Goal: Information Seeking & Learning: Check status

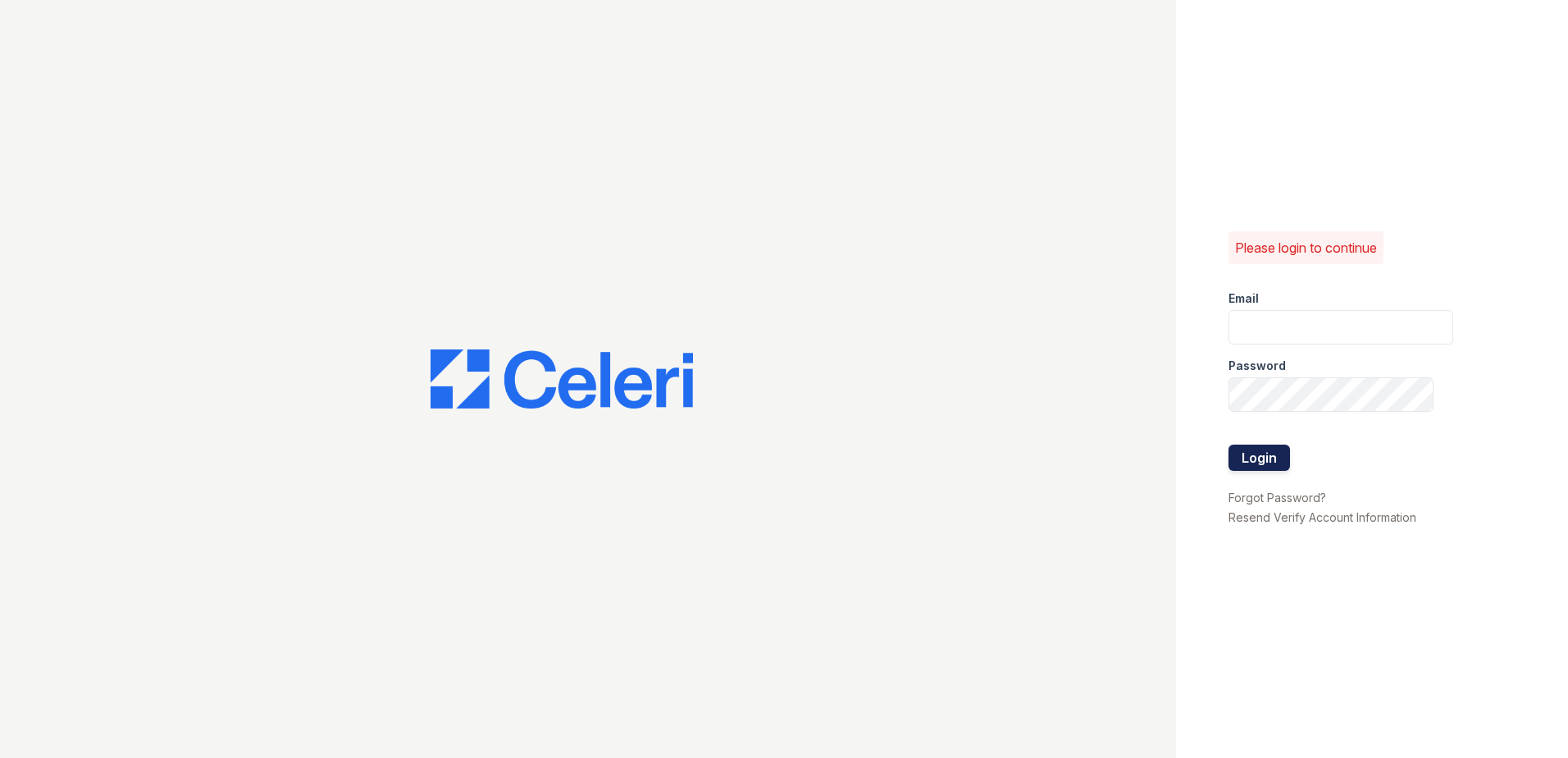
type input "[PERSON_NAME][EMAIL_ADDRESS][DOMAIN_NAME]"
click at [1254, 467] on button "Login" at bounding box center [1259, 457] width 62 height 26
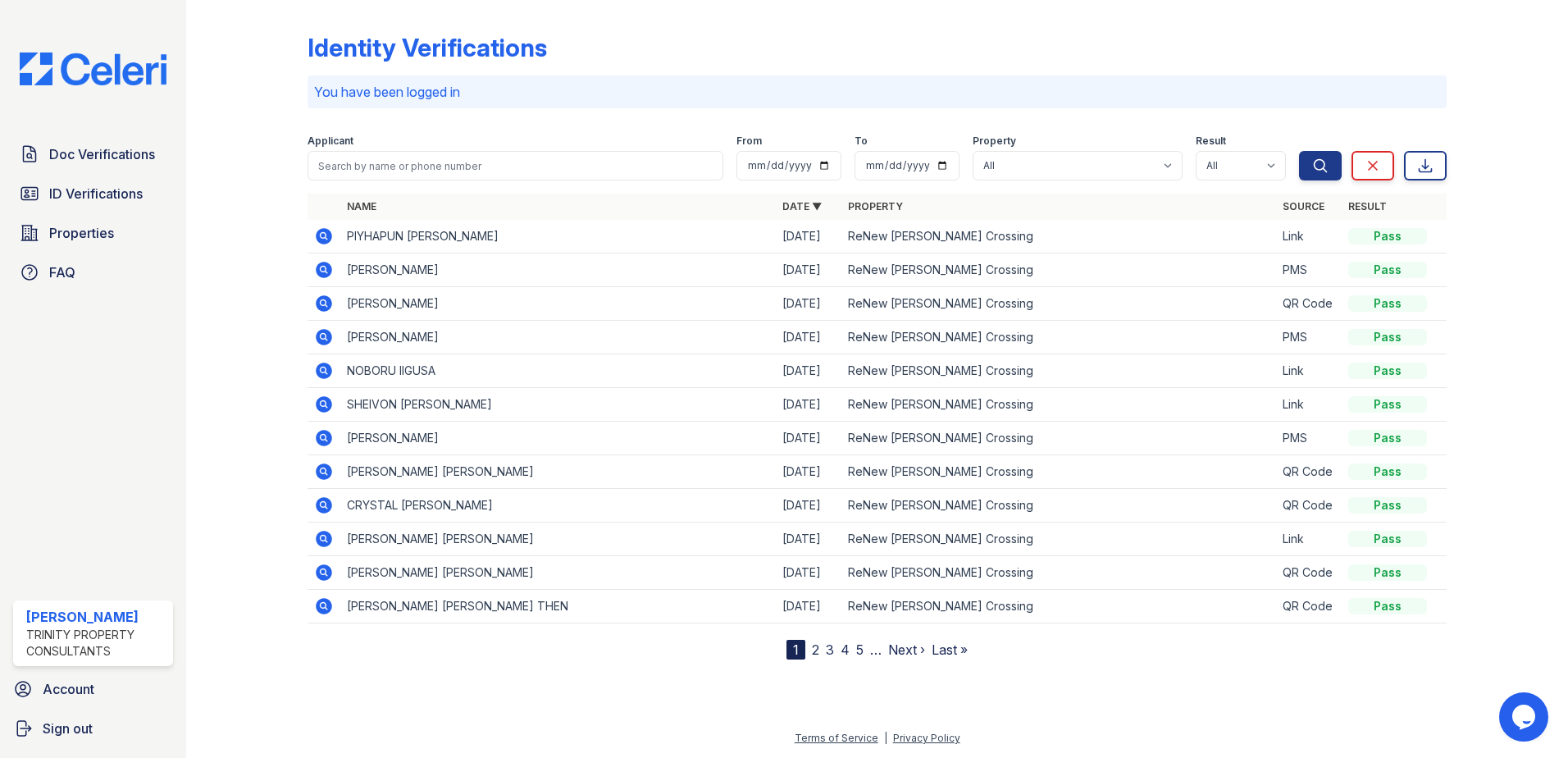
click at [379, 150] on div "Applicant" at bounding box center [515, 143] width 415 height 16
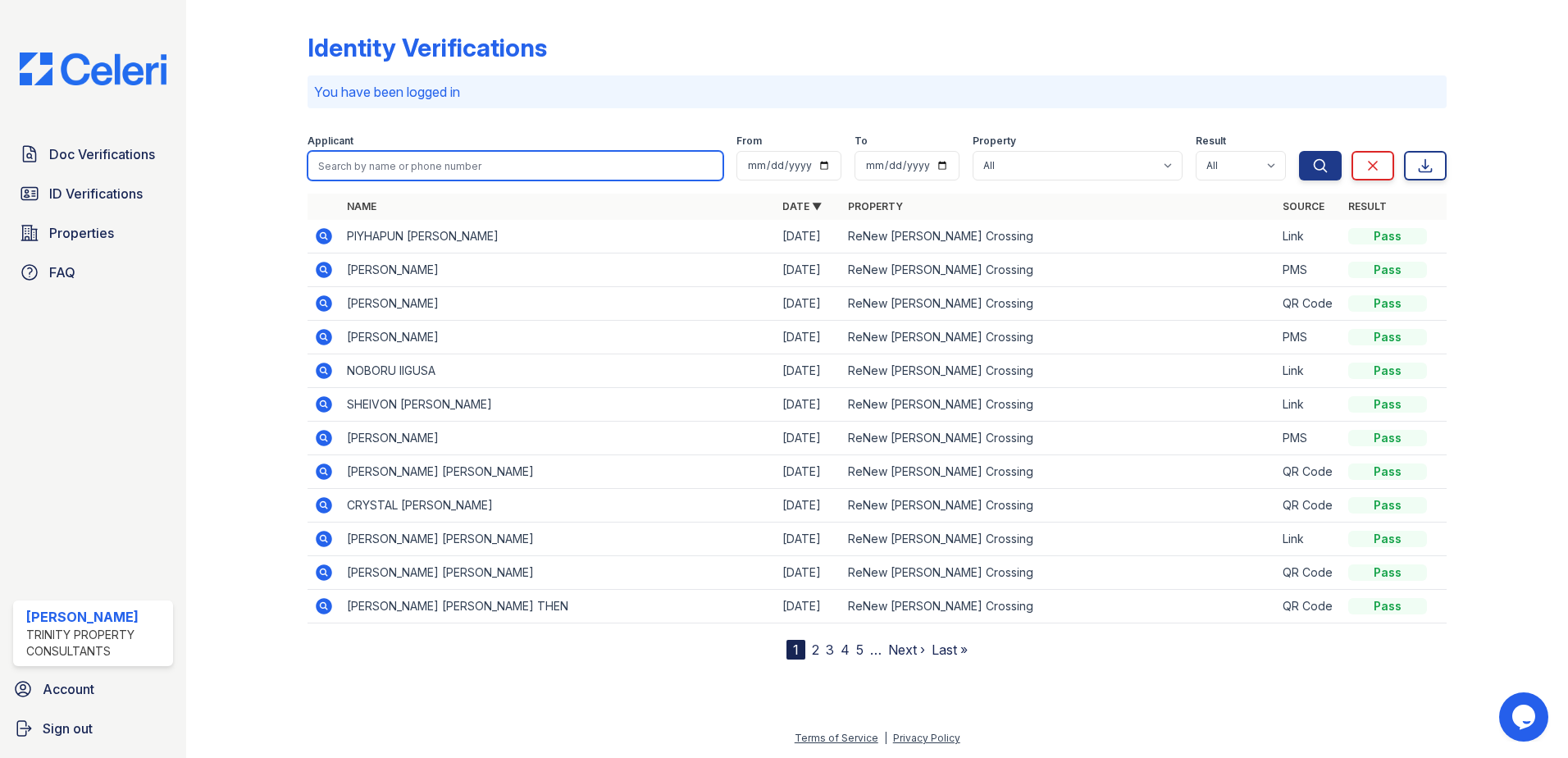
click at [376, 163] on input "search" at bounding box center [515, 165] width 415 height 29
type input "zunara"
click at [1299, 151] on button "Search" at bounding box center [1321, 165] width 43 height 29
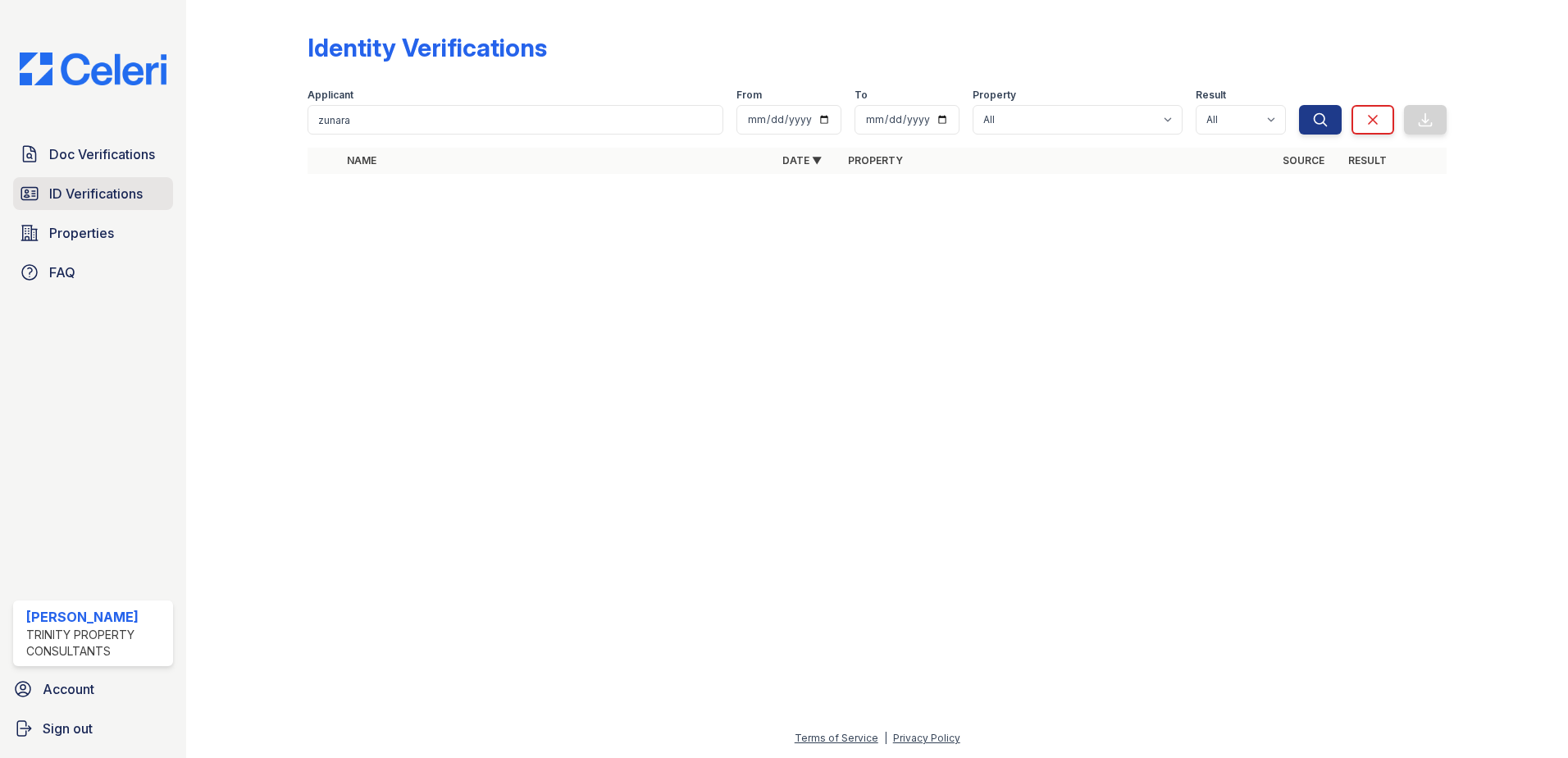
click at [95, 191] on span "ID Verifications" at bounding box center [96, 194] width 94 height 20
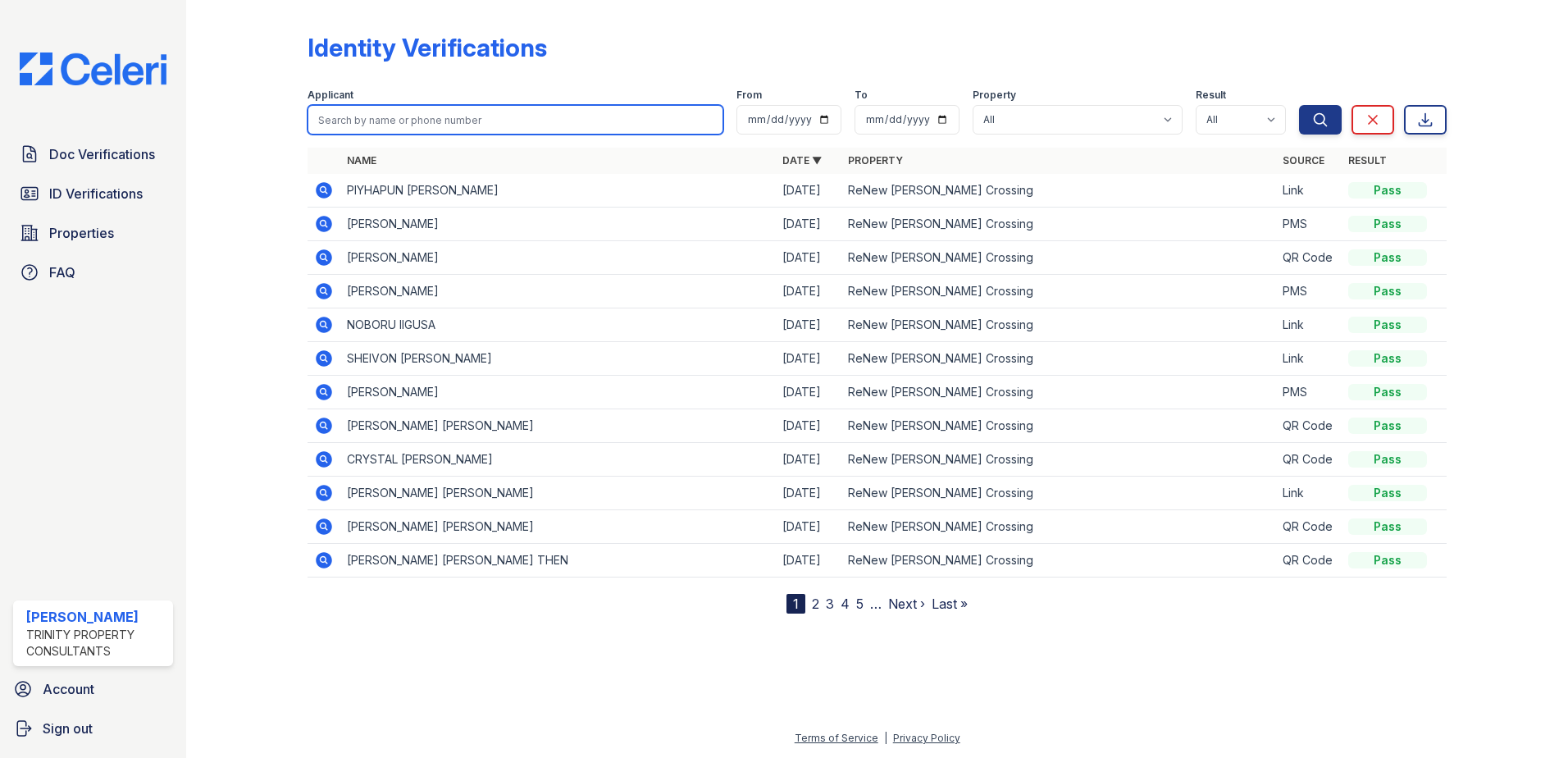
click at [398, 115] on input "search" at bounding box center [515, 119] width 415 height 29
type input "zunara"
click at [1299, 105] on button "Search" at bounding box center [1321, 119] width 43 height 29
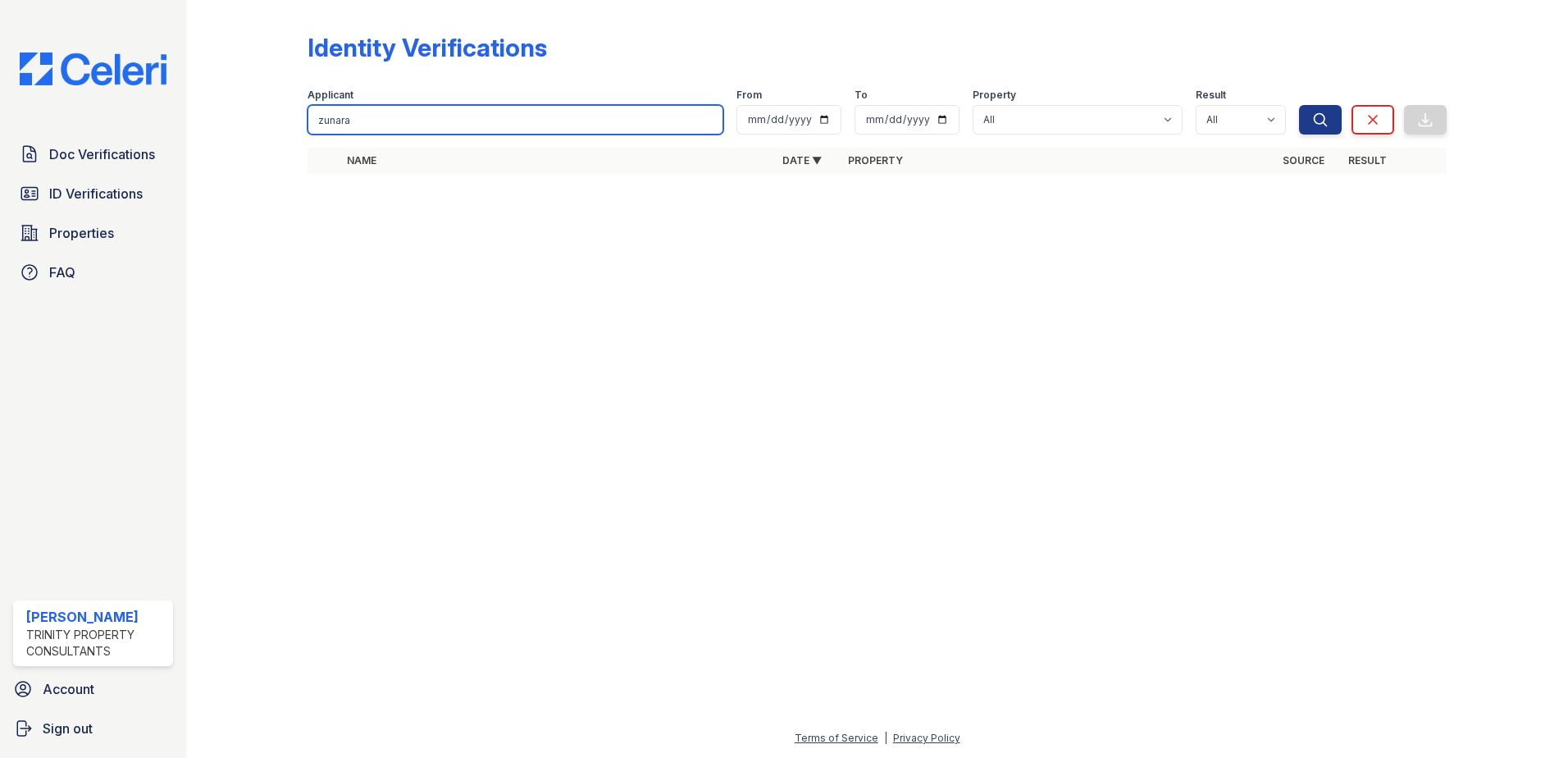
drag, startPoint x: 385, startPoint y: 111, endPoint x: 255, endPoint y: 109, distance: 130.0
click at [255, 109] on div "Identity Verifications Filter Applicant zunara From To Property All ReNew Howar…" at bounding box center [877, 108] width 1329 height 216
type input "naeem"
click at [1299, 105] on button "Search" at bounding box center [1321, 119] width 43 height 29
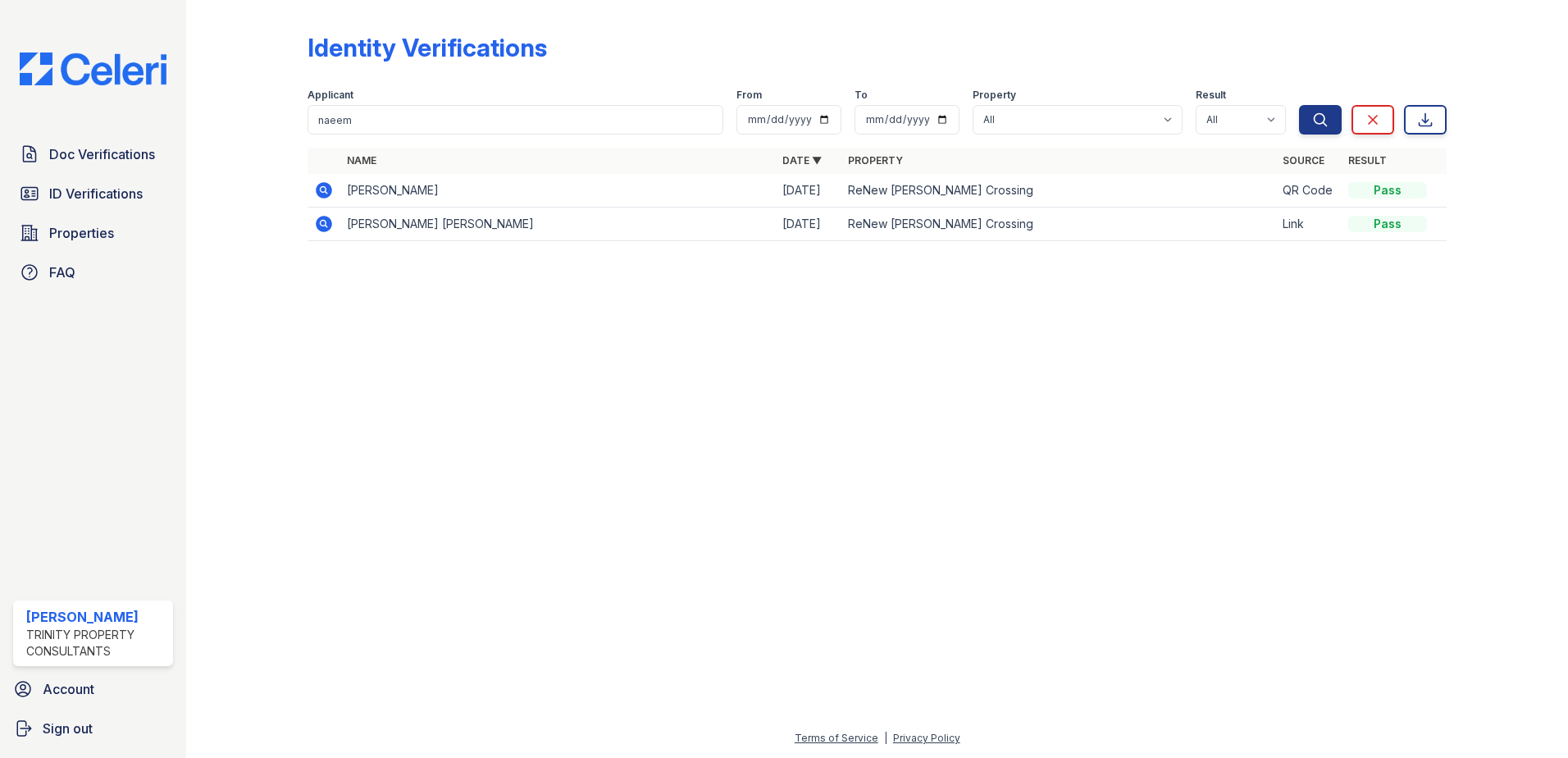
click at [323, 190] on icon at bounding box center [323, 189] width 4 height 4
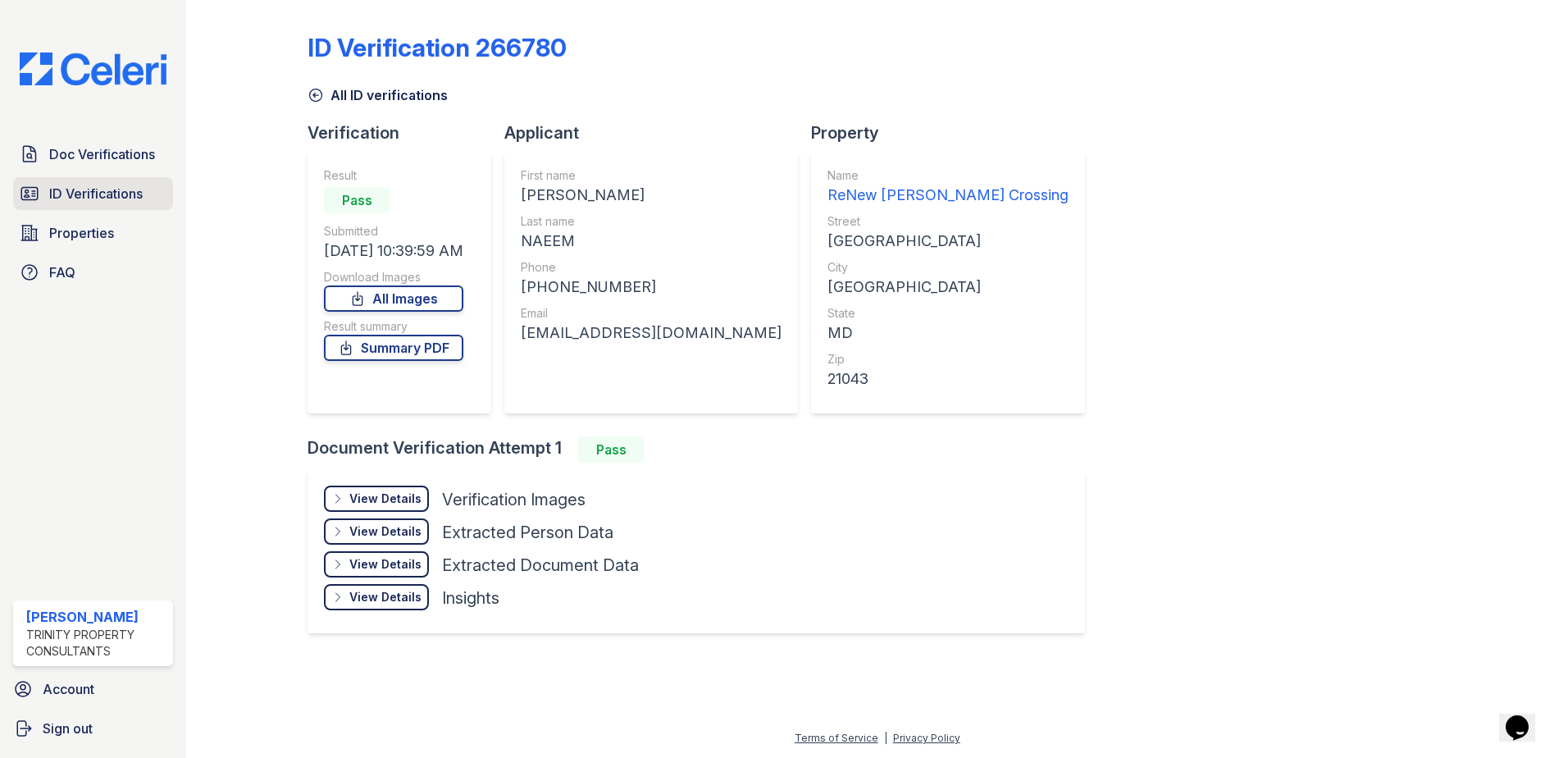
click at [125, 195] on span "ID Verifications" at bounding box center [96, 194] width 94 height 20
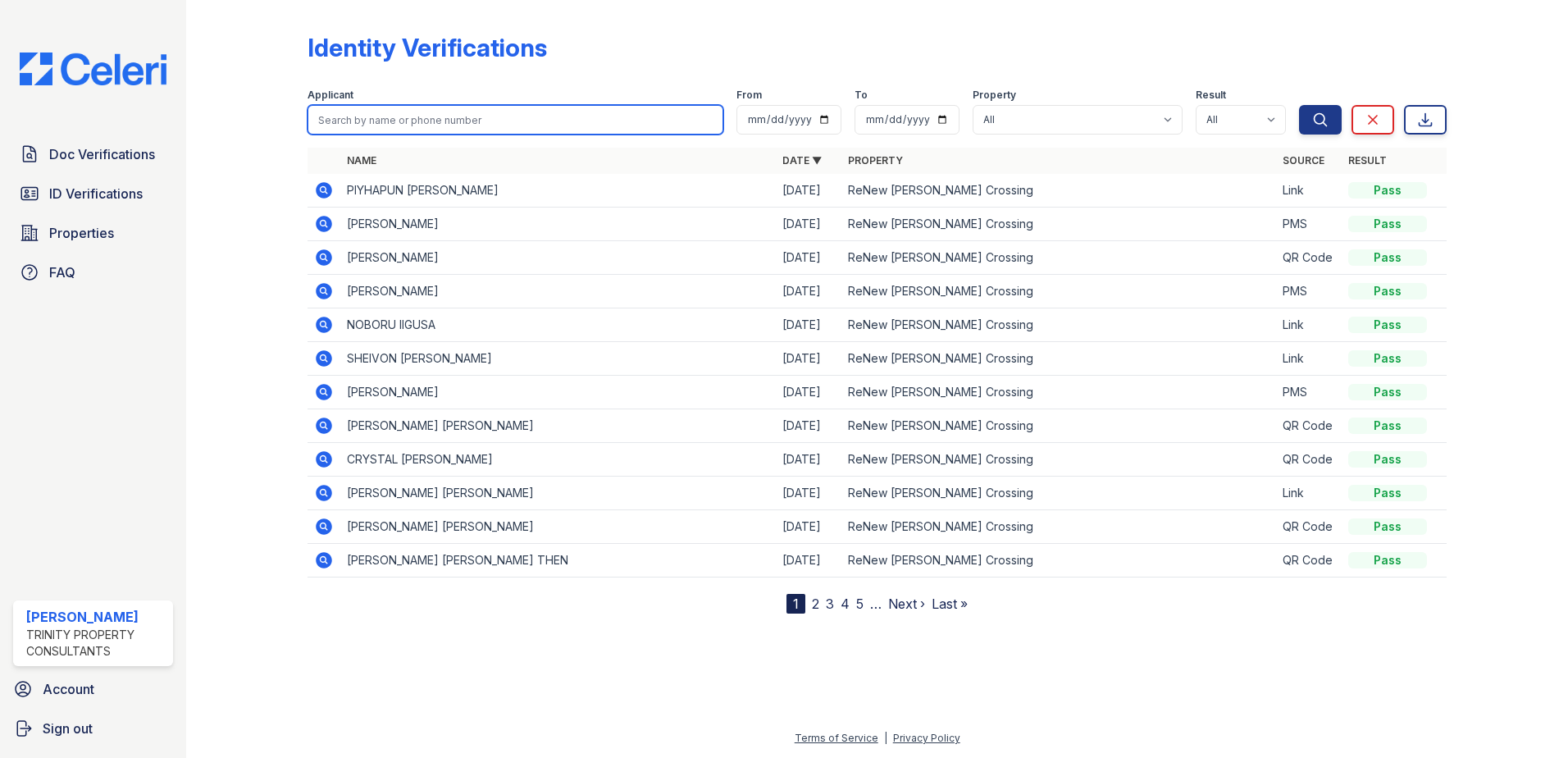
click at [491, 133] on input "search" at bounding box center [515, 119] width 415 height 29
type input "zunara"
click at [1299, 105] on button "Search" at bounding box center [1321, 119] width 43 height 29
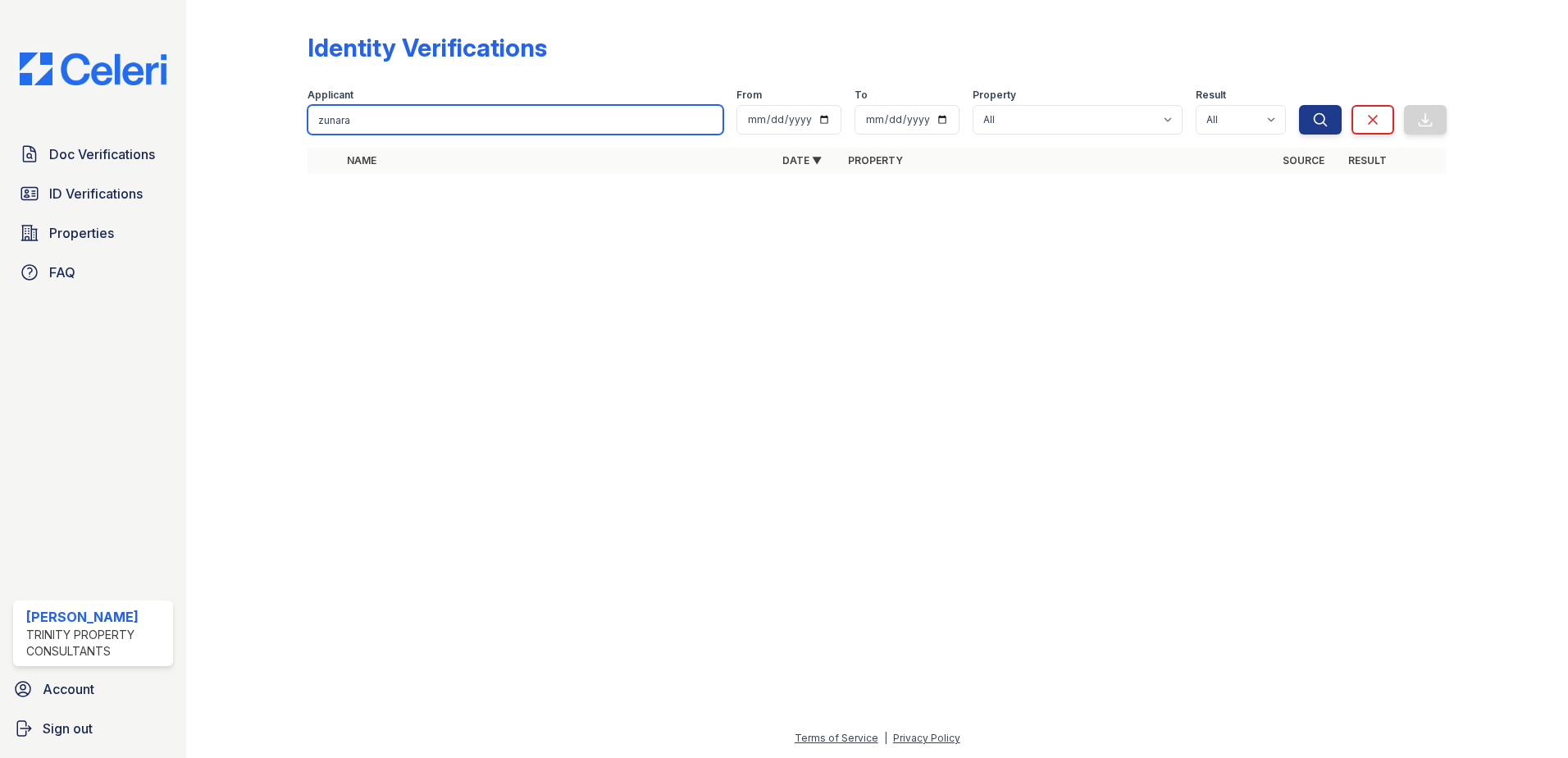
drag, startPoint x: 405, startPoint y: 118, endPoint x: 268, endPoint y: 115, distance: 137.0
click at [268, 115] on div "Identity Verifications Filter Applicant zunara From To Property All ReNew Howar…" at bounding box center [877, 108] width 1329 height 216
type input "naeem"
click at [1299, 105] on button "Search" at bounding box center [1321, 119] width 43 height 29
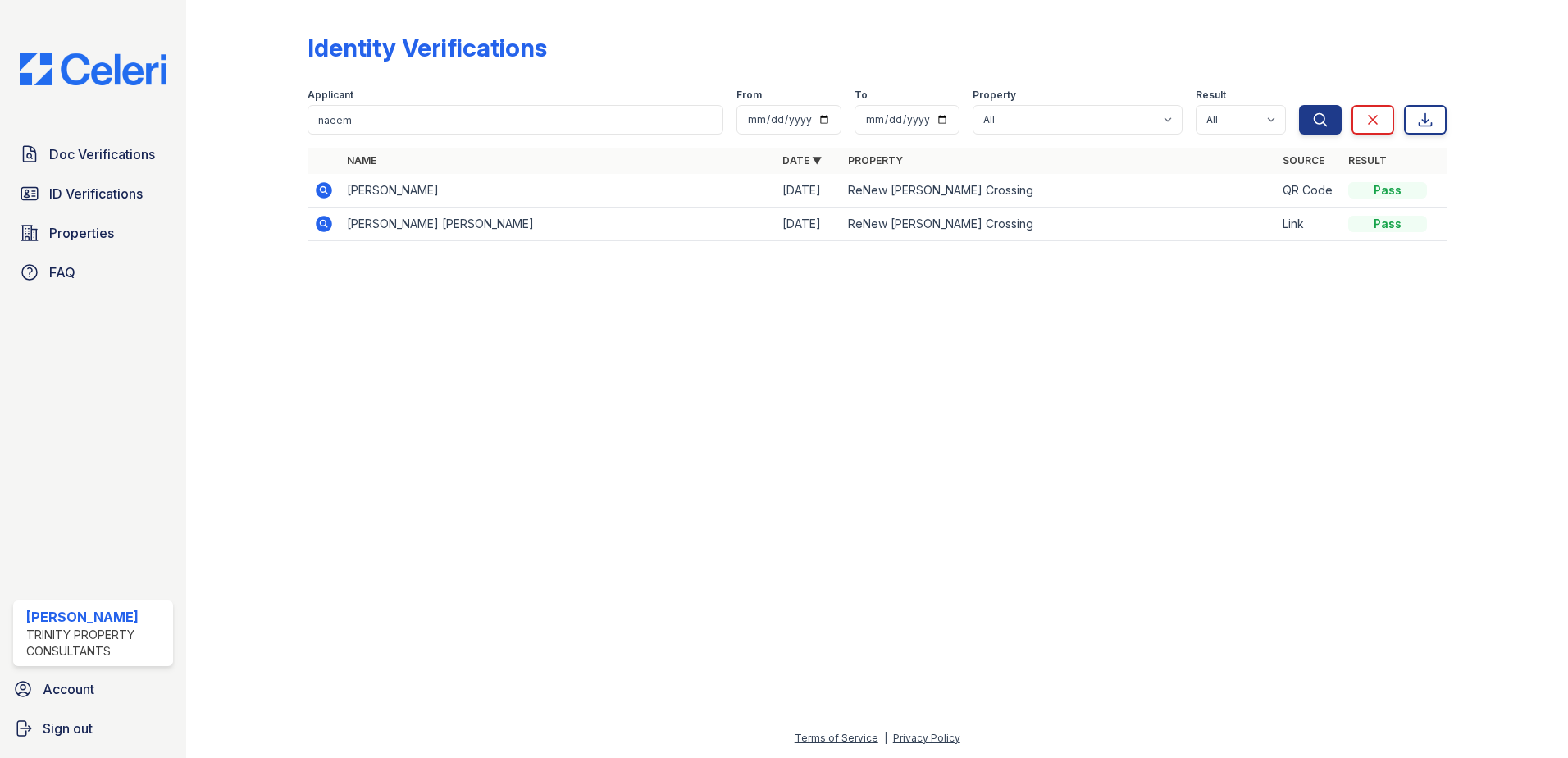
click at [328, 224] on icon at bounding box center [323, 223] width 16 height 16
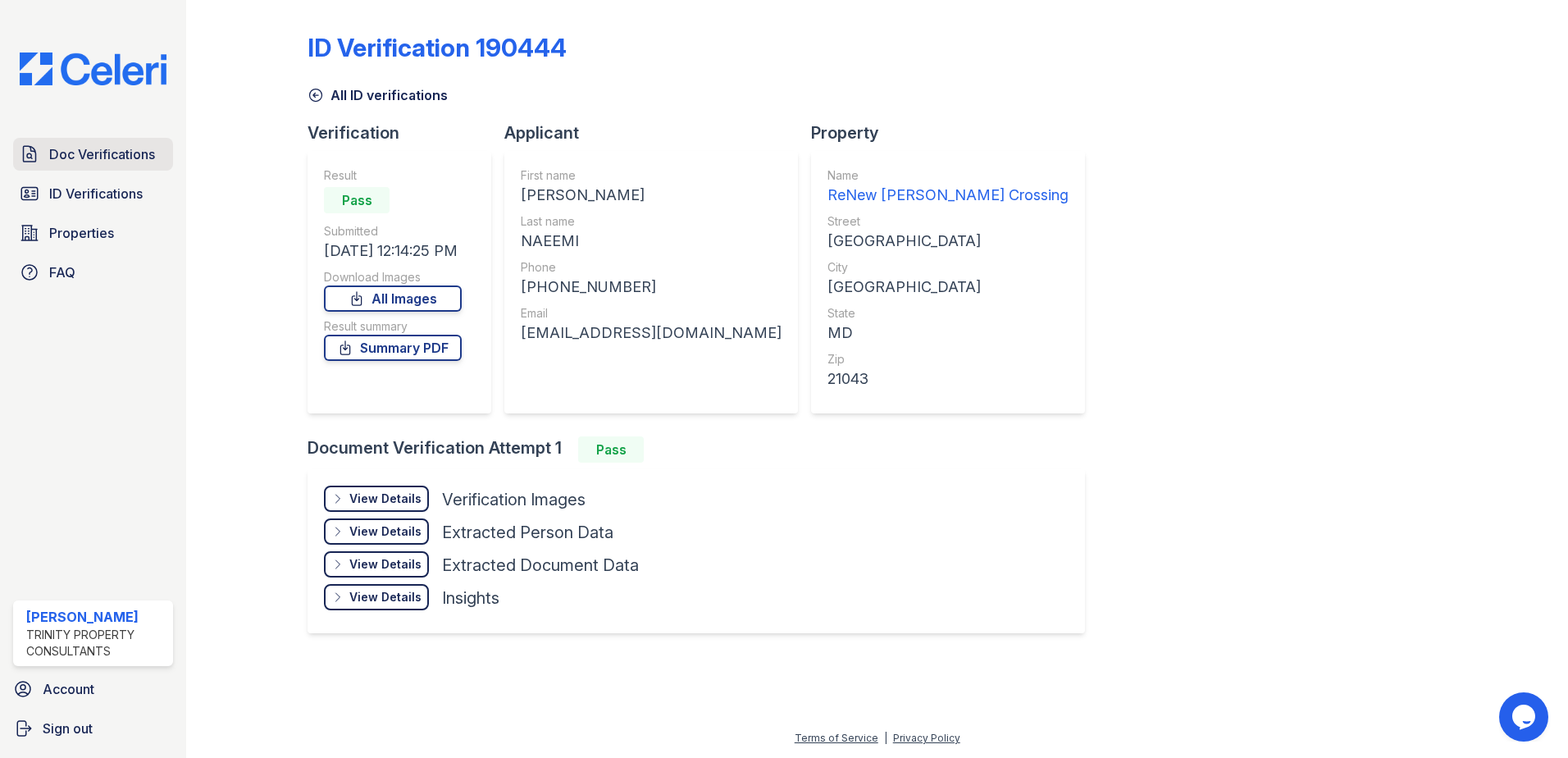
click at [105, 157] on span "Doc Verifications" at bounding box center [102, 155] width 105 height 20
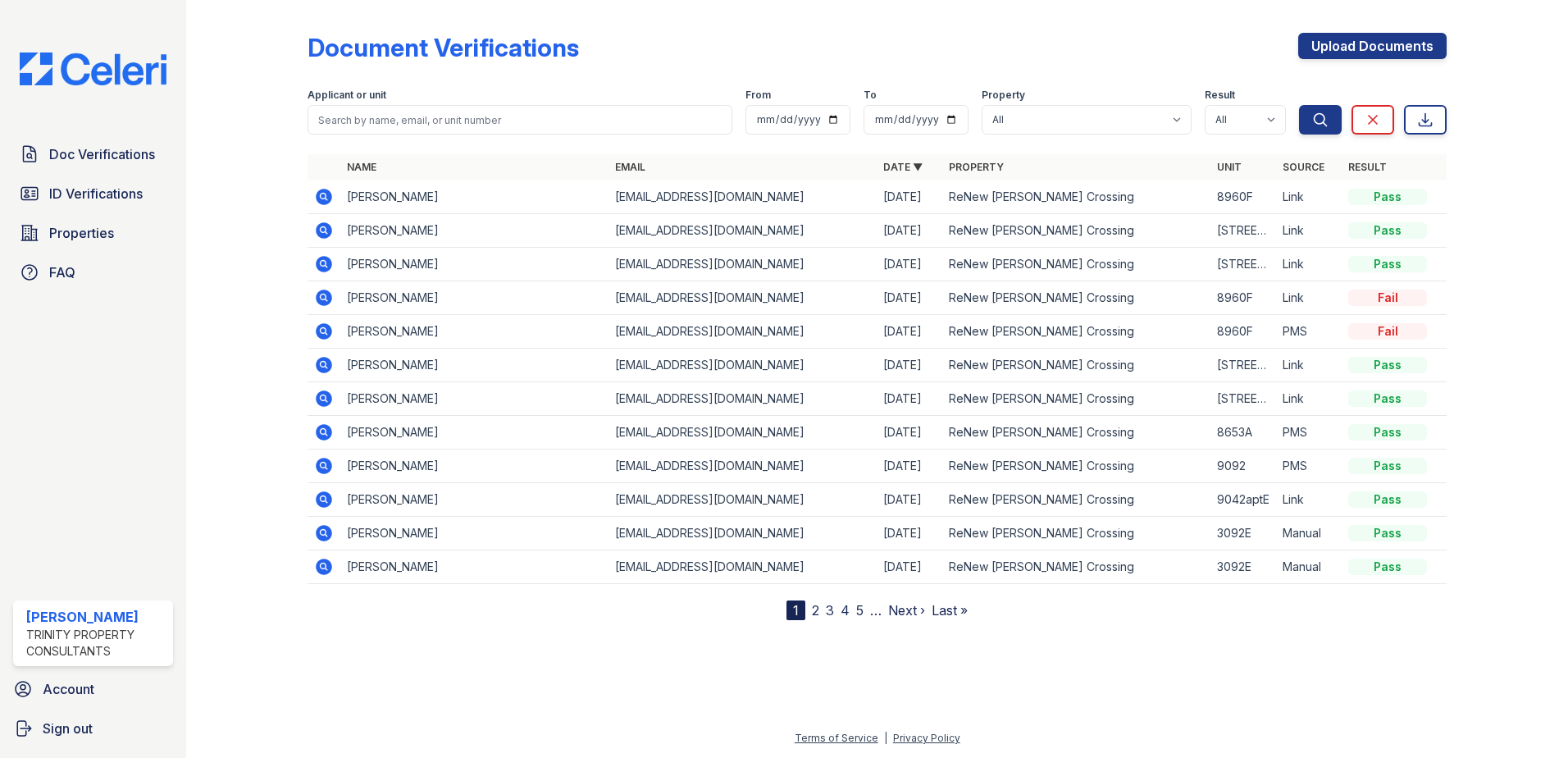
click at [814, 611] on link "2" at bounding box center [816, 611] width 7 height 16
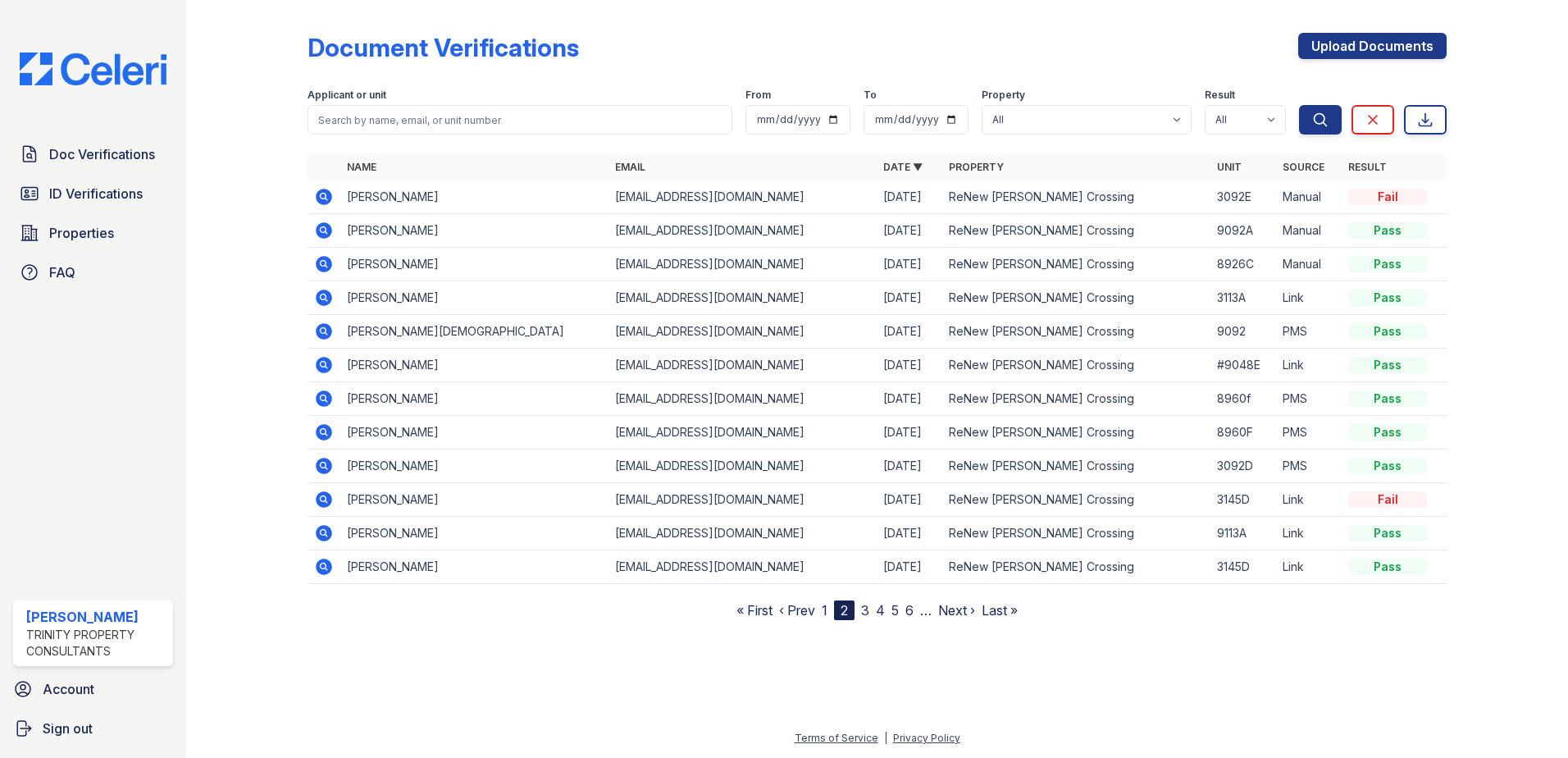
click at [814, 611] on link "‹ Prev" at bounding box center [797, 611] width 36 height 16
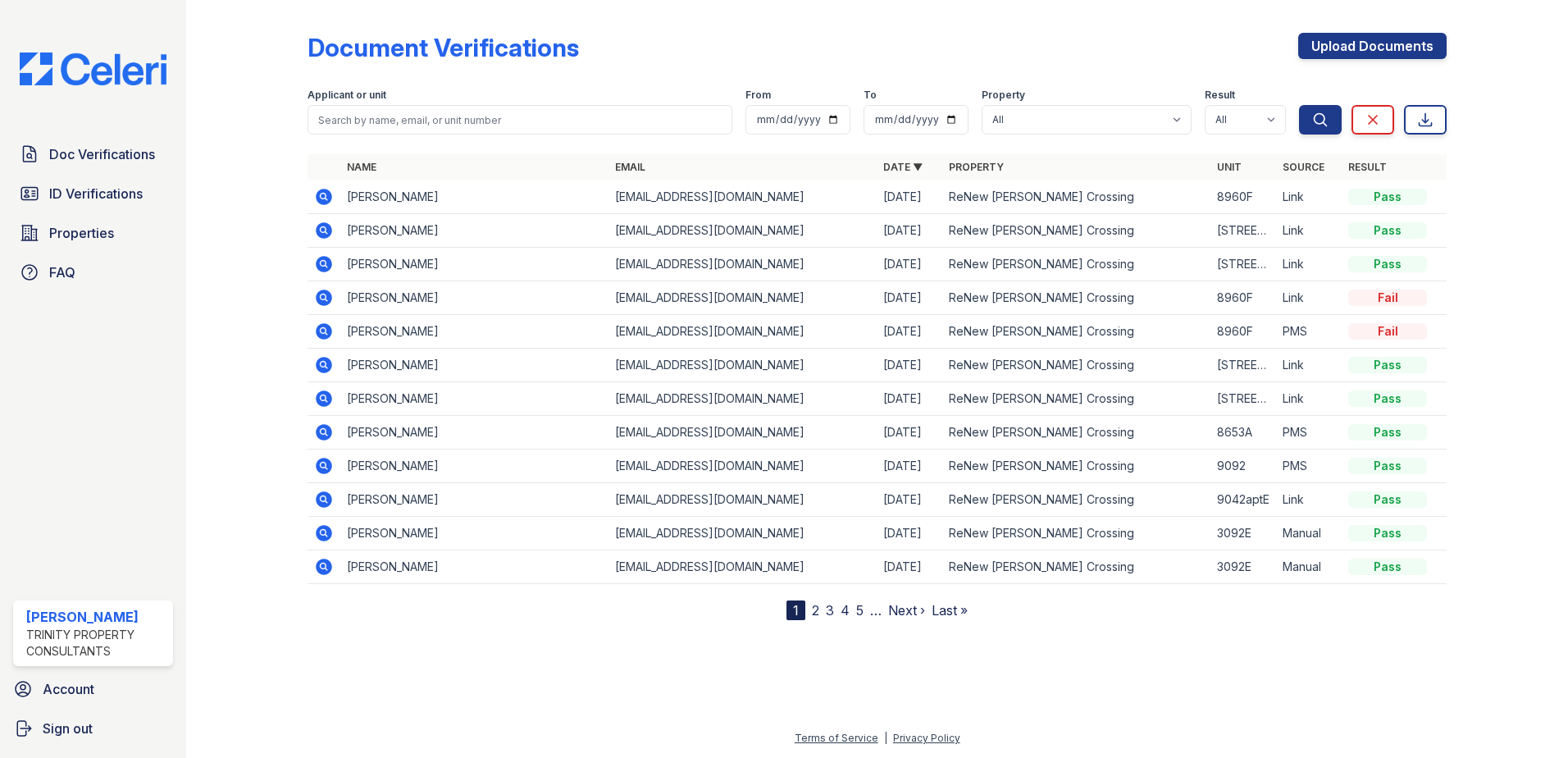
click at [814, 611] on link "2" at bounding box center [816, 611] width 7 height 16
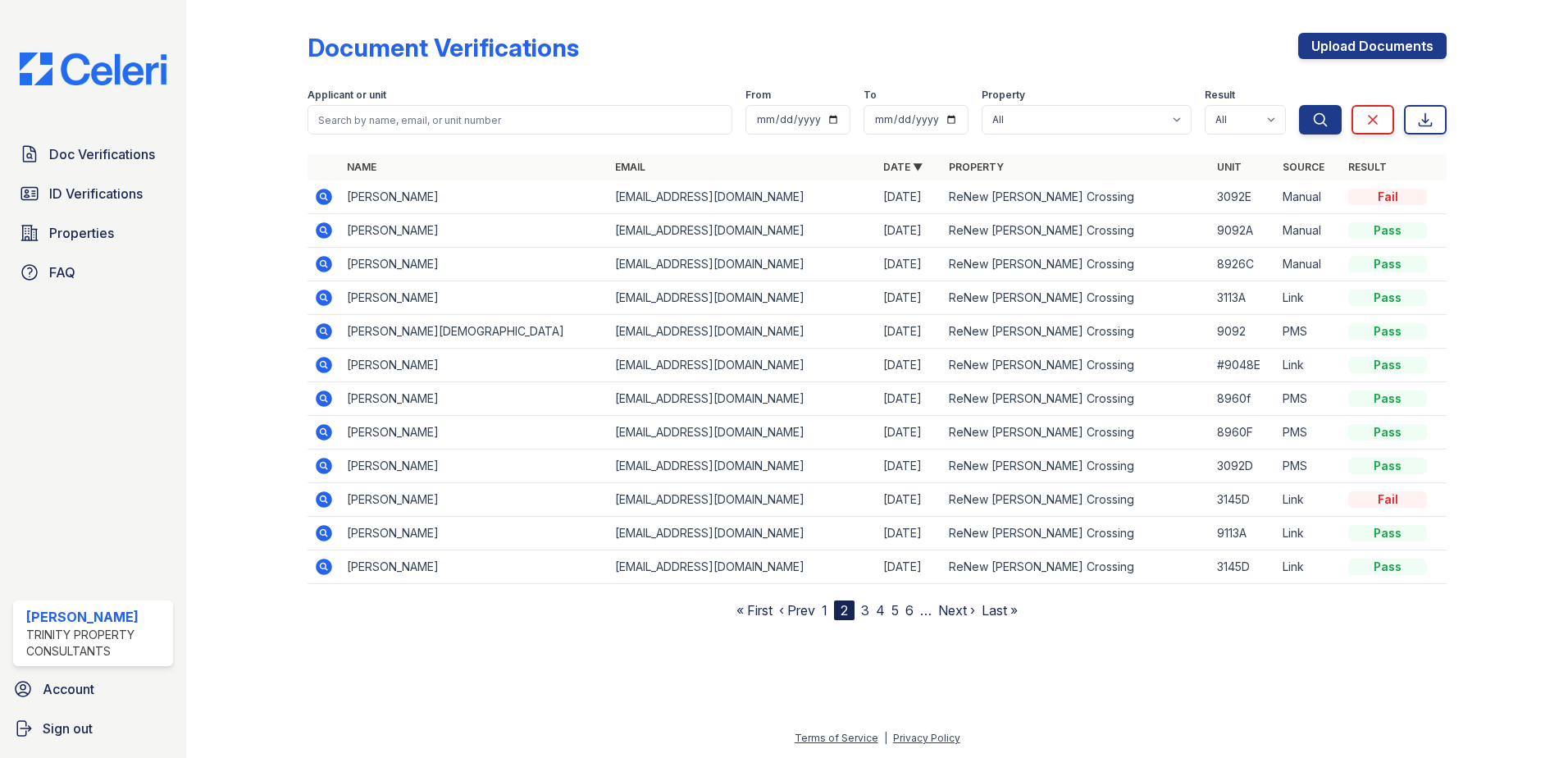
click at [861, 608] on nav "« First ‹ Prev 1 2 3 4 5 6 … Next › Last »" at bounding box center [876, 611] width 281 height 20
click at [868, 608] on link "3" at bounding box center [865, 611] width 8 height 16
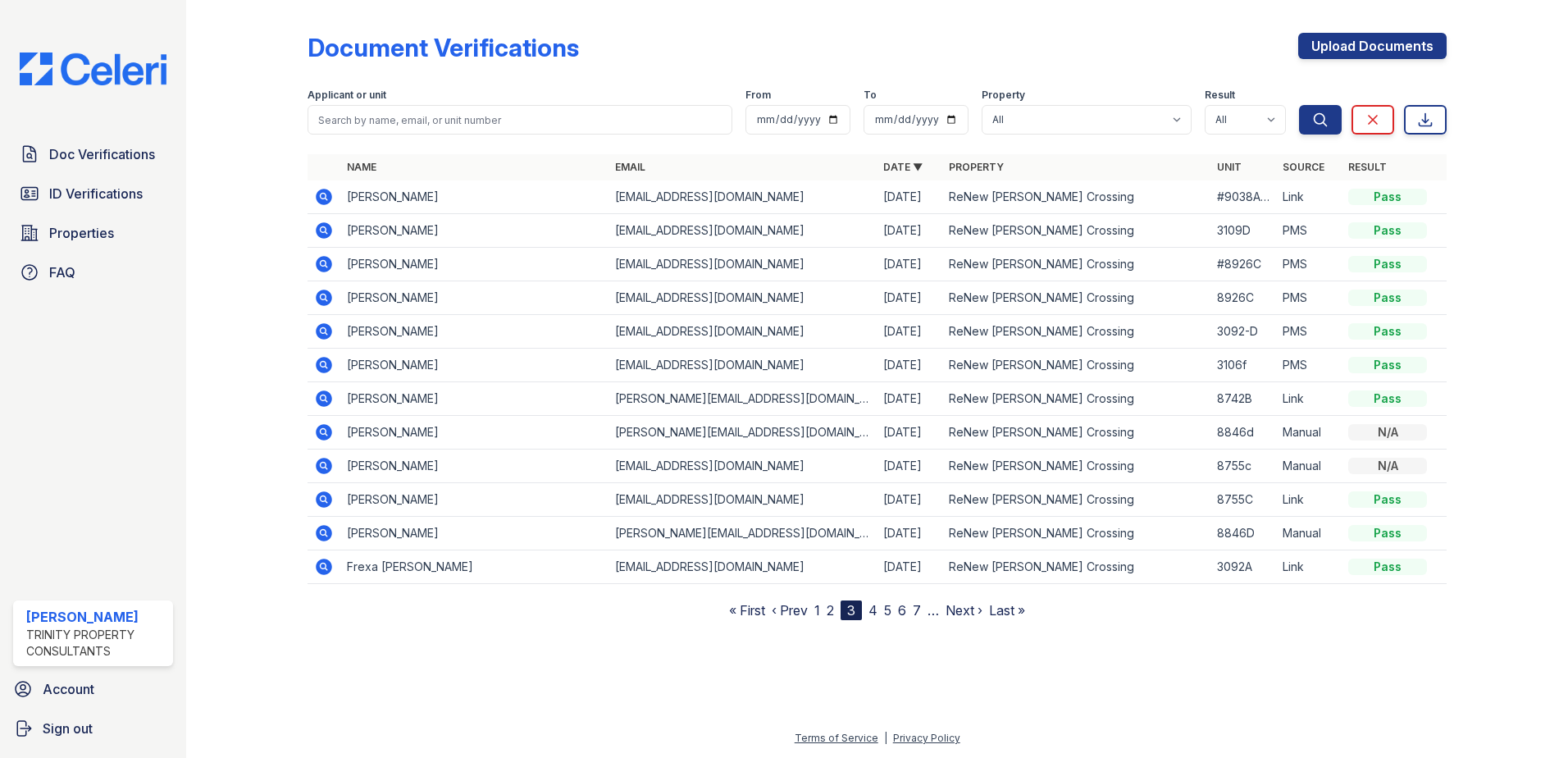
click at [871, 606] on link "4" at bounding box center [873, 611] width 9 height 16
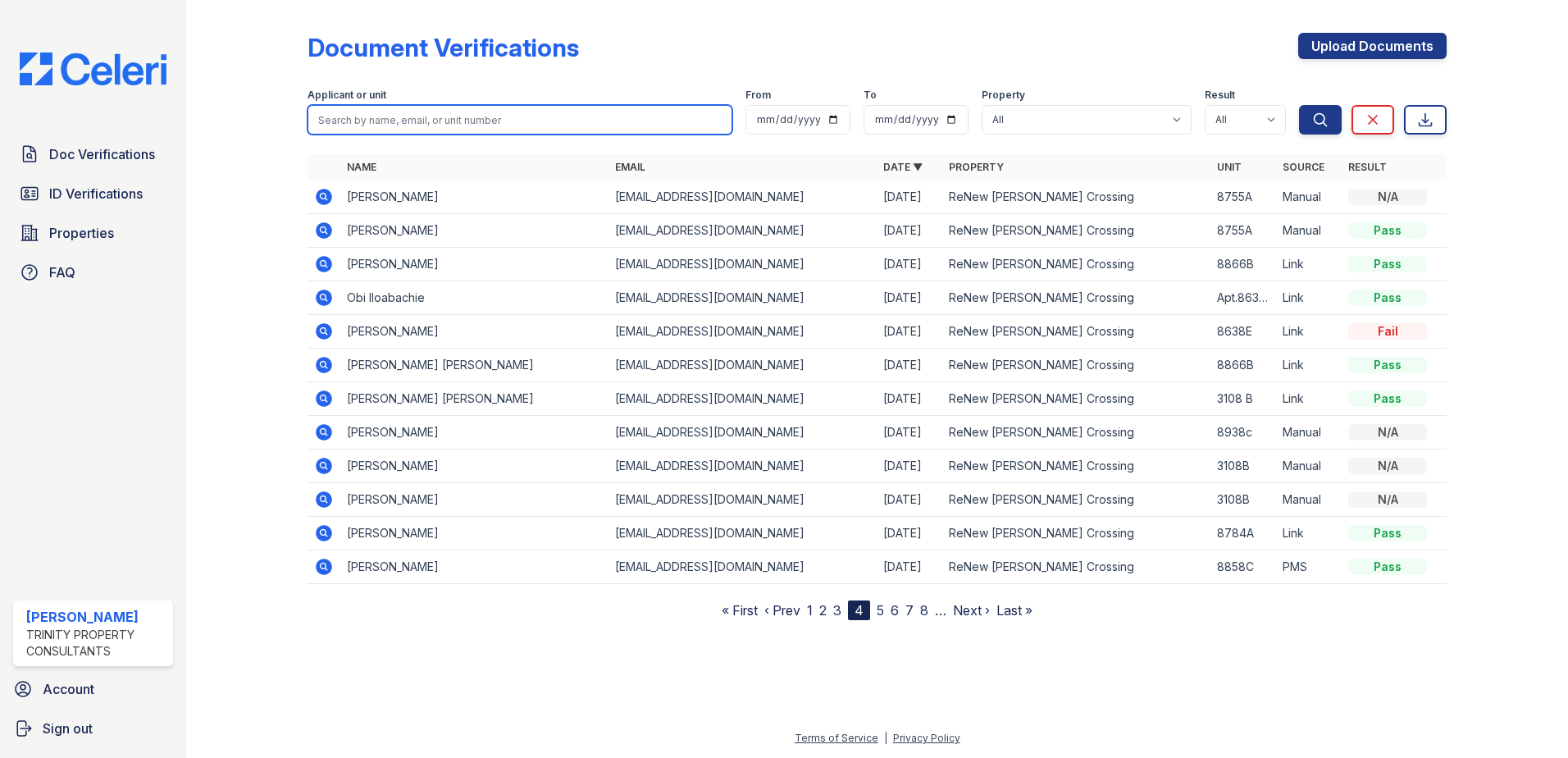
click at [392, 118] on input "search" at bounding box center [519, 119] width 424 height 29
type input "saffa"
click at [1299, 105] on button "Search" at bounding box center [1321, 119] width 43 height 29
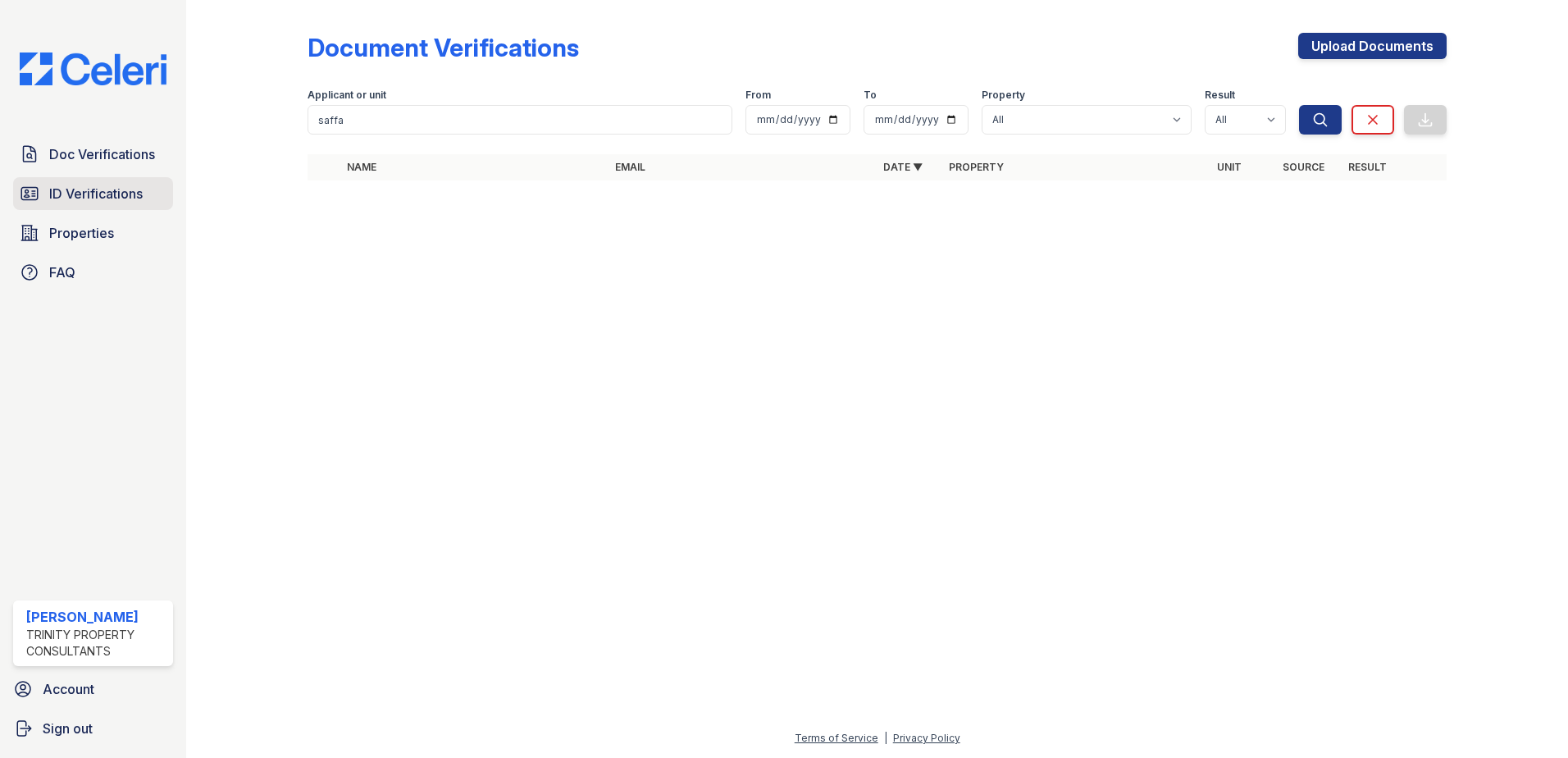
click at [87, 190] on span "ID Verifications" at bounding box center [96, 194] width 94 height 20
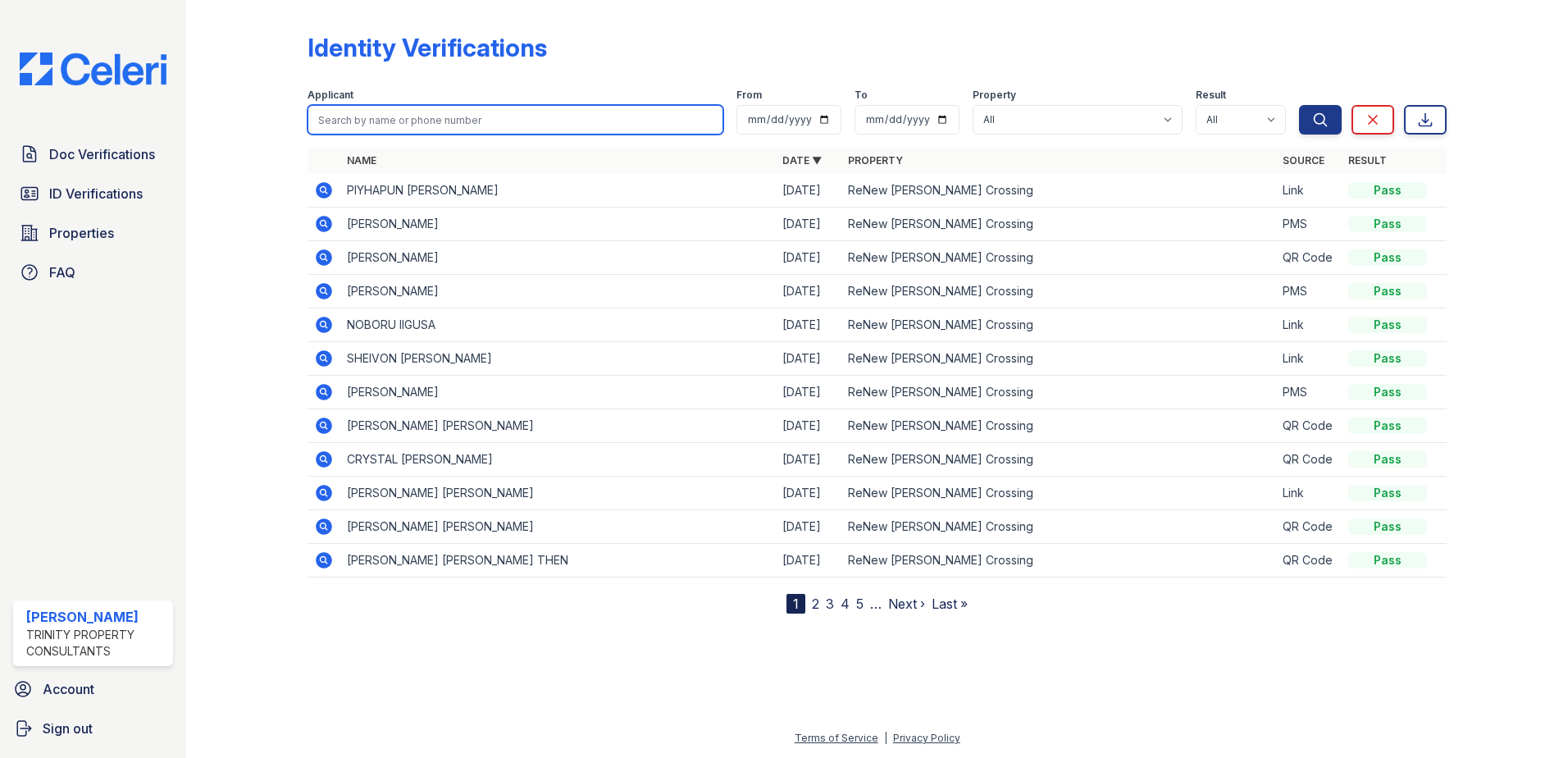
click at [382, 131] on input "search" at bounding box center [515, 119] width 415 height 29
type input "saffa"
click at [1299, 105] on button "Search" at bounding box center [1321, 119] width 43 height 29
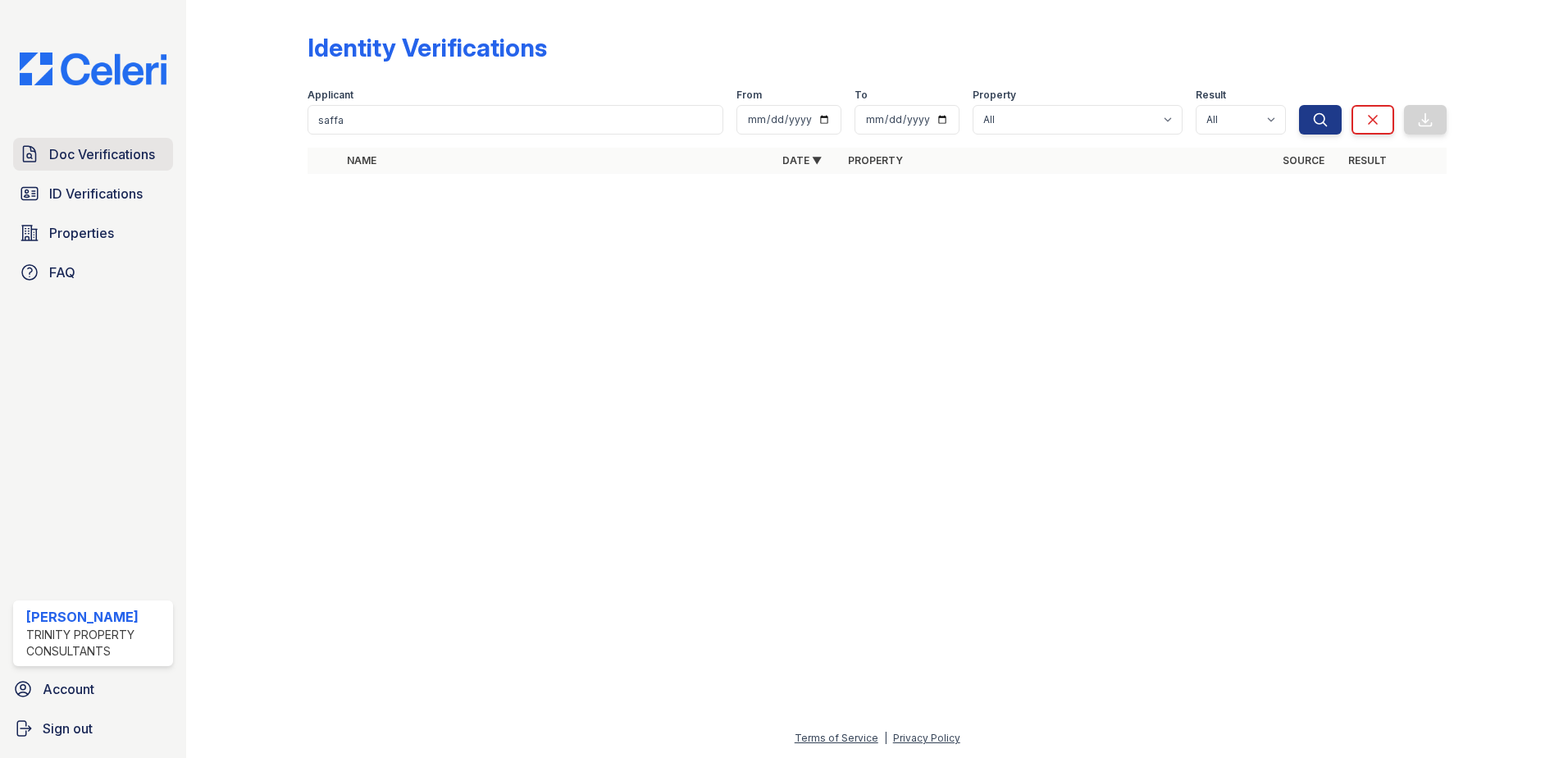
click at [102, 170] on link "Doc Verifications" at bounding box center [93, 154] width 160 height 33
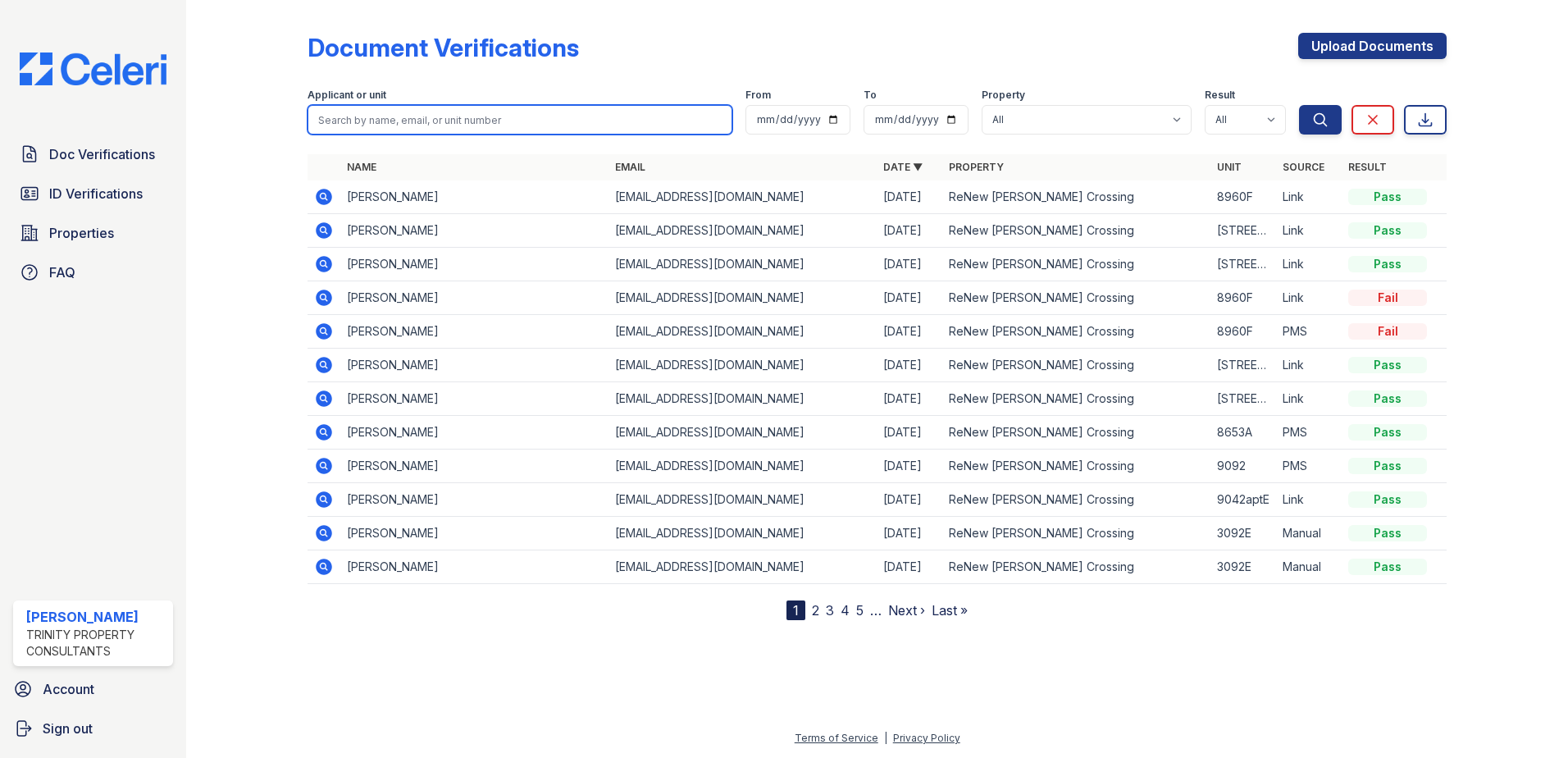
click at [423, 131] on input "search" at bounding box center [519, 119] width 424 height 29
type input "saffa"
click at [1299, 105] on button "Search" at bounding box center [1321, 119] width 43 height 29
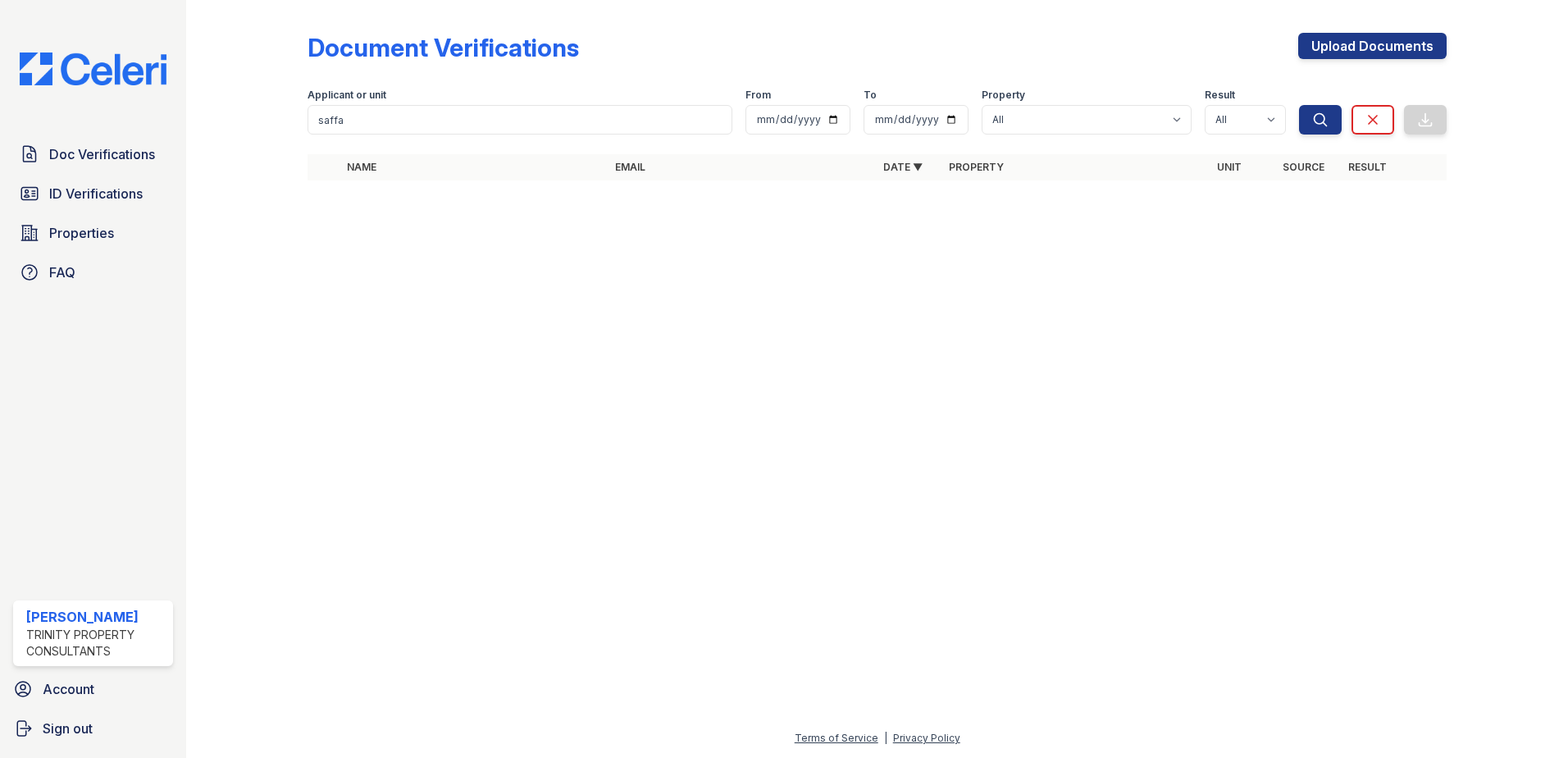
drag, startPoint x: 422, startPoint y: 93, endPoint x: 409, endPoint y: 108, distance: 19.8
click at [421, 93] on div "Applicant or unit" at bounding box center [519, 97] width 424 height 16
drag, startPoint x: 354, startPoint y: 126, endPoint x: 252, endPoint y: 126, distance: 102.0
click at [252, 126] on div "Document Verifications Upload Documents Filter Applicant or unit saffa From To …" at bounding box center [877, 112] width 1329 height 223
type input "zunara"
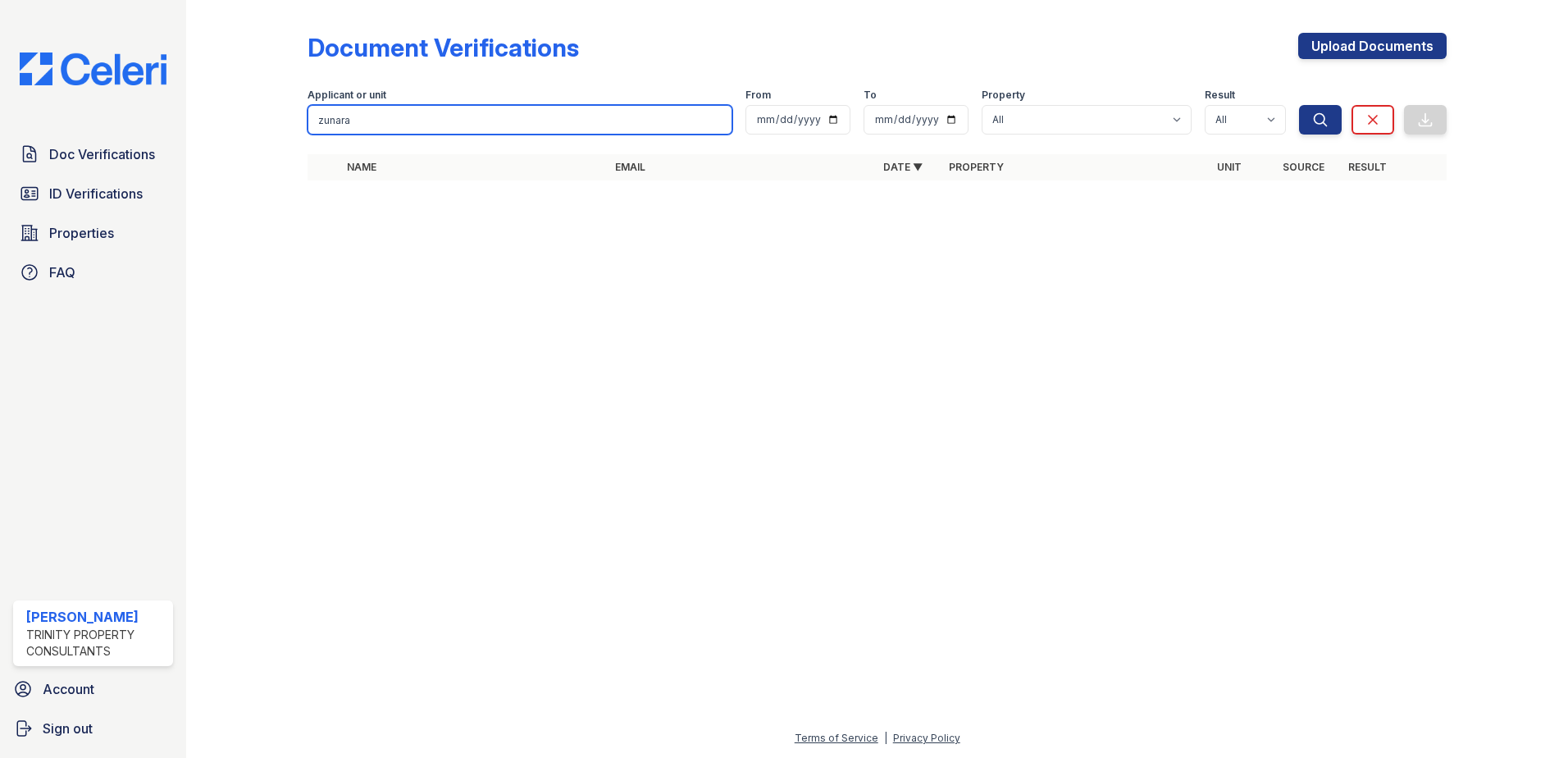
click at [1299, 105] on button "Search" at bounding box center [1321, 119] width 43 height 29
drag, startPoint x: 407, startPoint y: 118, endPoint x: 105, endPoint y: 111, distance: 302.1
click at [105, 111] on div "Doc Verifications ID Verifications Properties FAQ Michael Carter Trinity Proper…" at bounding box center [784, 379] width 1568 height 758
type input "8767D"
click at [1299, 105] on button "Search" at bounding box center [1321, 119] width 43 height 29
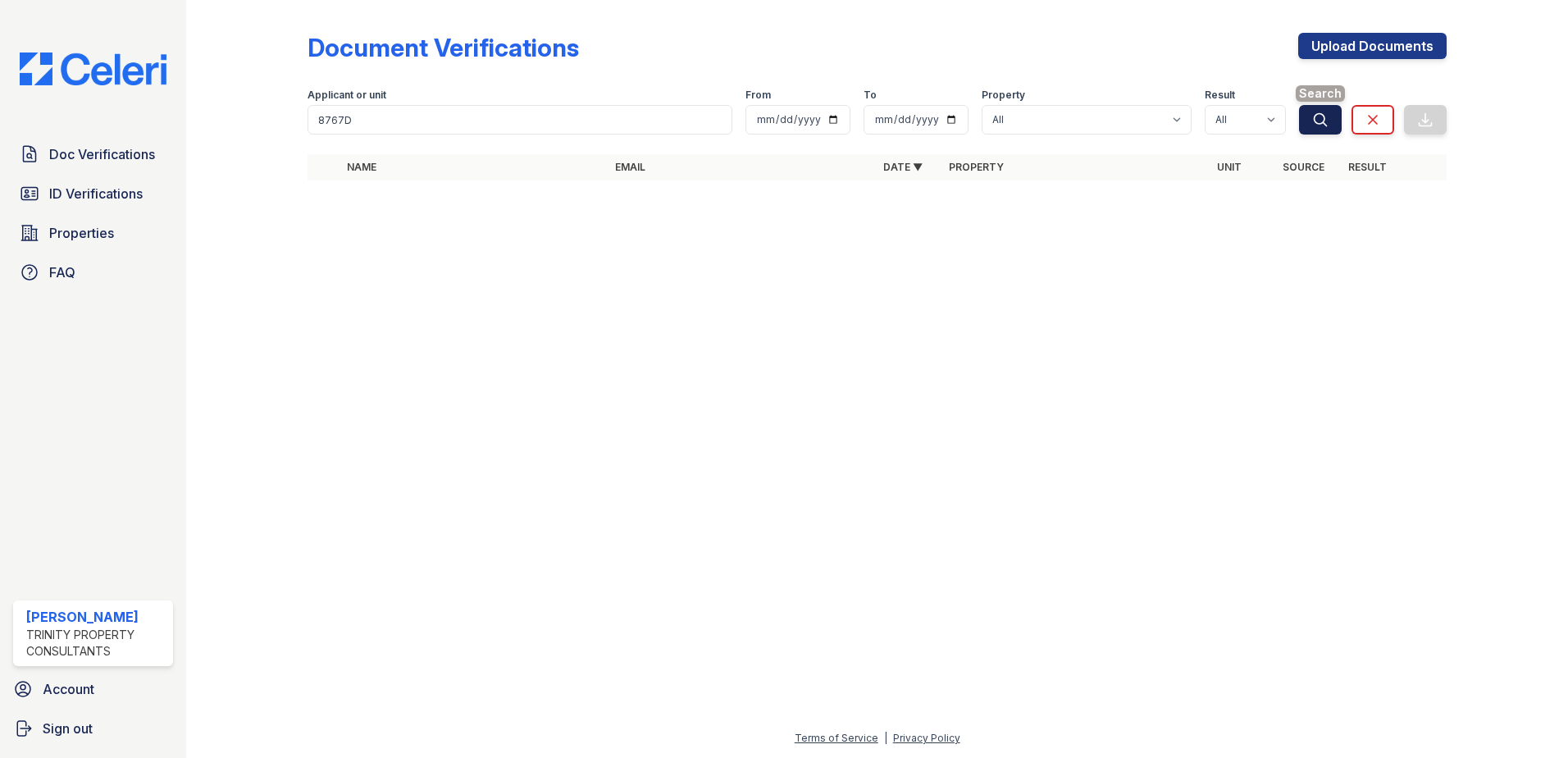
click at [1321, 122] on icon "submit" at bounding box center [1321, 120] width 16 height 16
click at [1319, 125] on icon "submit" at bounding box center [1321, 120] width 16 height 16
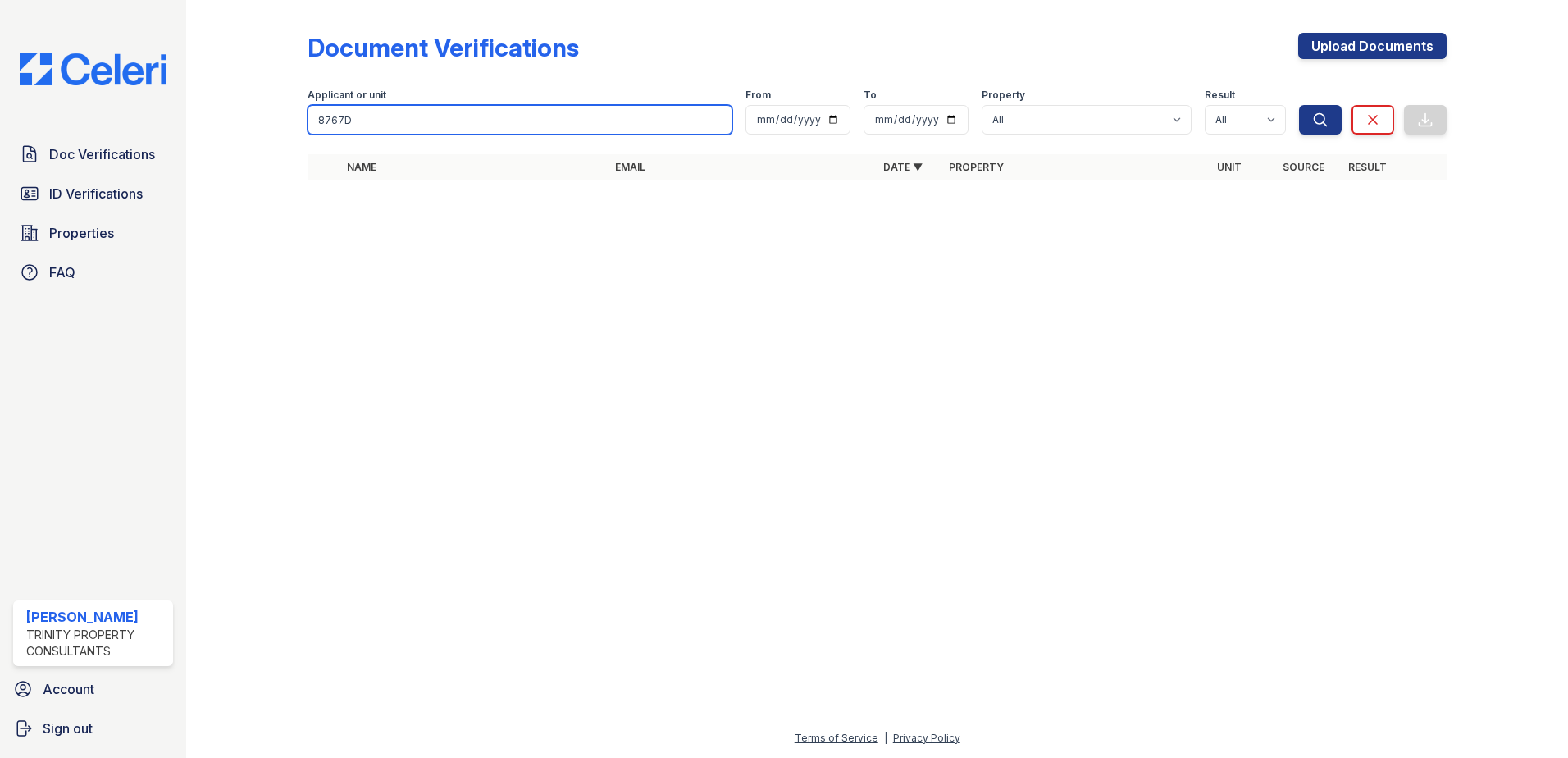
click at [383, 131] on input "8767D" at bounding box center [519, 119] width 424 height 29
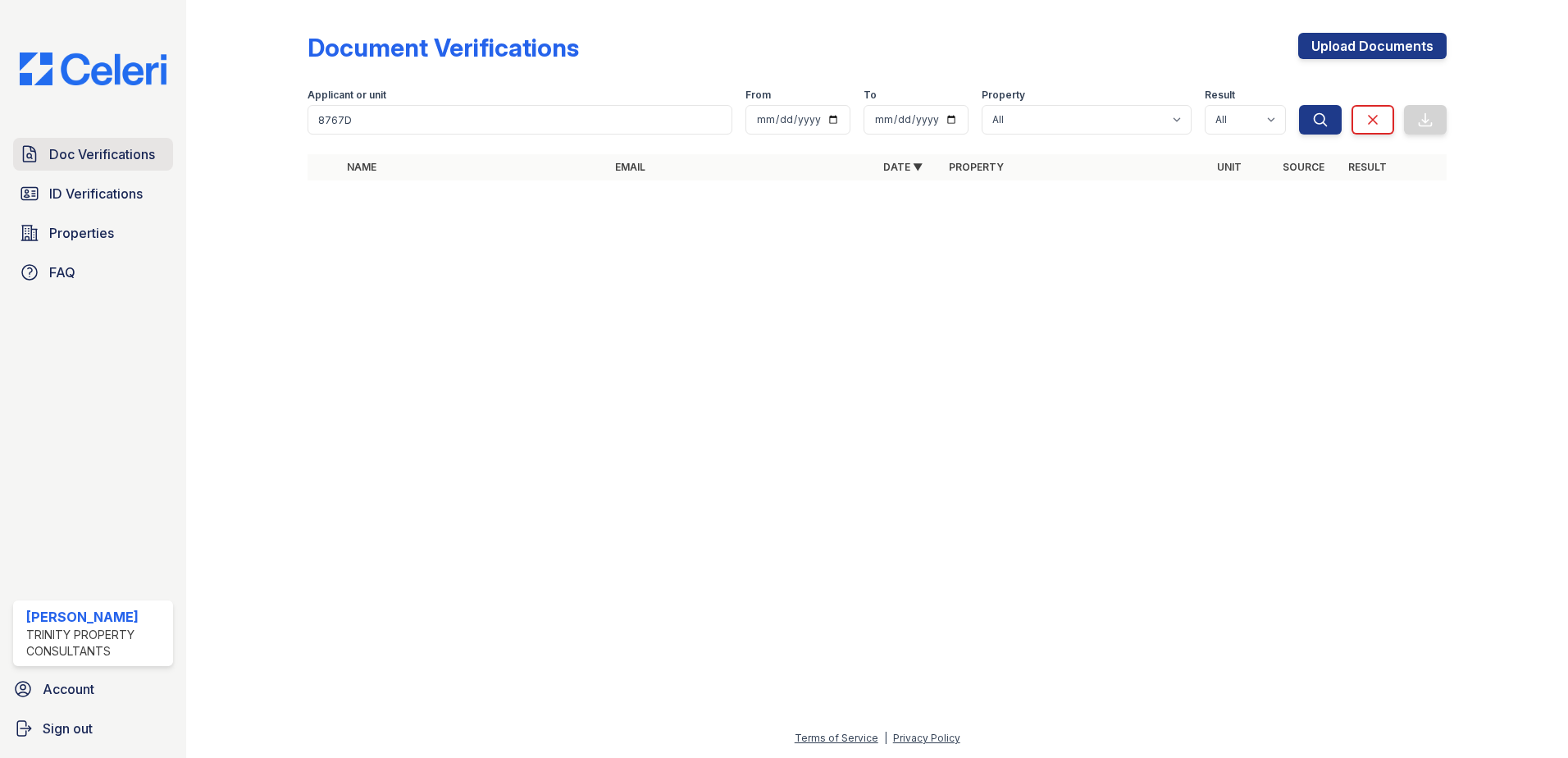
click at [105, 158] on span "Doc Verifications" at bounding box center [102, 155] width 105 height 20
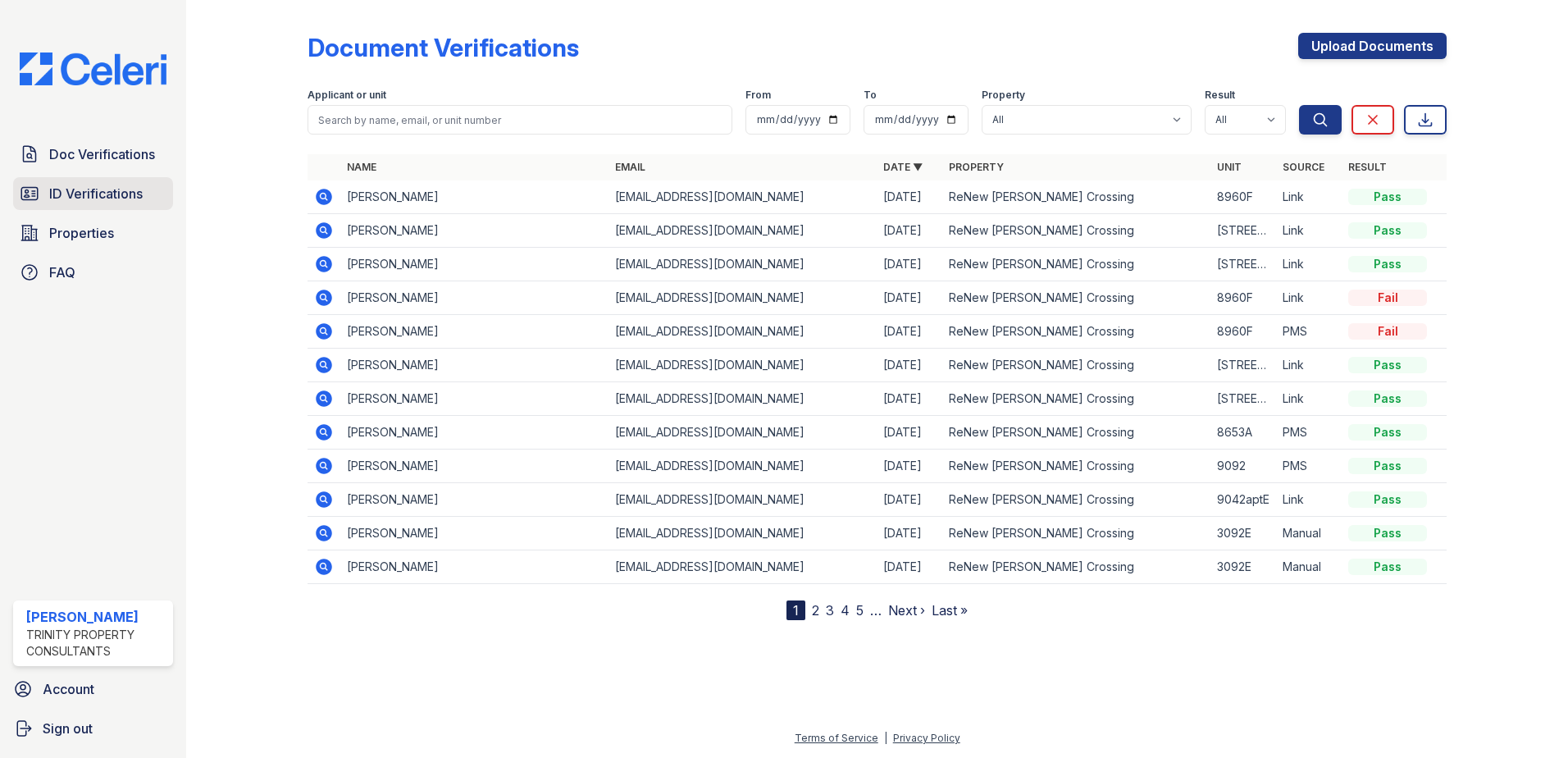
click at [93, 193] on span "ID Verifications" at bounding box center [96, 194] width 94 height 20
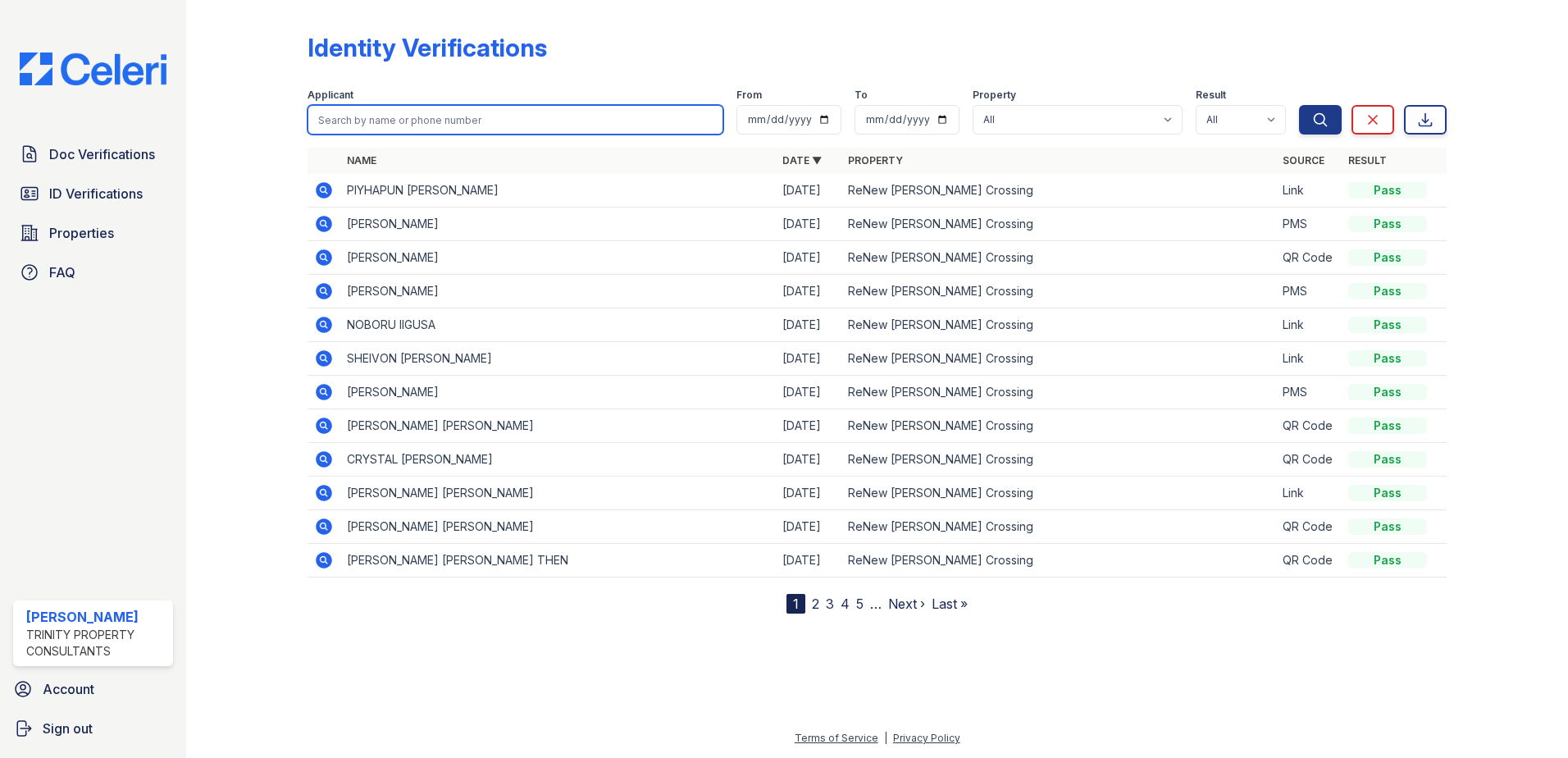
click at [423, 115] on input "search" at bounding box center [515, 119] width 415 height 29
type input "zunara"
click at [1299, 105] on button "Search" at bounding box center [1321, 119] width 43 height 29
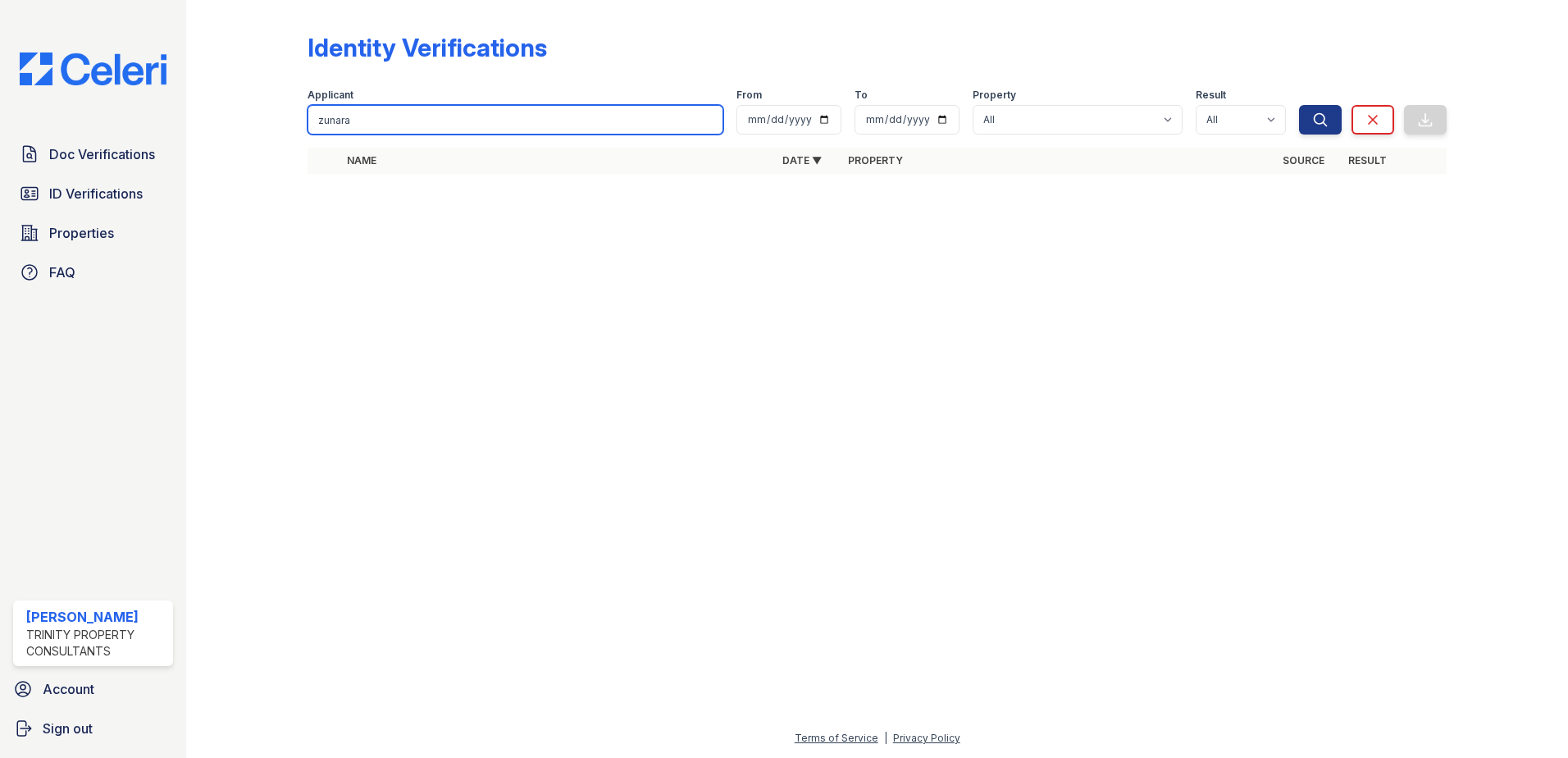
click at [423, 115] on input "zunara" at bounding box center [515, 119] width 415 height 29
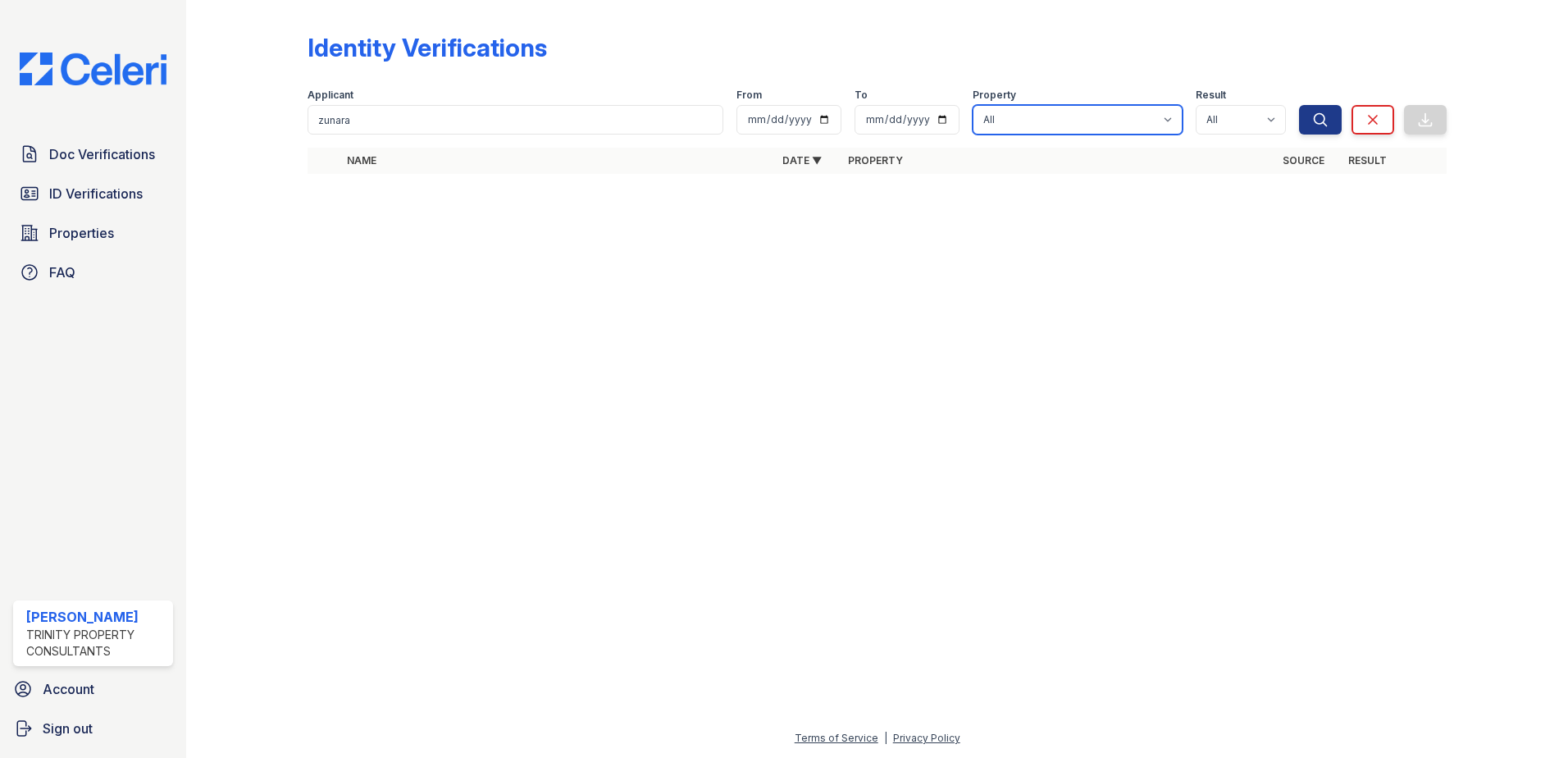
click at [1052, 116] on select "All ReNew Howard Crossing" at bounding box center [1077, 119] width 210 height 29
select select "3962"
click at [975, 105] on select "All ReNew Howard Crossing" at bounding box center [1077, 119] width 210 height 29
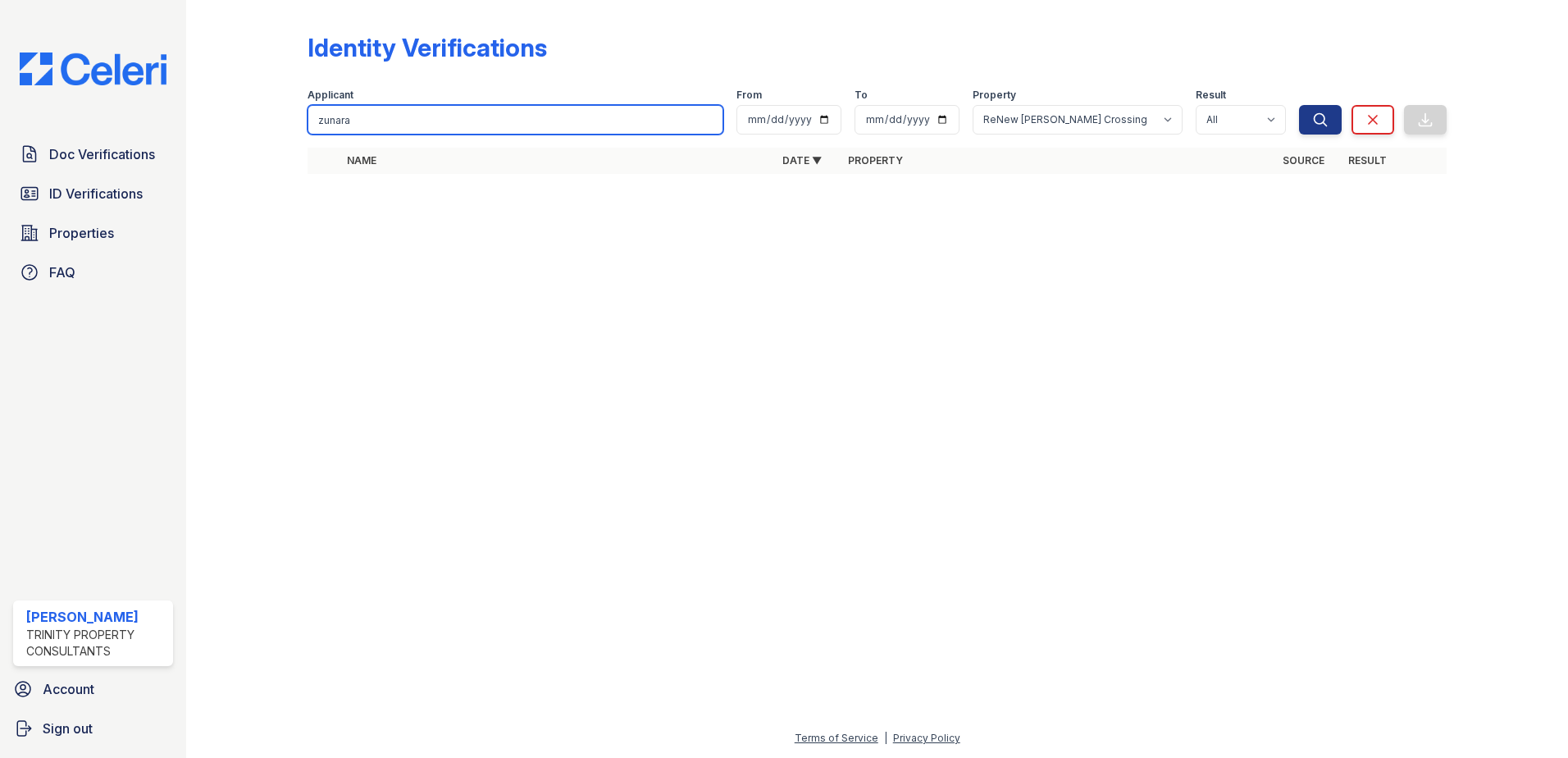
click at [618, 116] on input "zunara" at bounding box center [515, 119] width 415 height 29
click at [1295, 115] on div "Applicant zunara From To Property All ReNew Howard Crossing Result All Pass Fai…" at bounding box center [803, 108] width 992 height 53
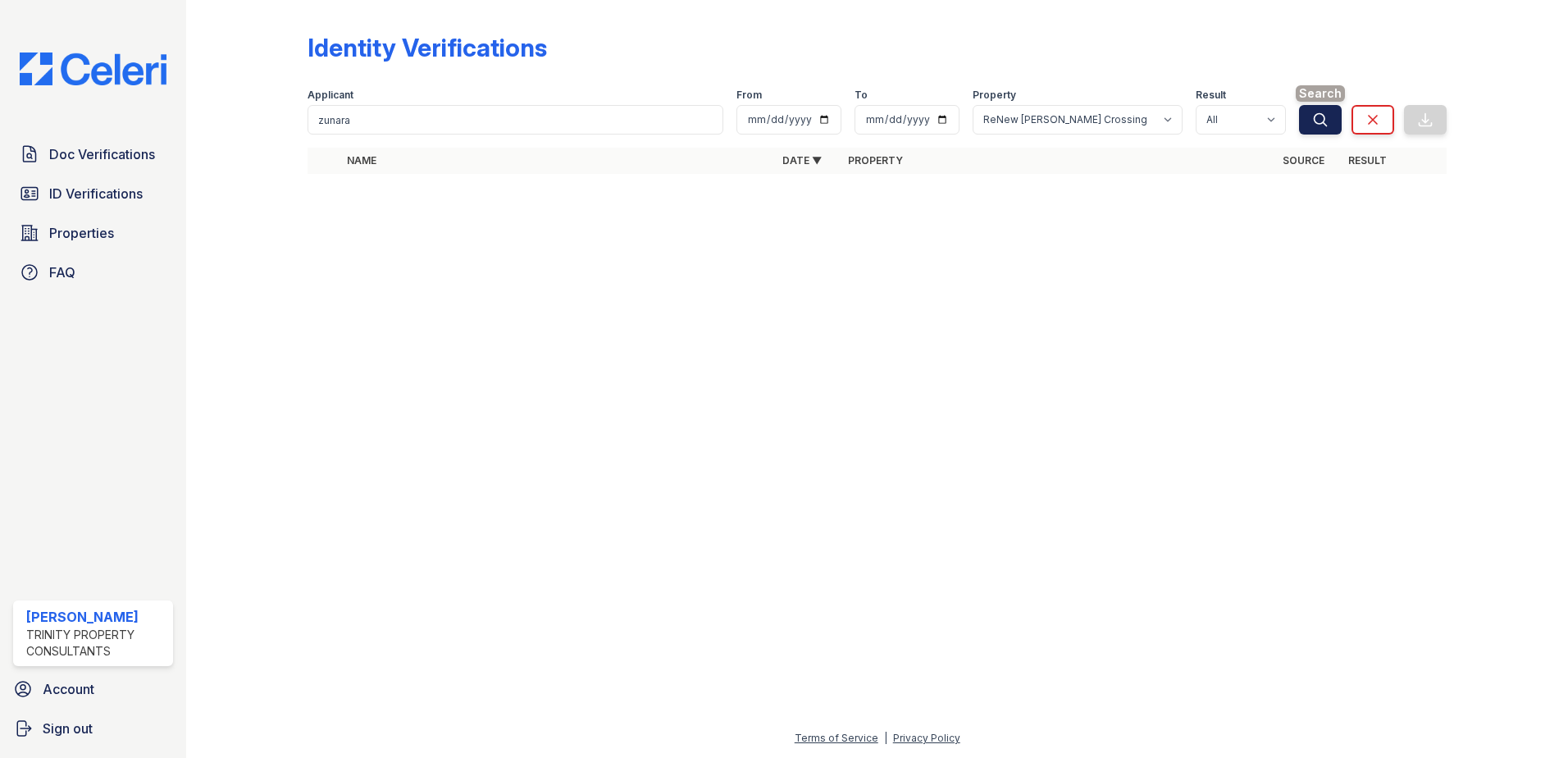
click at [1314, 118] on icon "submit" at bounding box center [1321, 120] width 13 height 13
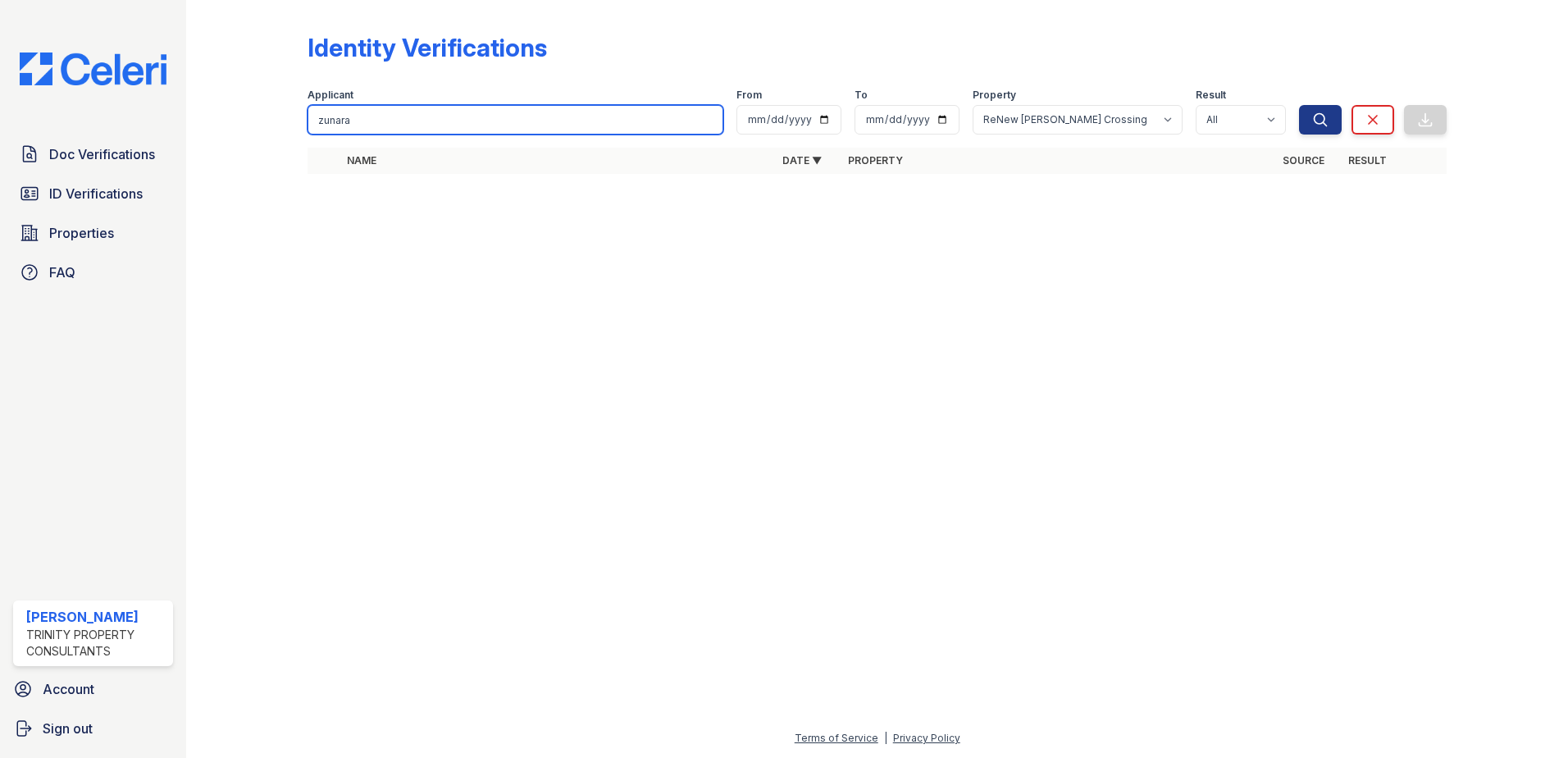
drag, startPoint x: 464, startPoint y: 111, endPoint x: 85, endPoint y: 105, distance: 379.0
click at [99, 108] on div "Doc Verifications ID Verifications Properties FAQ Michael Carter Trinity Proper…" at bounding box center [784, 379] width 1568 height 758
type input "saffa"
click at [1299, 105] on button "Search" at bounding box center [1321, 119] width 43 height 29
drag, startPoint x: 370, startPoint y: 129, endPoint x: 202, endPoint y: 129, distance: 168.0
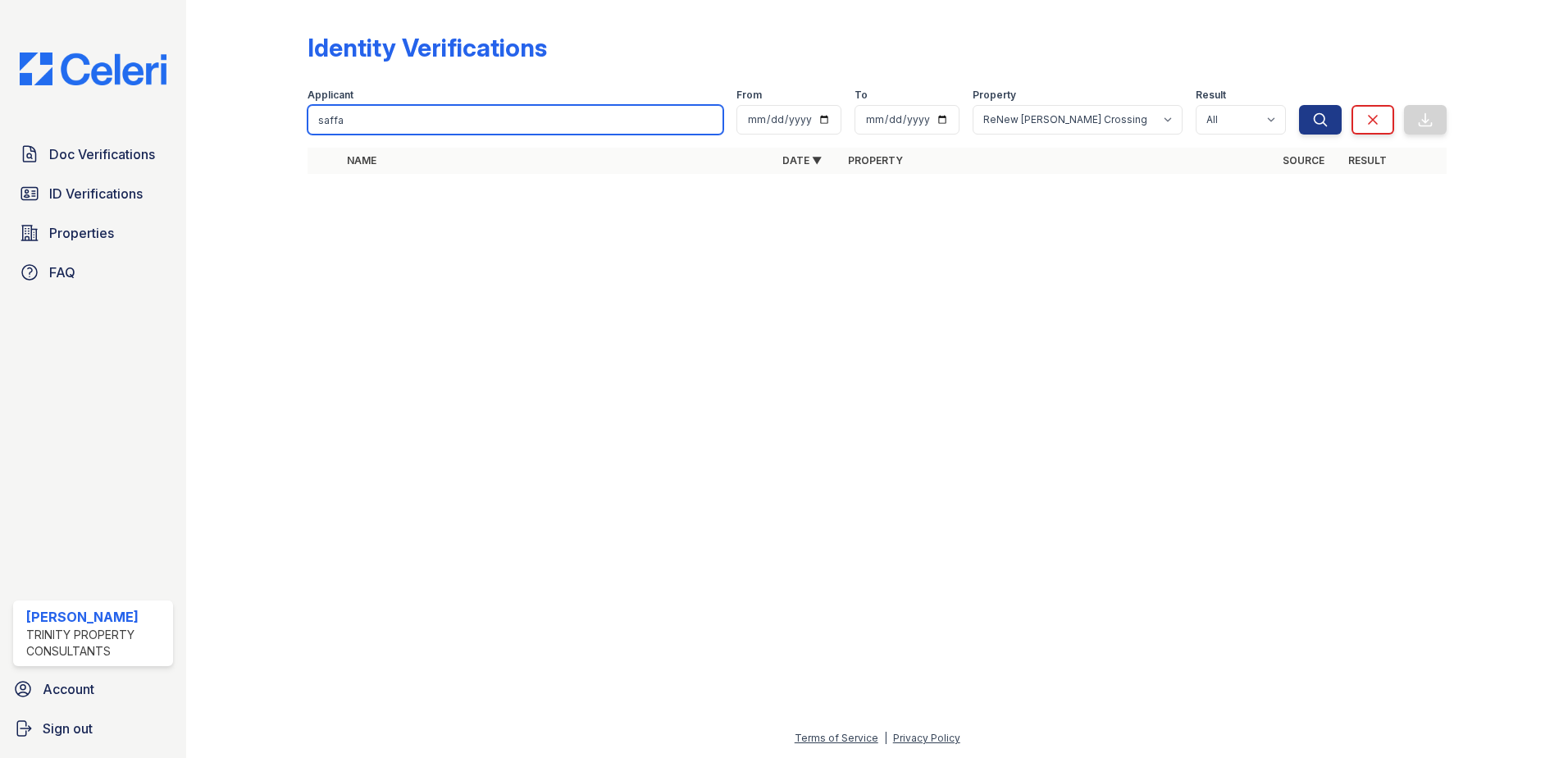
click at [202, 129] on div "Identity Verifications Filter Applicant saffa From To Property All ReNew Howard…" at bounding box center [876, 379] width 1382 height 758
type input "naeem"
click at [1299, 105] on button "Search" at bounding box center [1321, 119] width 43 height 29
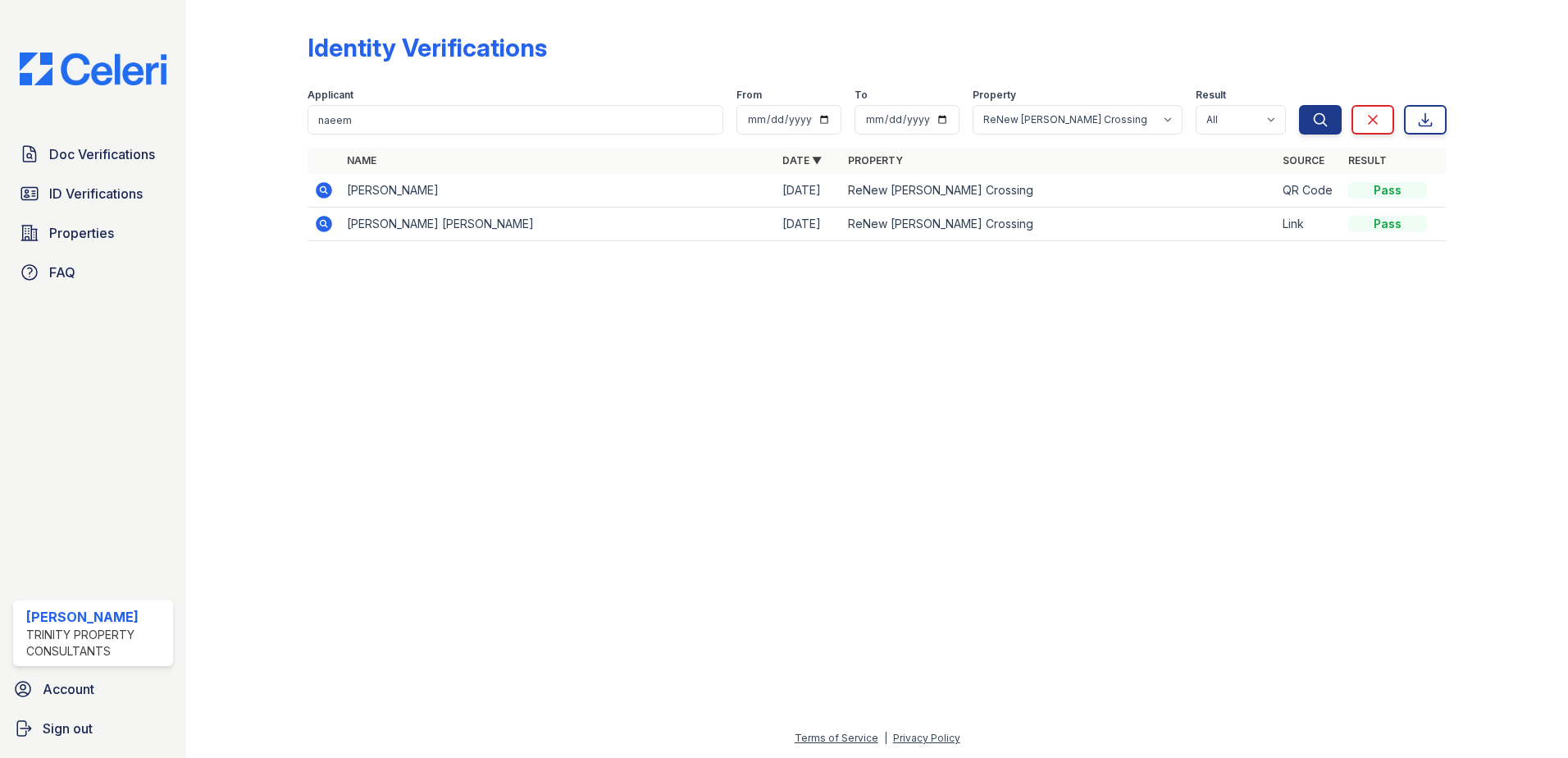
click at [323, 192] on icon at bounding box center [324, 190] width 20 height 20
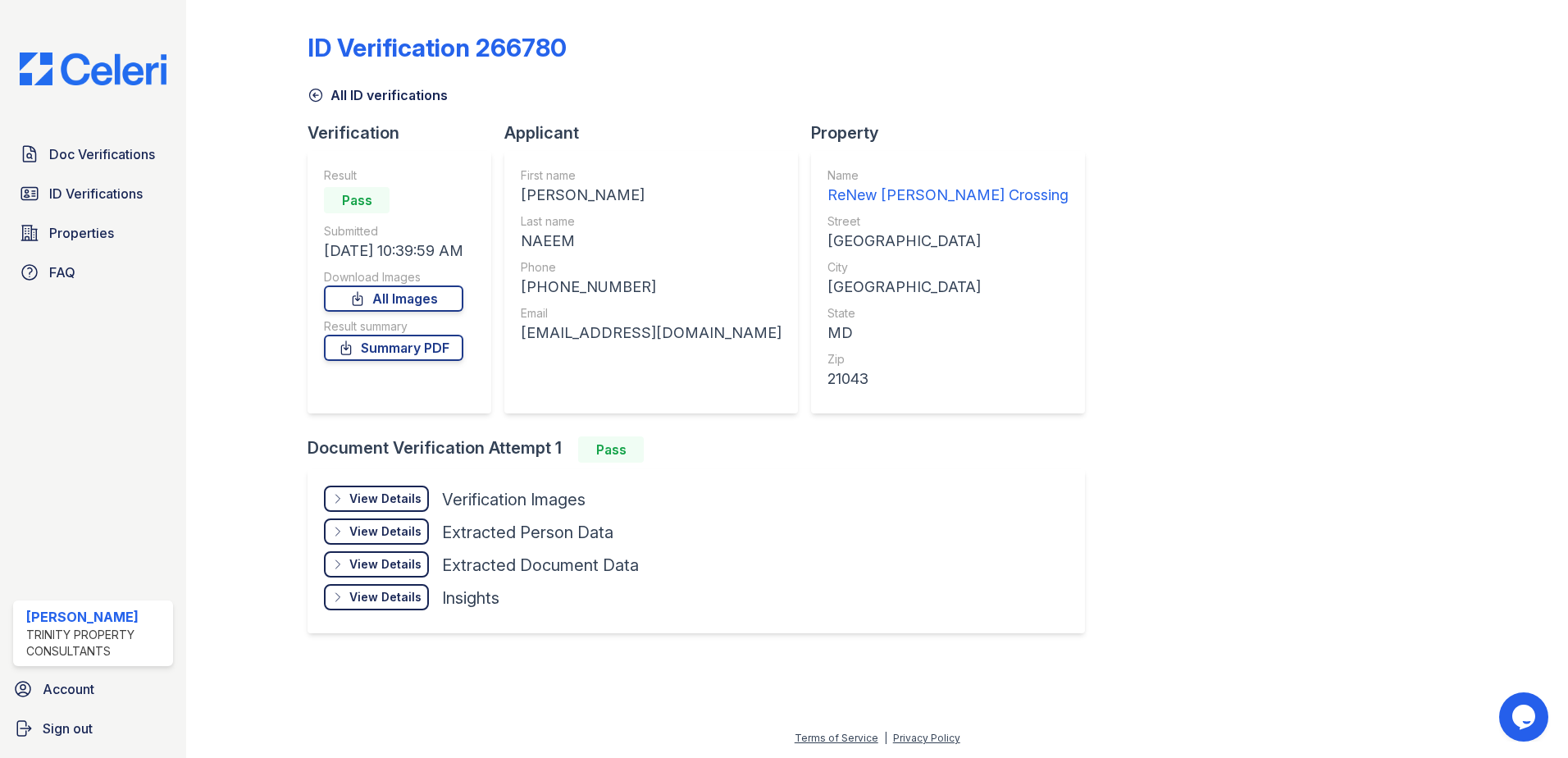
click at [409, 494] on div "View Details" at bounding box center [385, 499] width 72 height 16
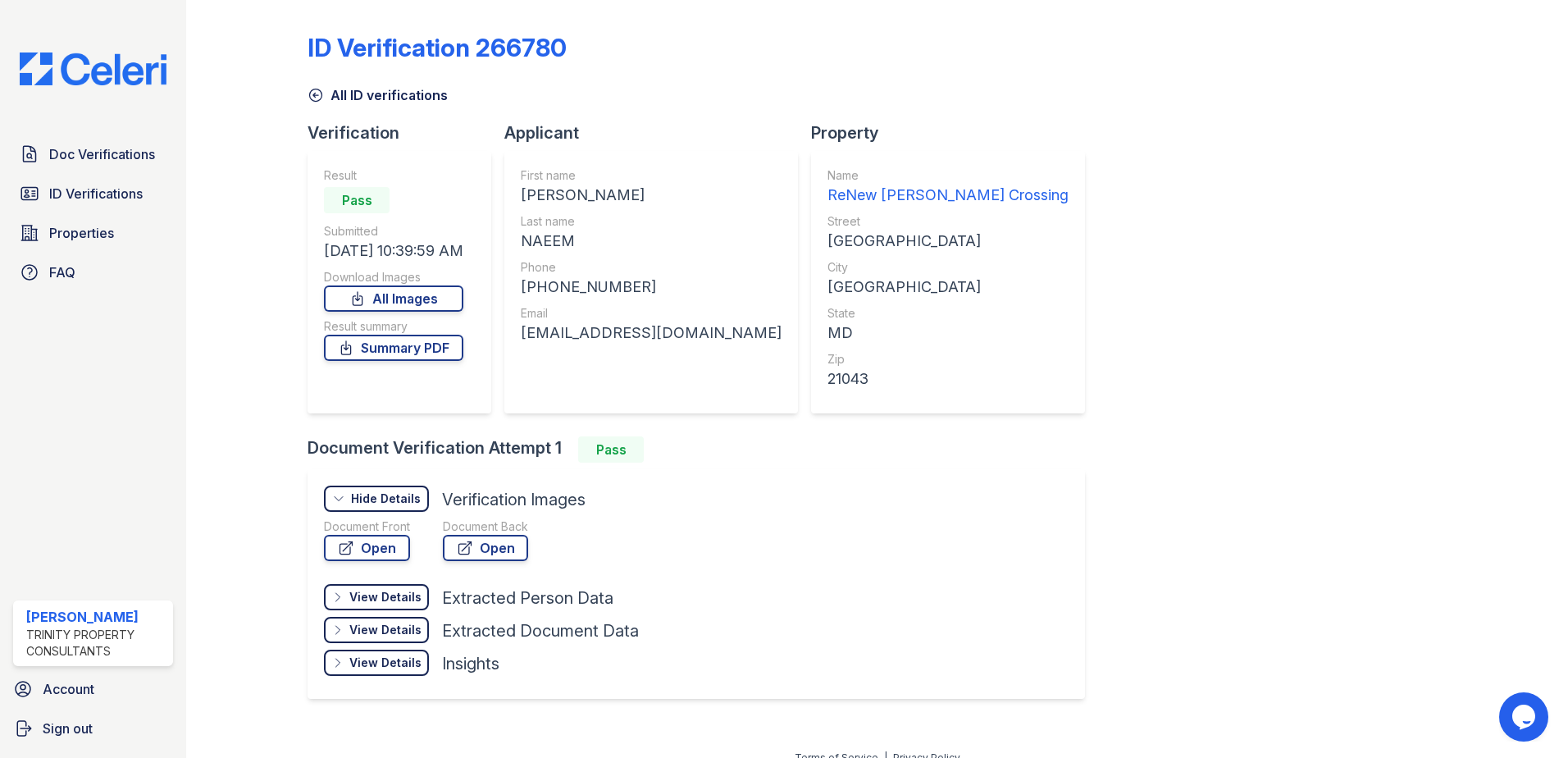
click at [388, 535] on div "Document Front" at bounding box center [367, 526] width 86 height 16
click at [387, 545] on link "Open" at bounding box center [367, 547] width 86 height 26
click at [398, 602] on div "View Details" at bounding box center [385, 597] width 72 height 16
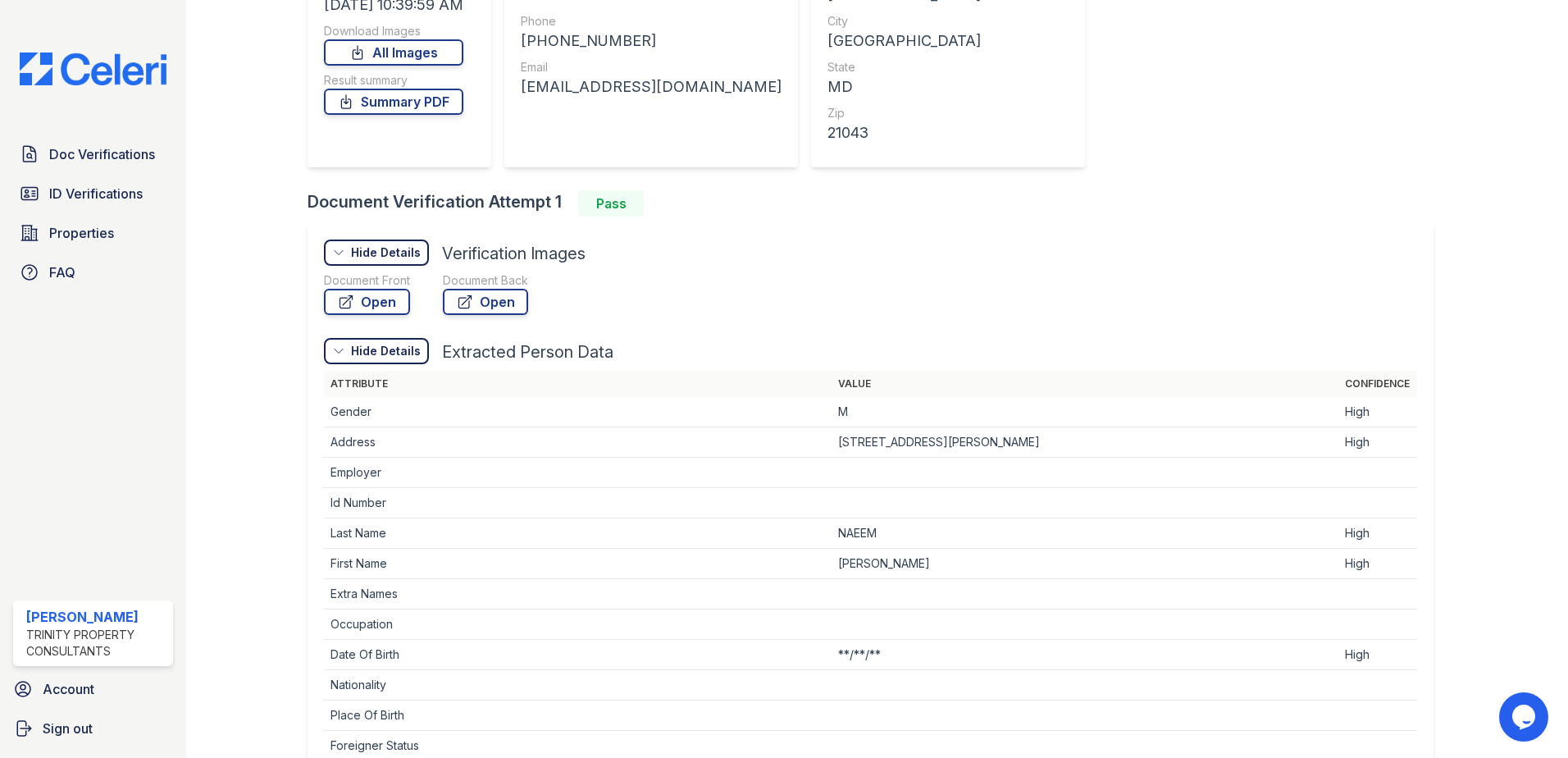
scroll to position [426, 0]
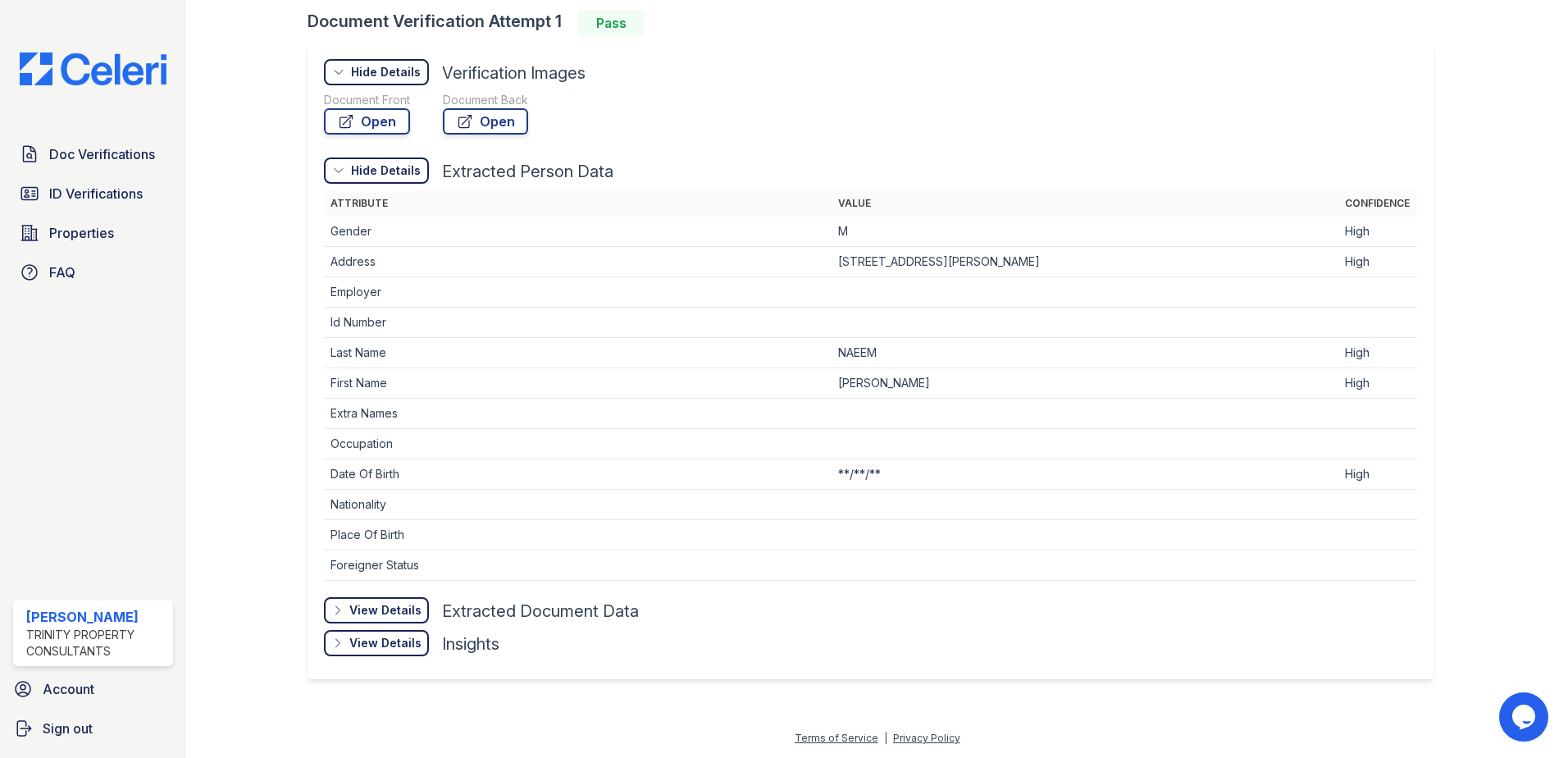
click at [377, 610] on div "View Details" at bounding box center [385, 611] width 72 height 16
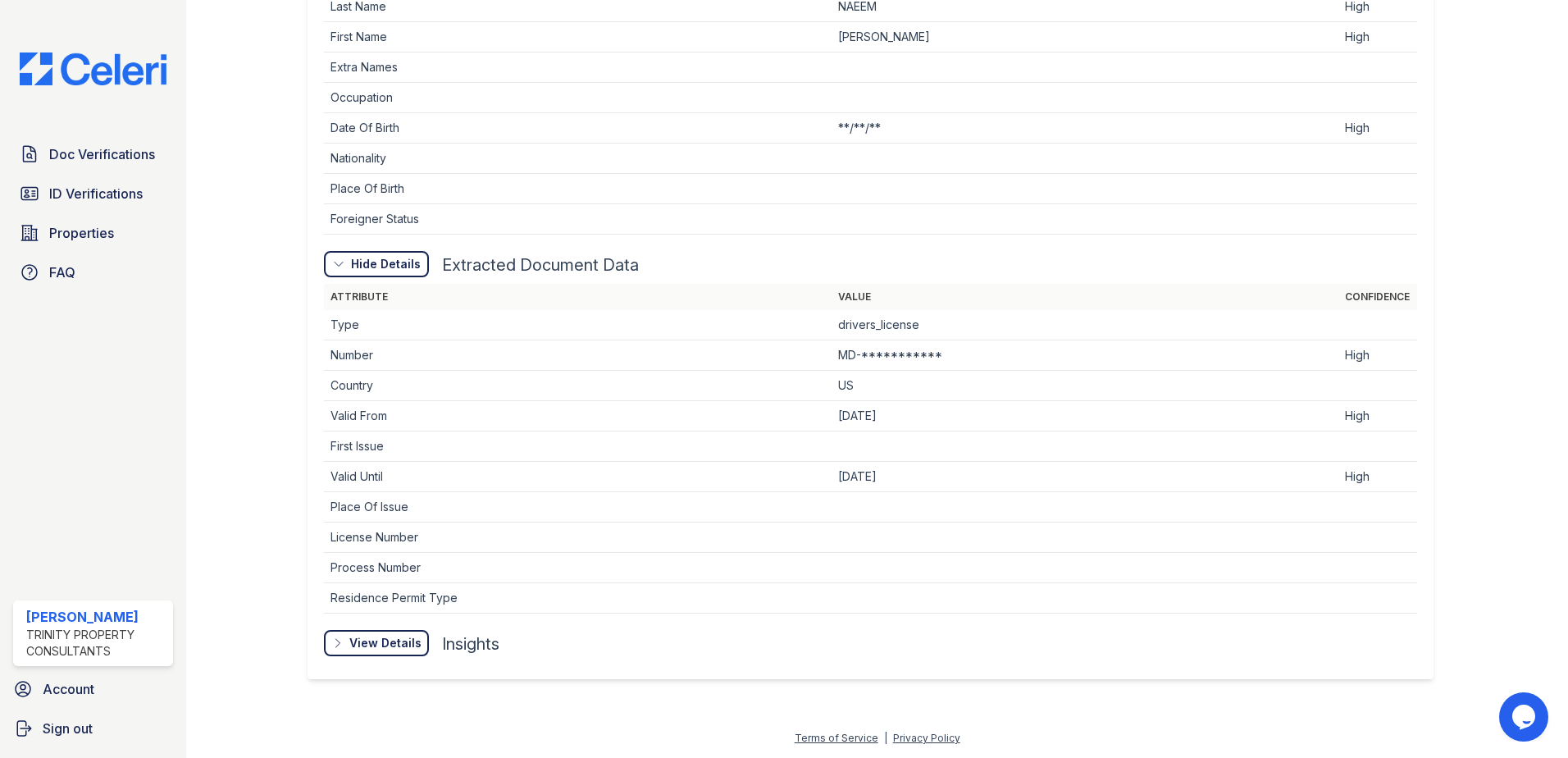
click at [374, 641] on div "View Details" at bounding box center [385, 643] width 72 height 16
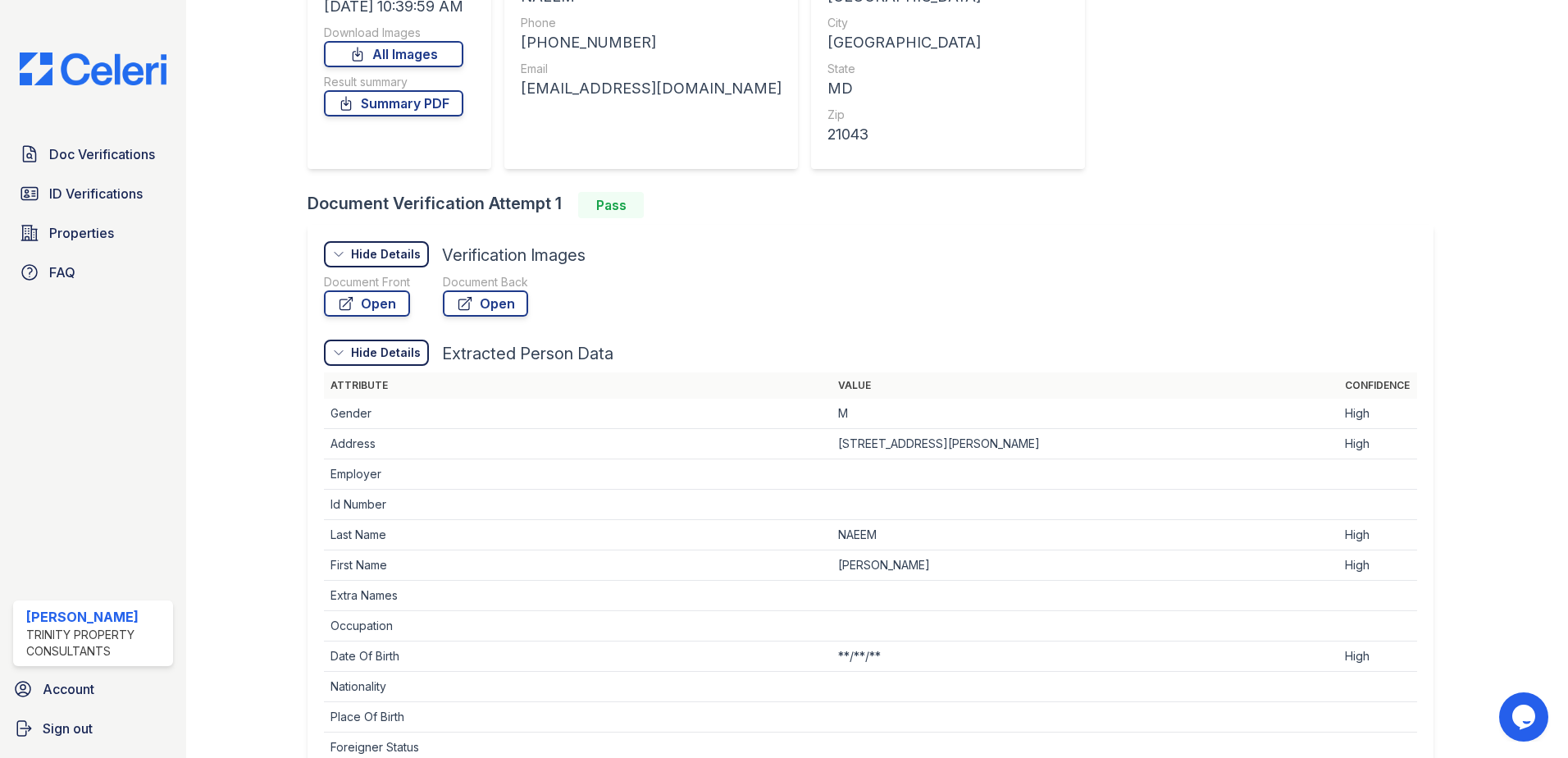
scroll to position [0, 0]
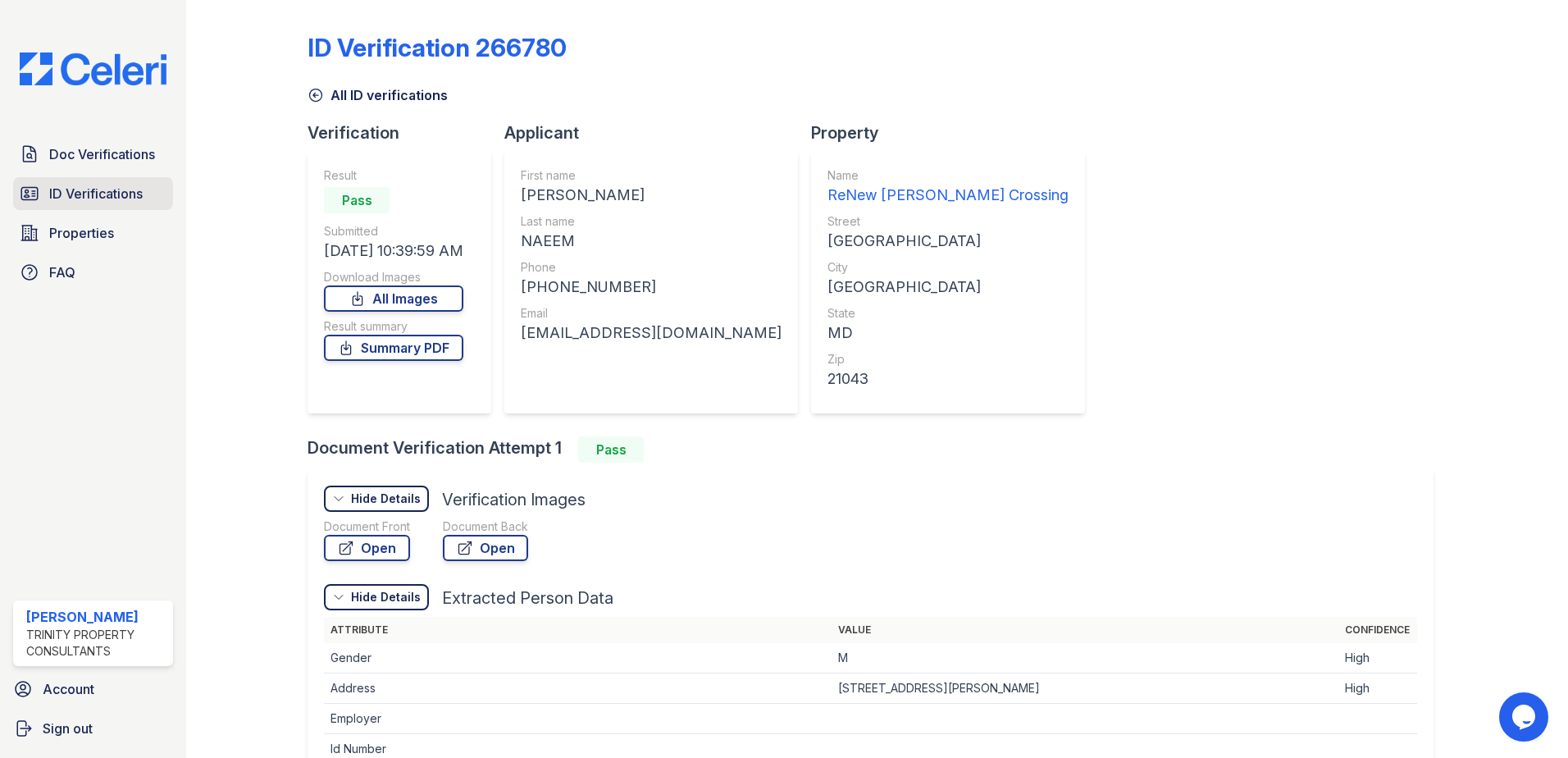
click at [71, 183] on link "ID Verifications" at bounding box center [93, 193] width 160 height 33
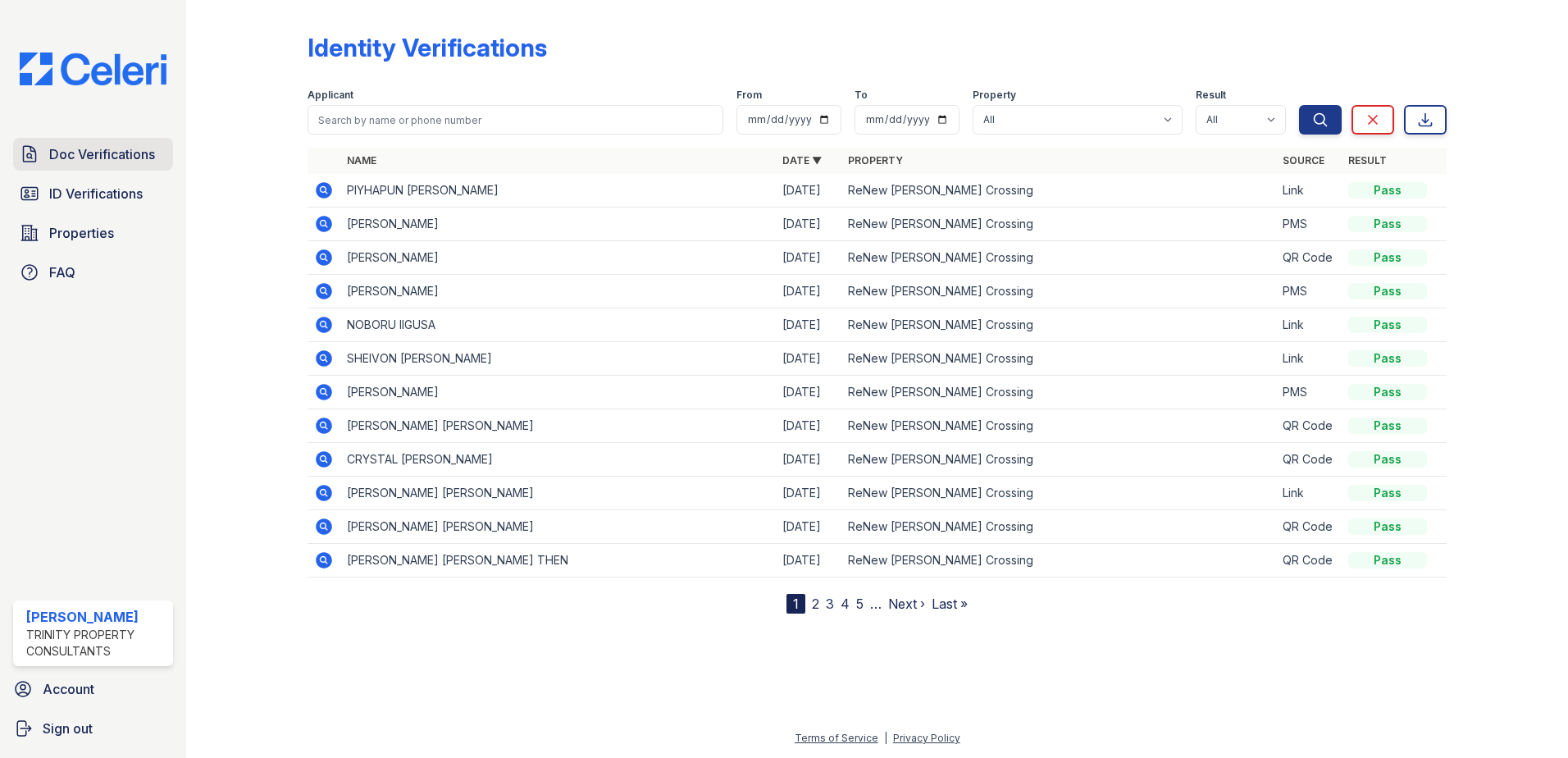
click at [127, 149] on span "Doc Verifications" at bounding box center [102, 155] width 105 height 20
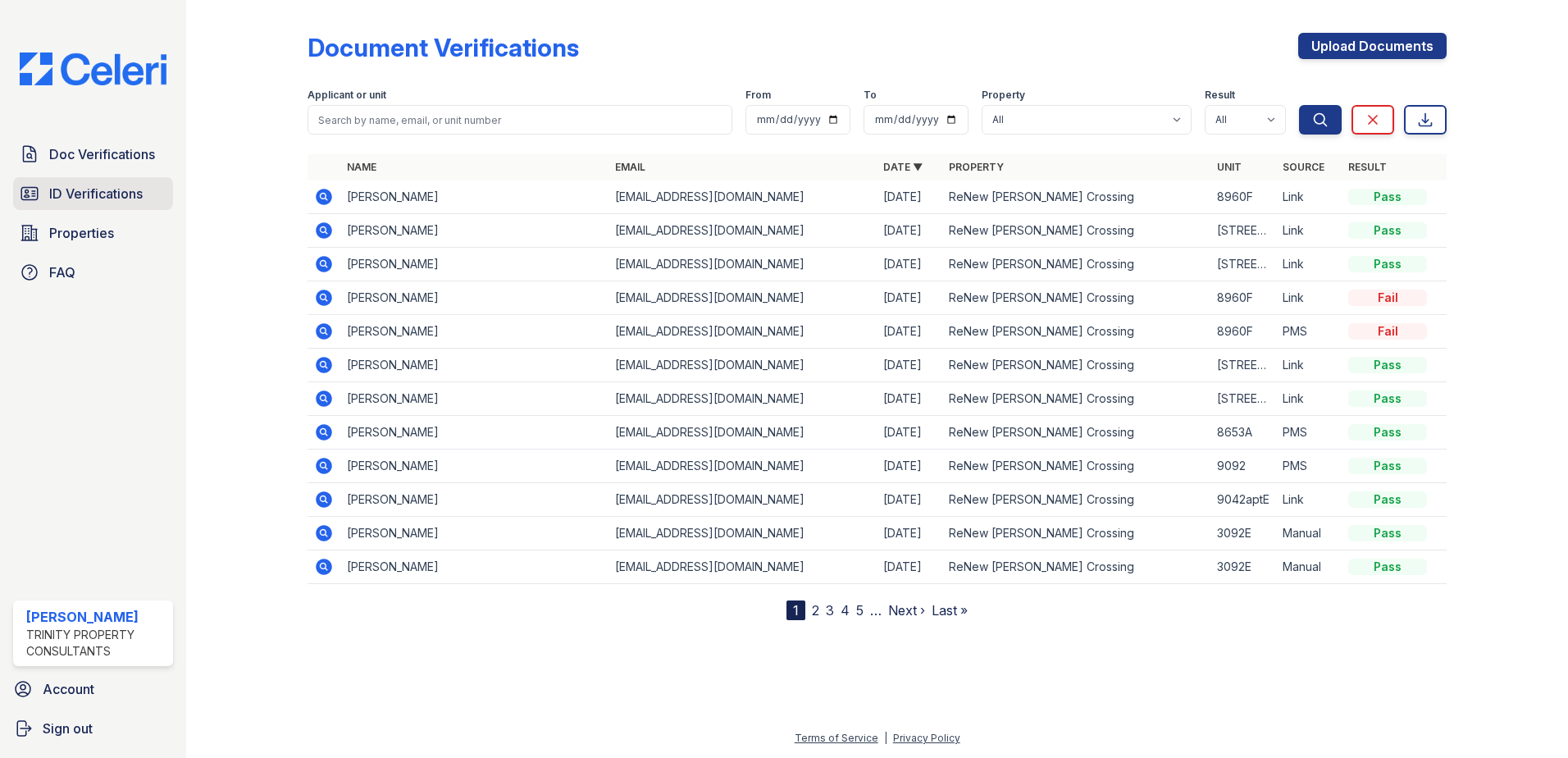
click at [135, 195] on span "ID Verifications" at bounding box center [96, 194] width 94 height 20
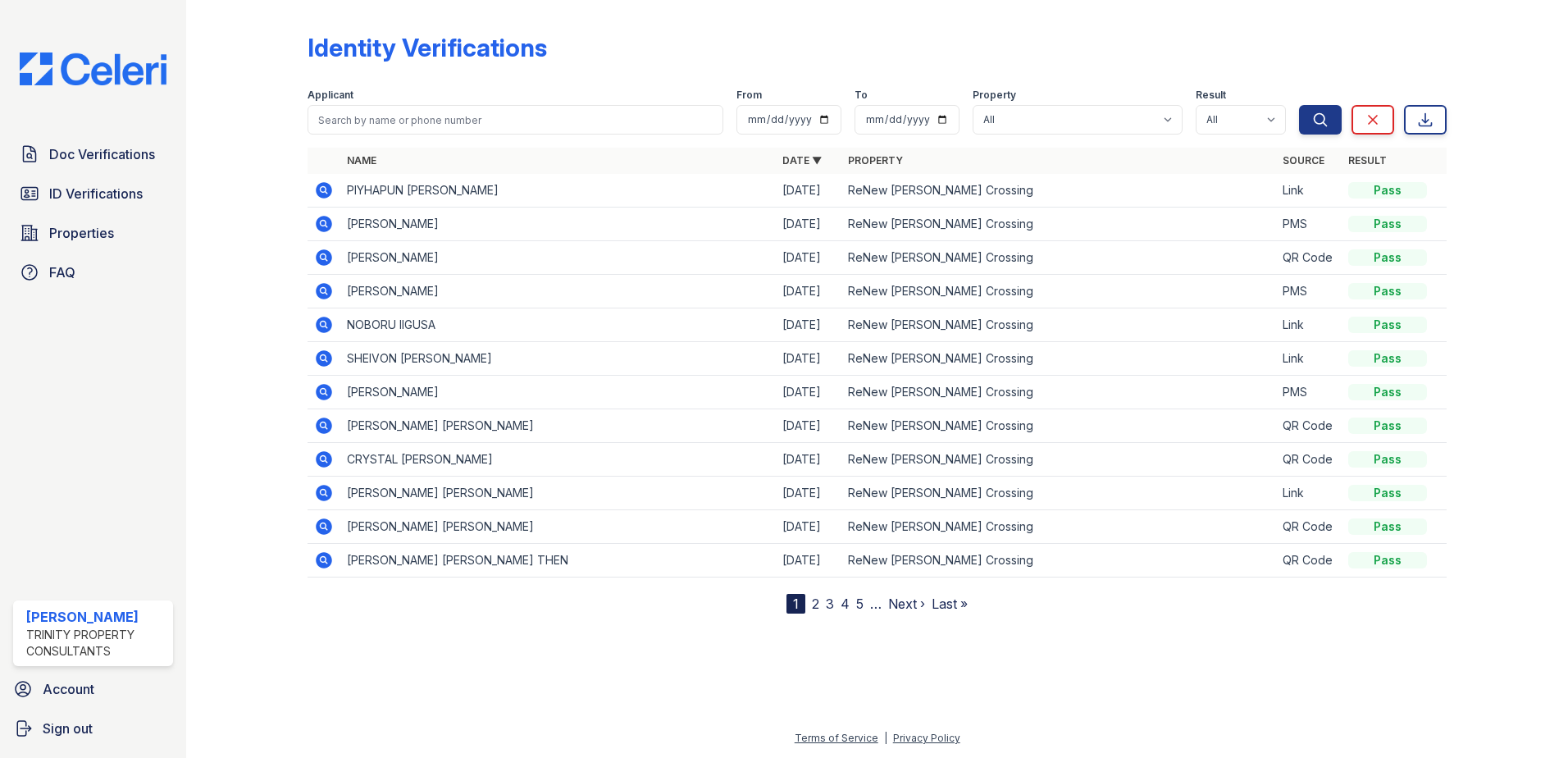
click at [407, 612] on div "Name Date ▼ Property Source Result PIYHAPUN PATRICK CHUMNAUKSON 09/25/25 ReNew …" at bounding box center [876, 380] width 1139 height 466
click at [512, 690] on div at bounding box center [877, 684] width 1329 height 88
click at [430, 183] on td "PIYHAPUN [PERSON_NAME]" at bounding box center [558, 191] width 435 height 34
click at [427, 188] on td "PIYHAPUN [PERSON_NAME]" at bounding box center [558, 191] width 435 height 34
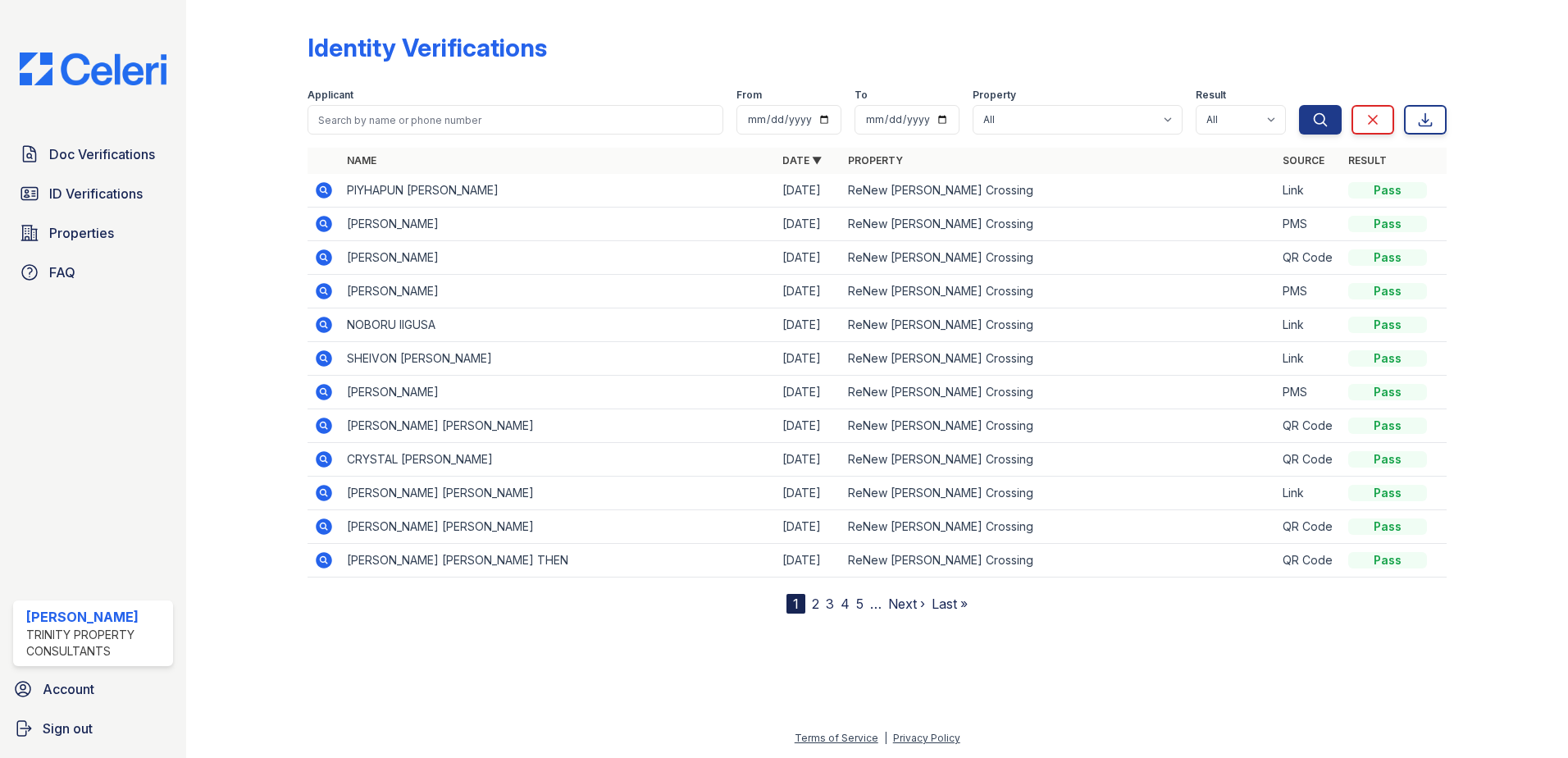
drag, startPoint x: 427, startPoint y: 188, endPoint x: 382, endPoint y: 223, distance: 57.0
click at [382, 223] on td "[PERSON_NAME]" at bounding box center [558, 224] width 435 height 34
drag, startPoint x: 382, startPoint y: 223, endPoint x: 477, endPoint y: 274, distance: 107.8
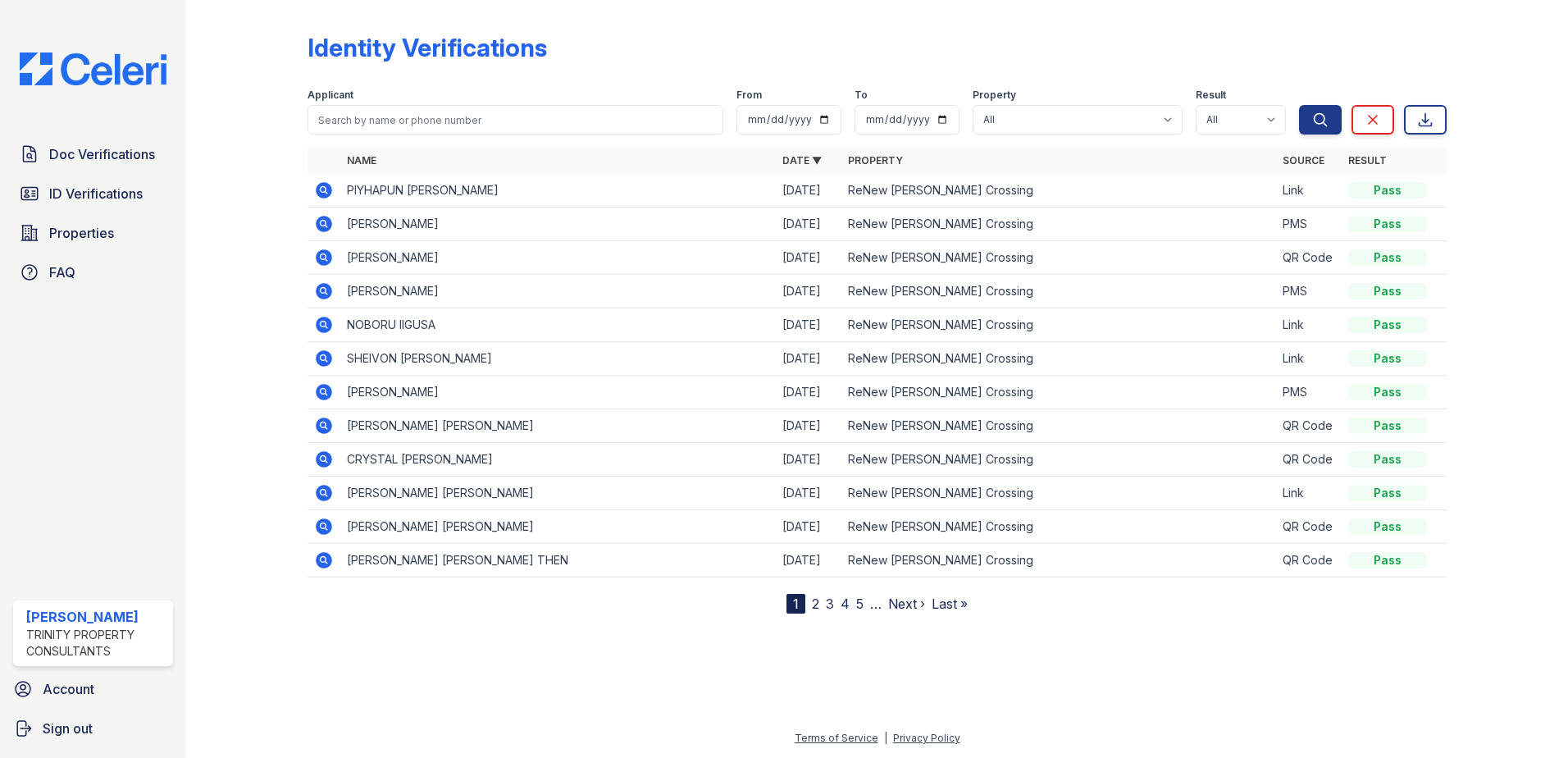
click at [477, 274] on td "[PERSON_NAME]" at bounding box center [558, 258] width 435 height 34
click at [97, 190] on span "ID Verifications" at bounding box center [96, 194] width 94 height 20
click at [115, 155] on span "Doc Verifications" at bounding box center [102, 155] width 105 height 20
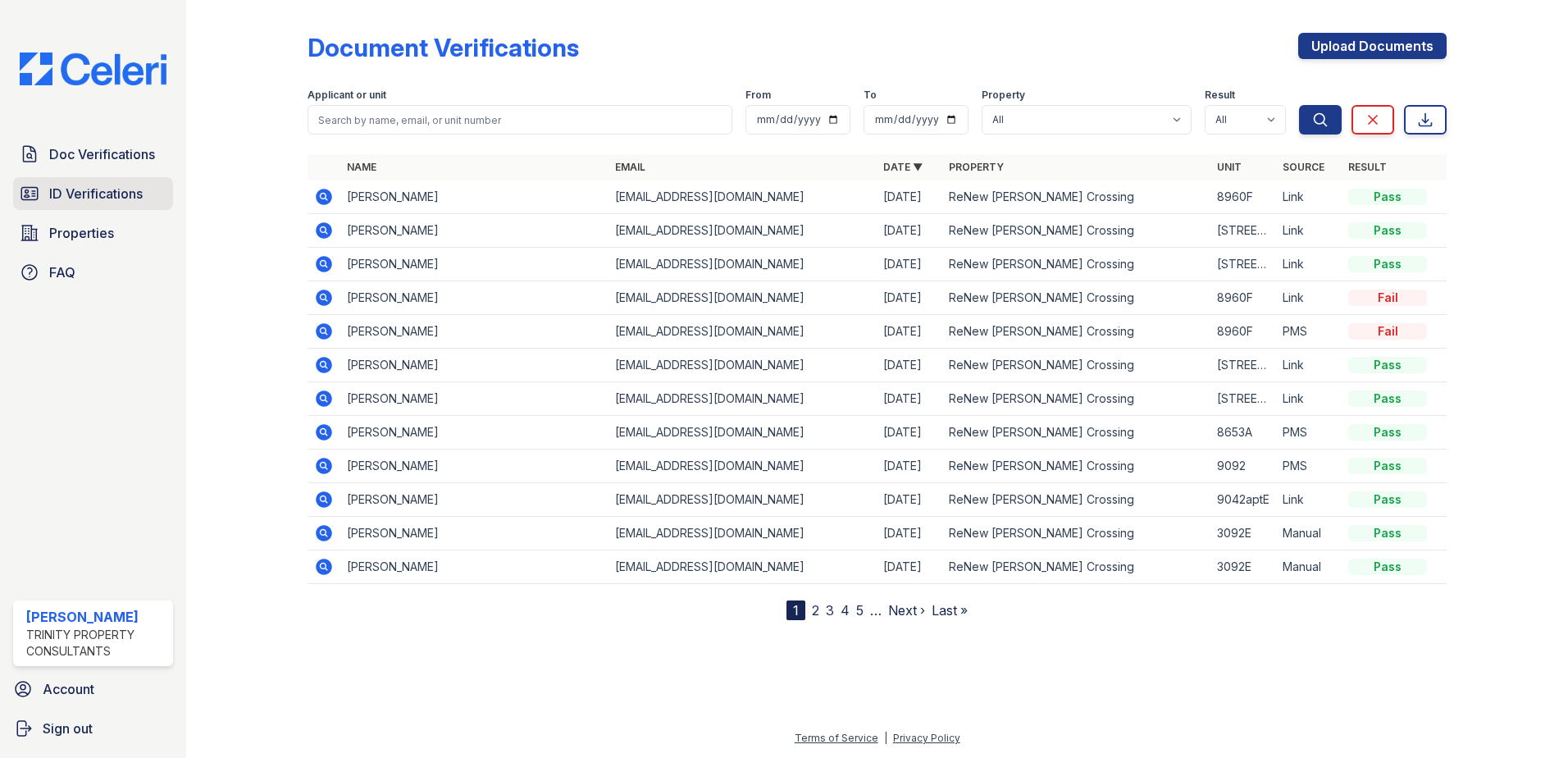
click at [115, 193] on span "ID Verifications" at bounding box center [96, 194] width 94 height 20
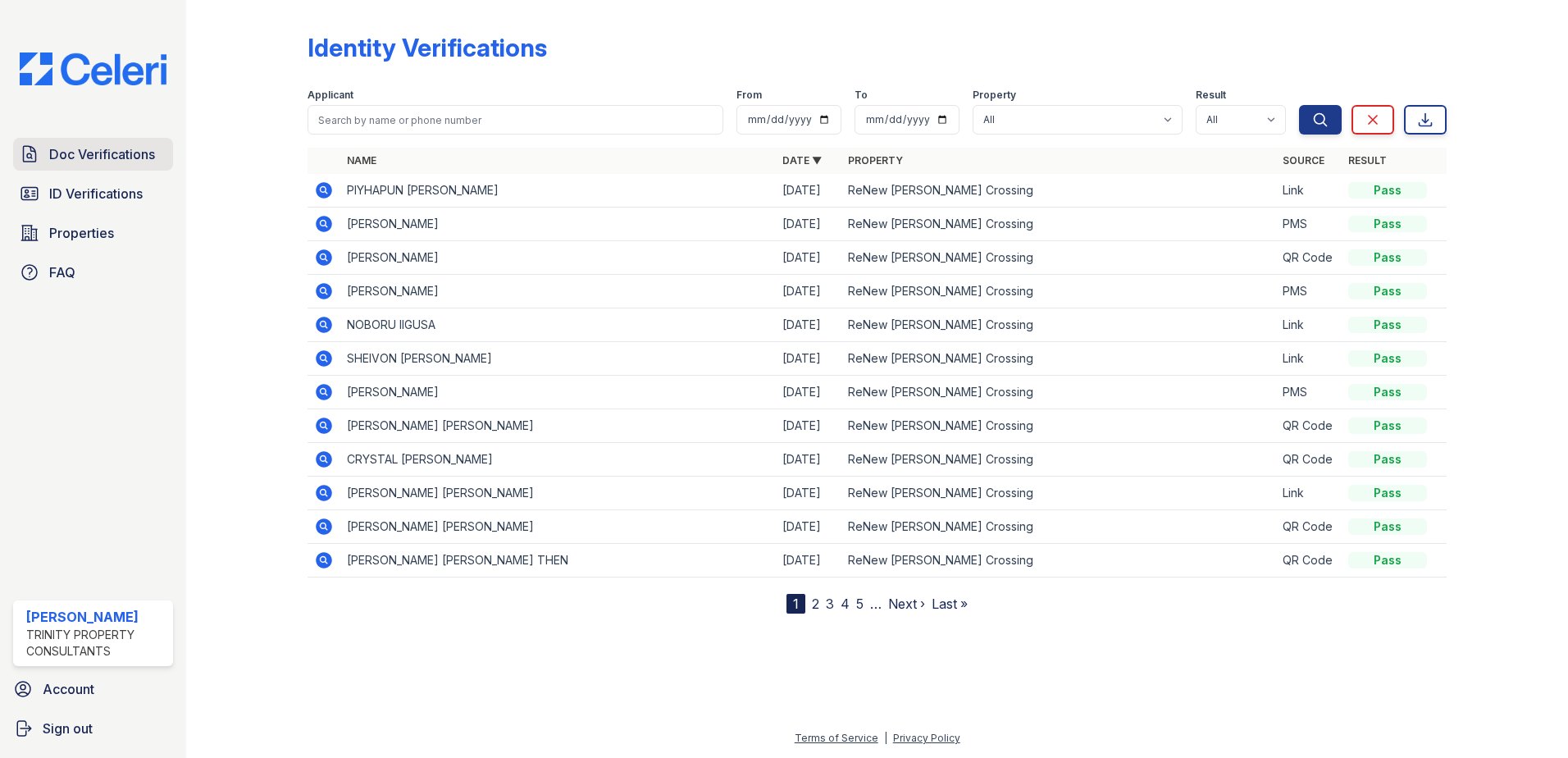
click at [125, 167] on link "Doc Verifications" at bounding box center [93, 154] width 160 height 33
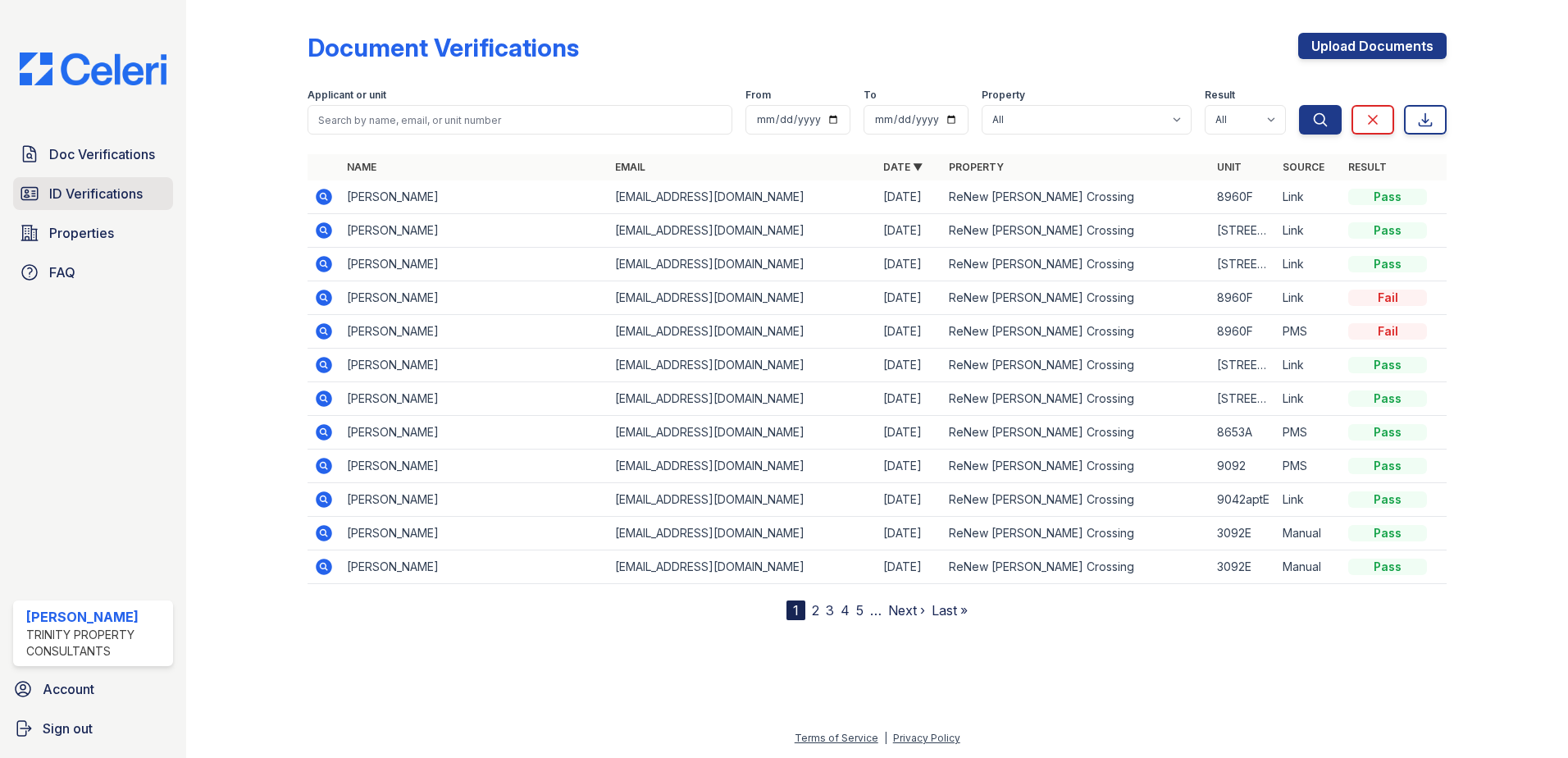
click at [128, 189] on span "ID Verifications" at bounding box center [96, 194] width 94 height 20
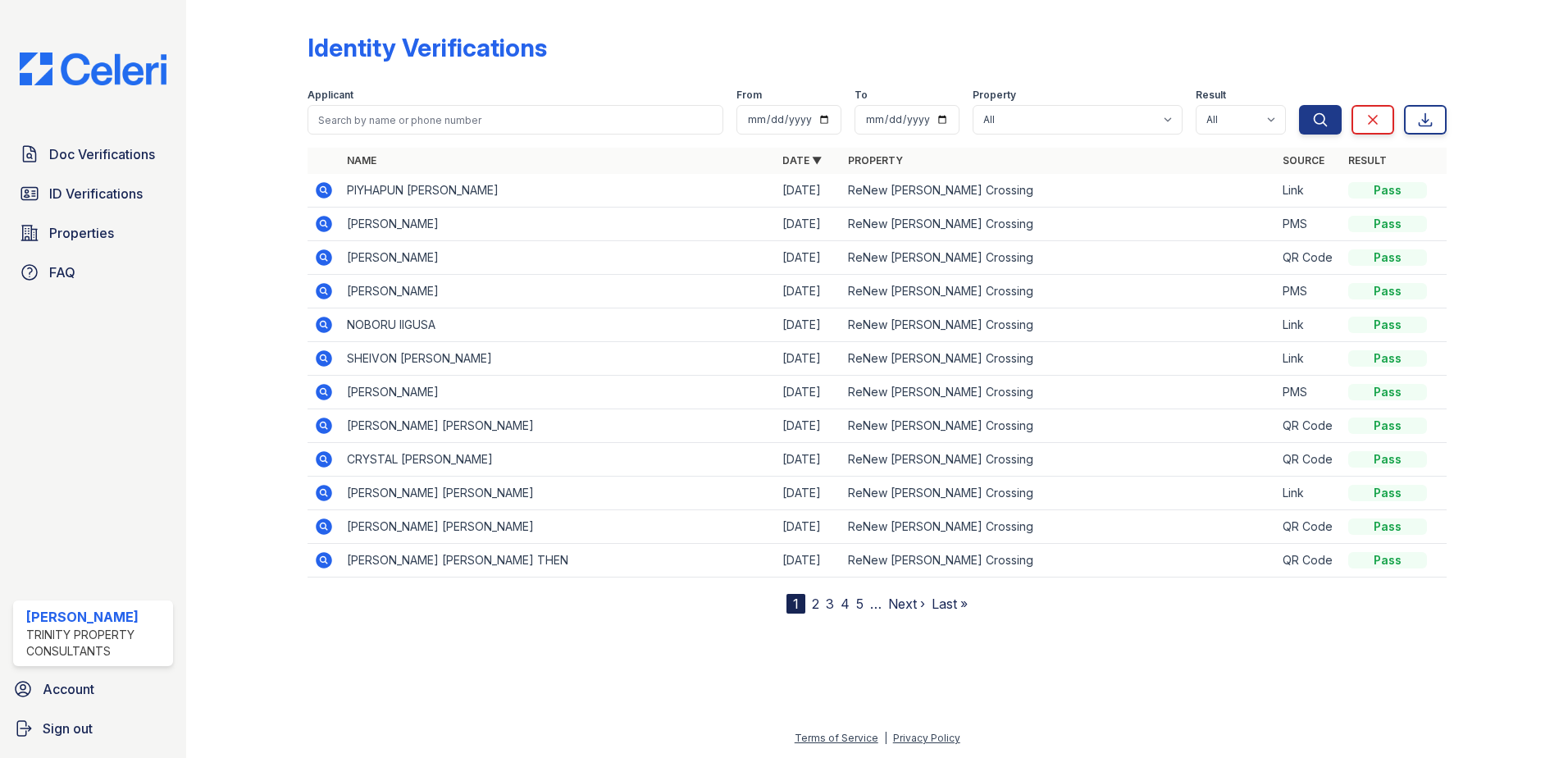
click at [127, 172] on div "Doc Verifications ID Verifications Properties FAQ" at bounding box center [93, 213] width 173 height 151
click at [124, 158] on span "Doc Verifications" at bounding box center [102, 155] width 105 height 20
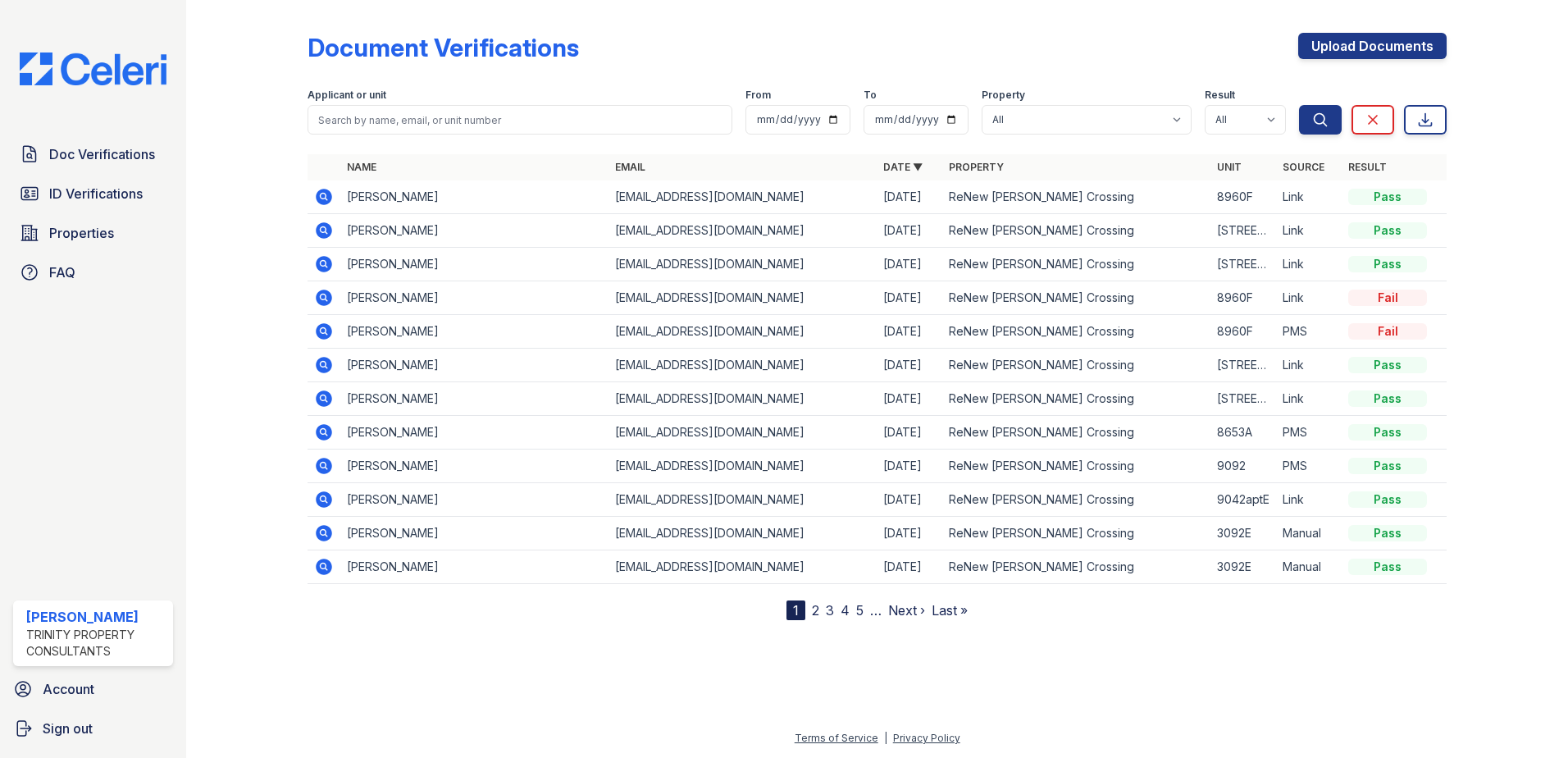
click at [512, 626] on div "Document Verifications Upload Documents Filter Applicant or unit From To Proper…" at bounding box center [877, 323] width 1329 height 646
click at [355, 121] on input "search" at bounding box center [519, 119] width 424 height 29
click at [144, 140] on link "Doc Verifications" at bounding box center [93, 154] width 160 height 33
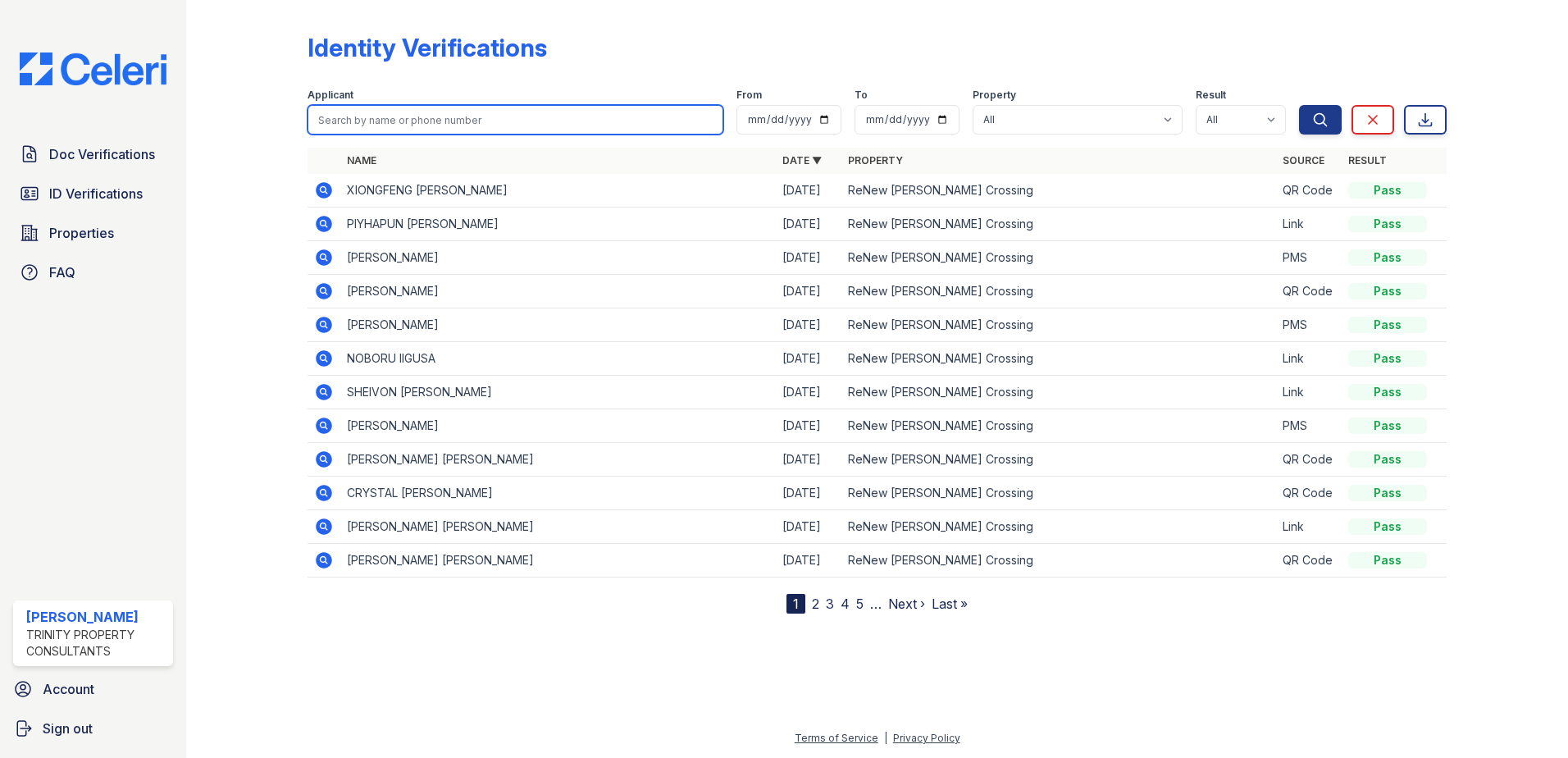
click at [431, 111] on input "search" at bounding box center [515, 119] width 415 height 29
click at [431, 111] on input "safgf" at bounding box center [515, 119] width 415 height 29
type input "saffa"
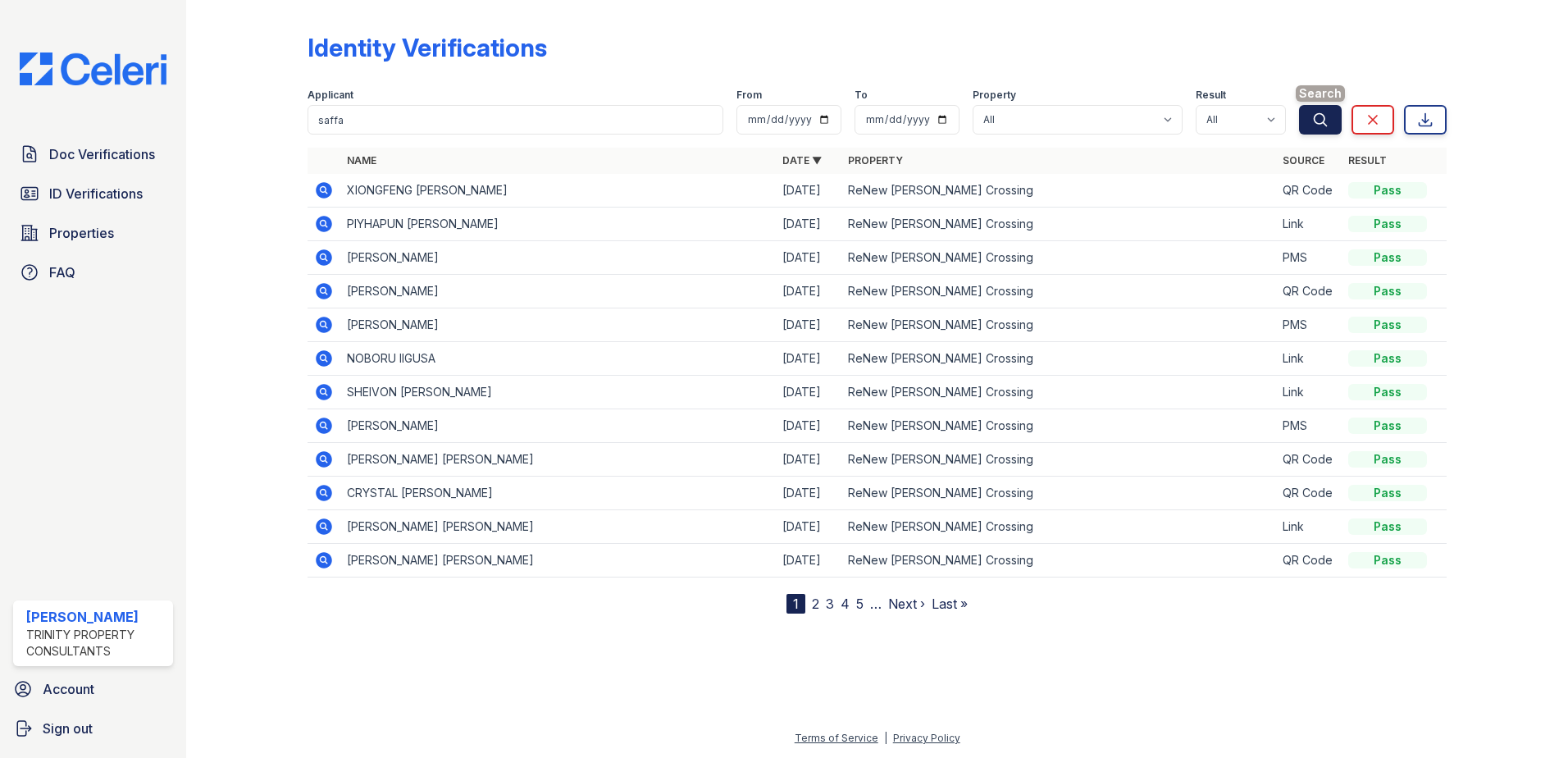
click at [1334, 116] on button "Search" at bounding box center [1321, 119] width 43 height 29
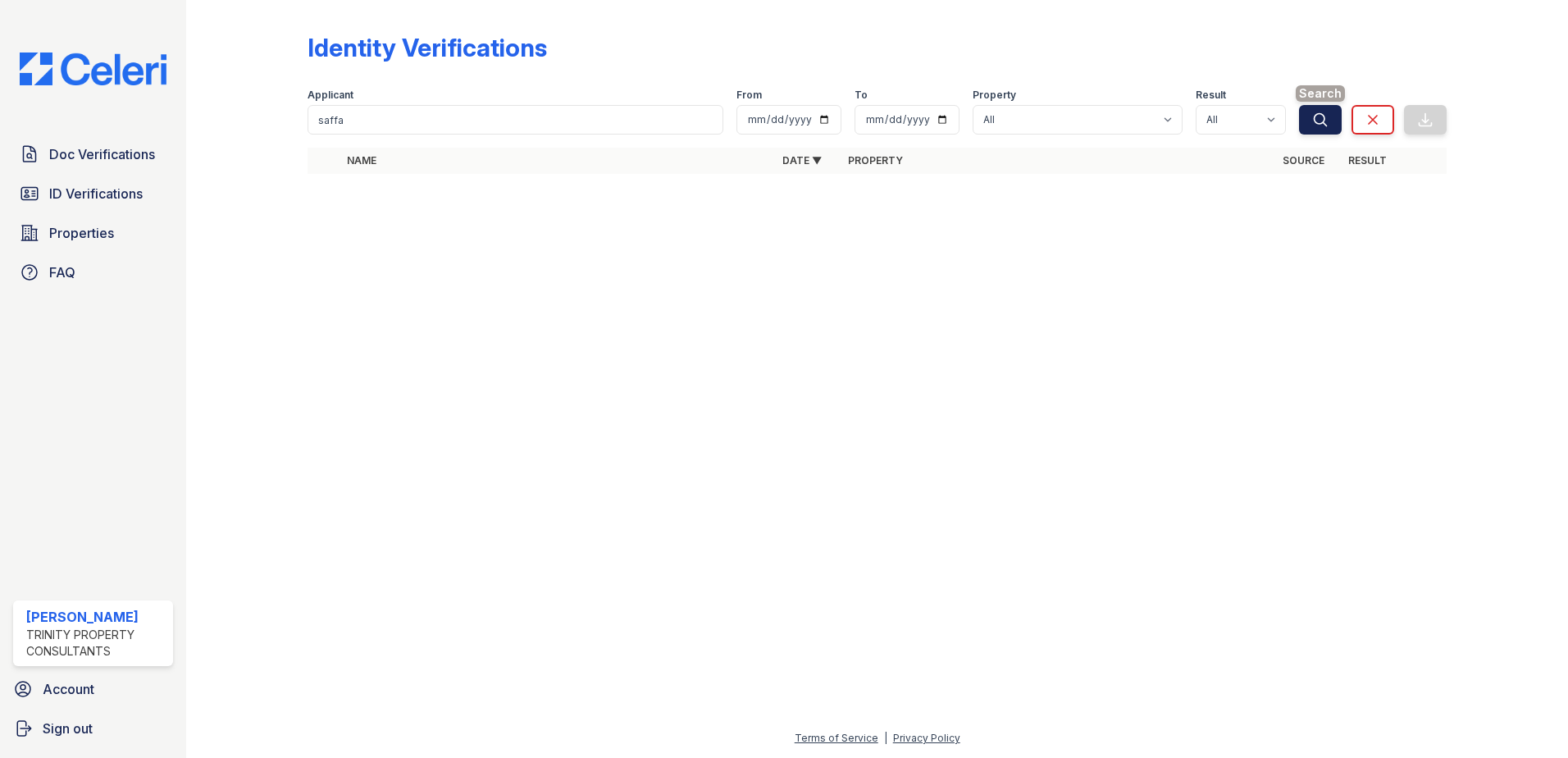
click at [1333, 116] on button "Search" at bounding box center [1321, 119] width 43 height 29
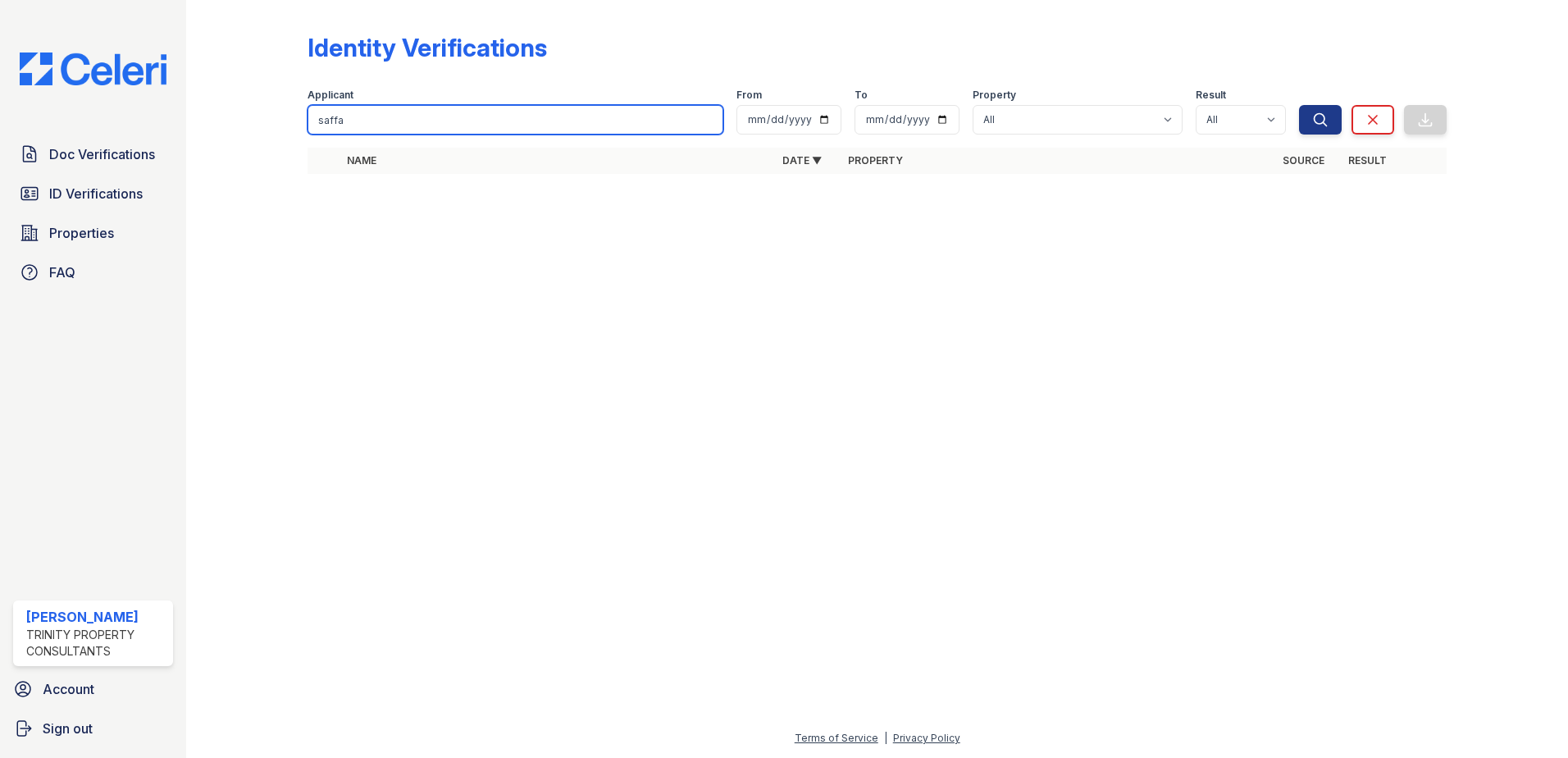
drag, startPoint x: 476, startPoint y: 122, endPoint x: 238, endPoint y: 95, distance: 239.5
click at [239, 95] on div "Identity Verifications Filter Applicant saffa From To Property All ReNew Howard…" at bounding box center [877, 108] width 1329 height 216
type input "naeem"
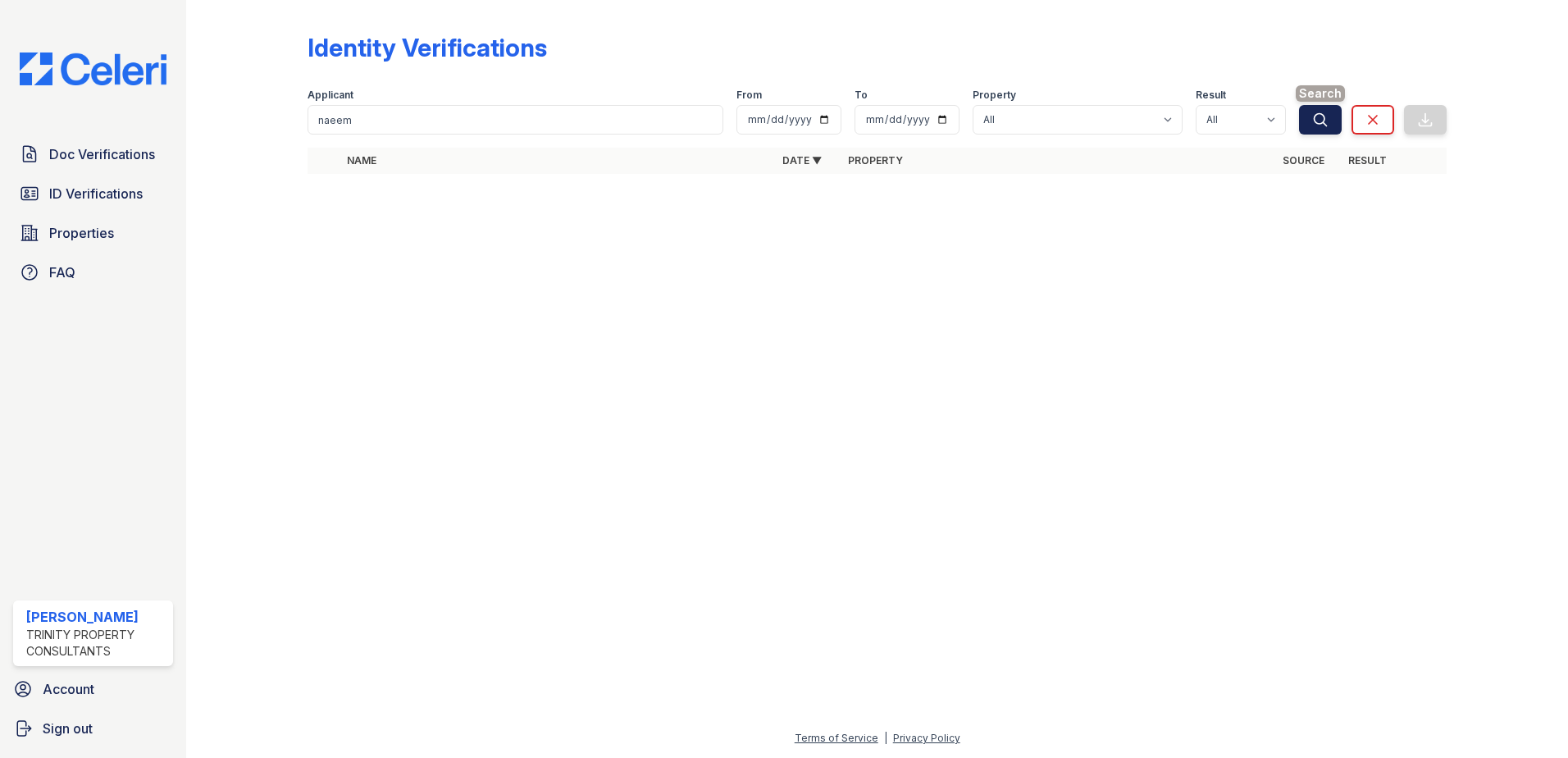
click at [1323, 125] on icon "submit" at bounding box center [1321, 120] width 16 height 16
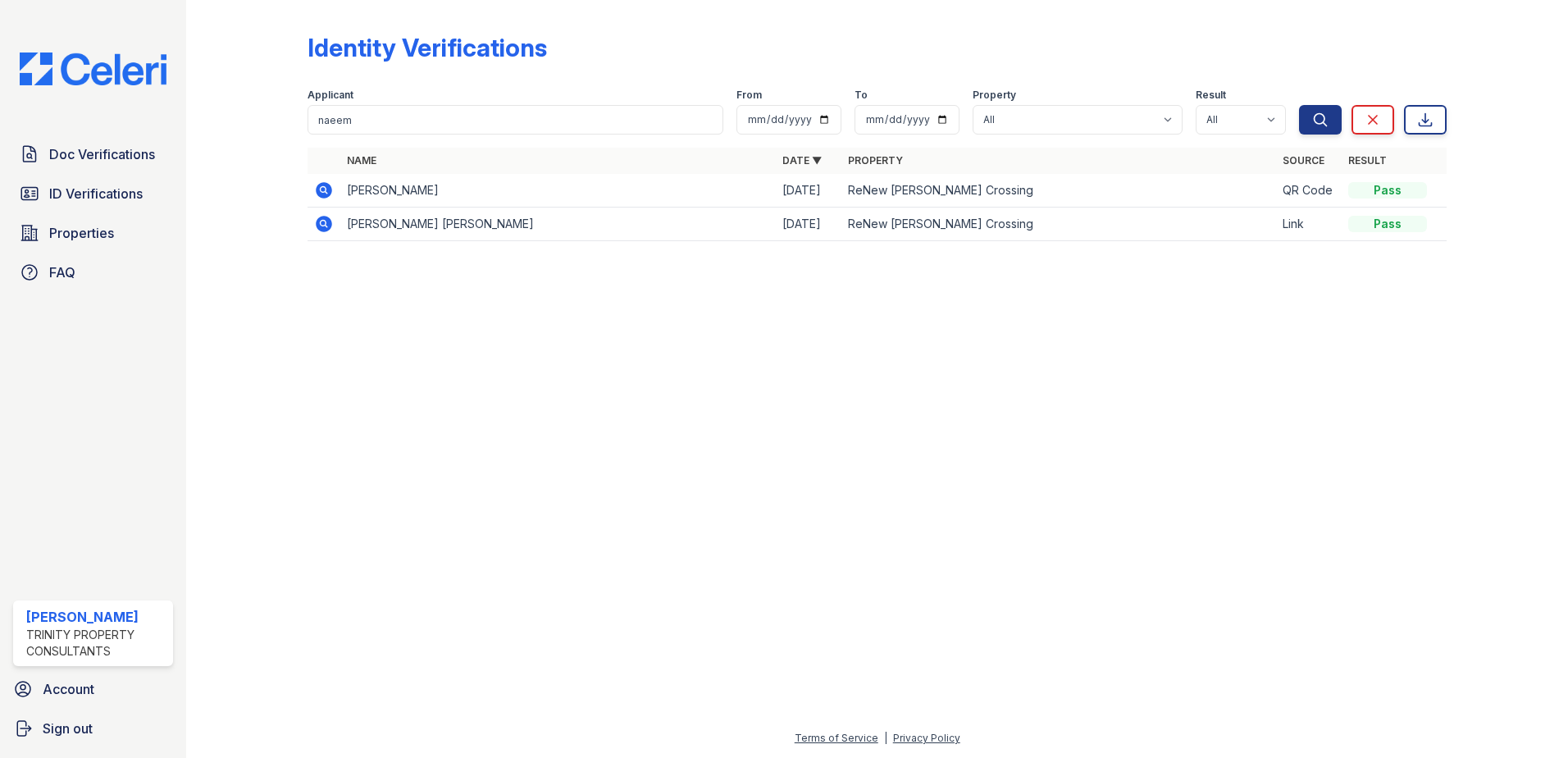
click at [325, 228] on icon at bounding box center [323, 223] width 16 height 16
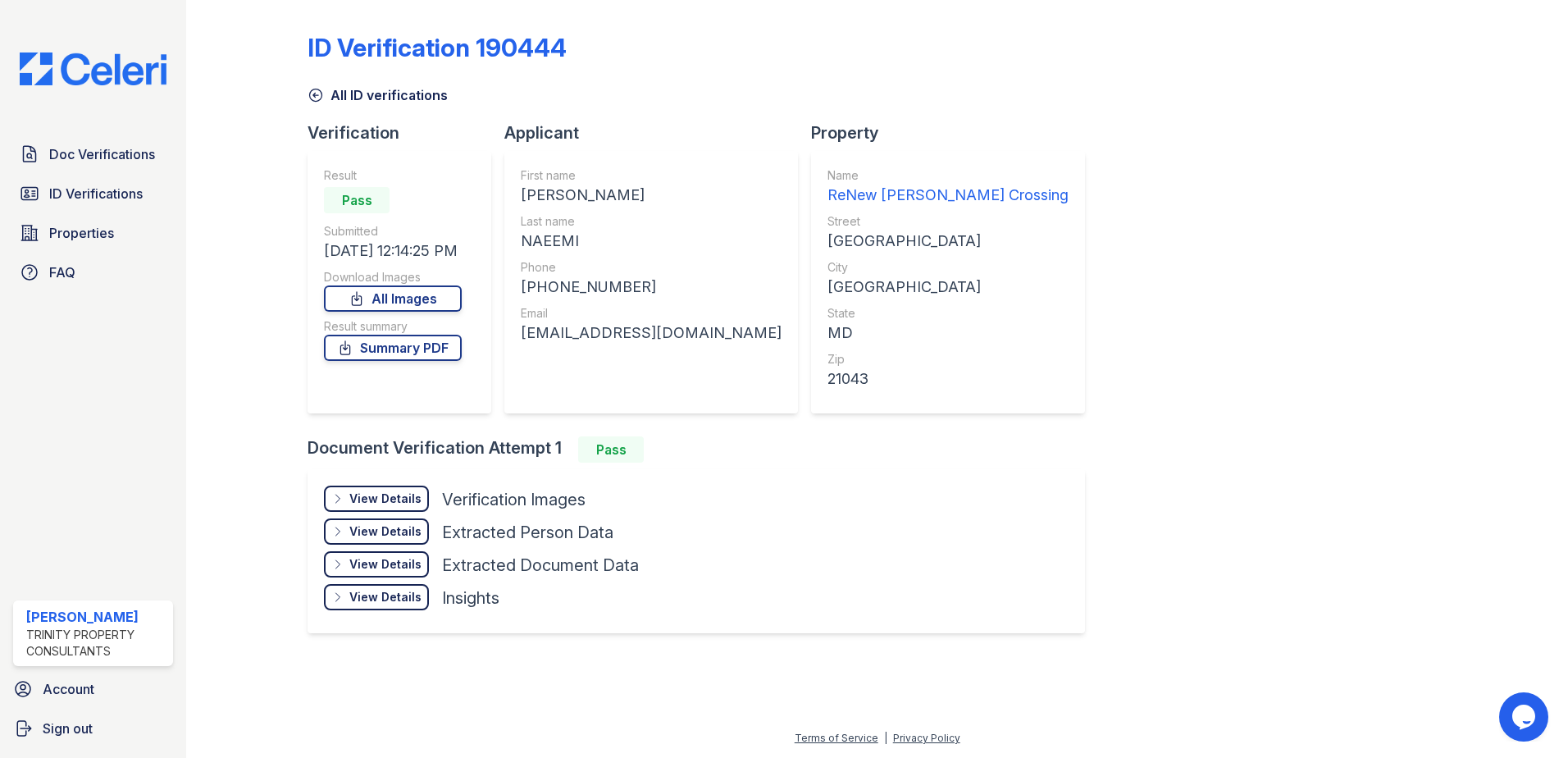
click at [405, 496] on div "View Details" at bounding box center [385, 499] width 72 height 16
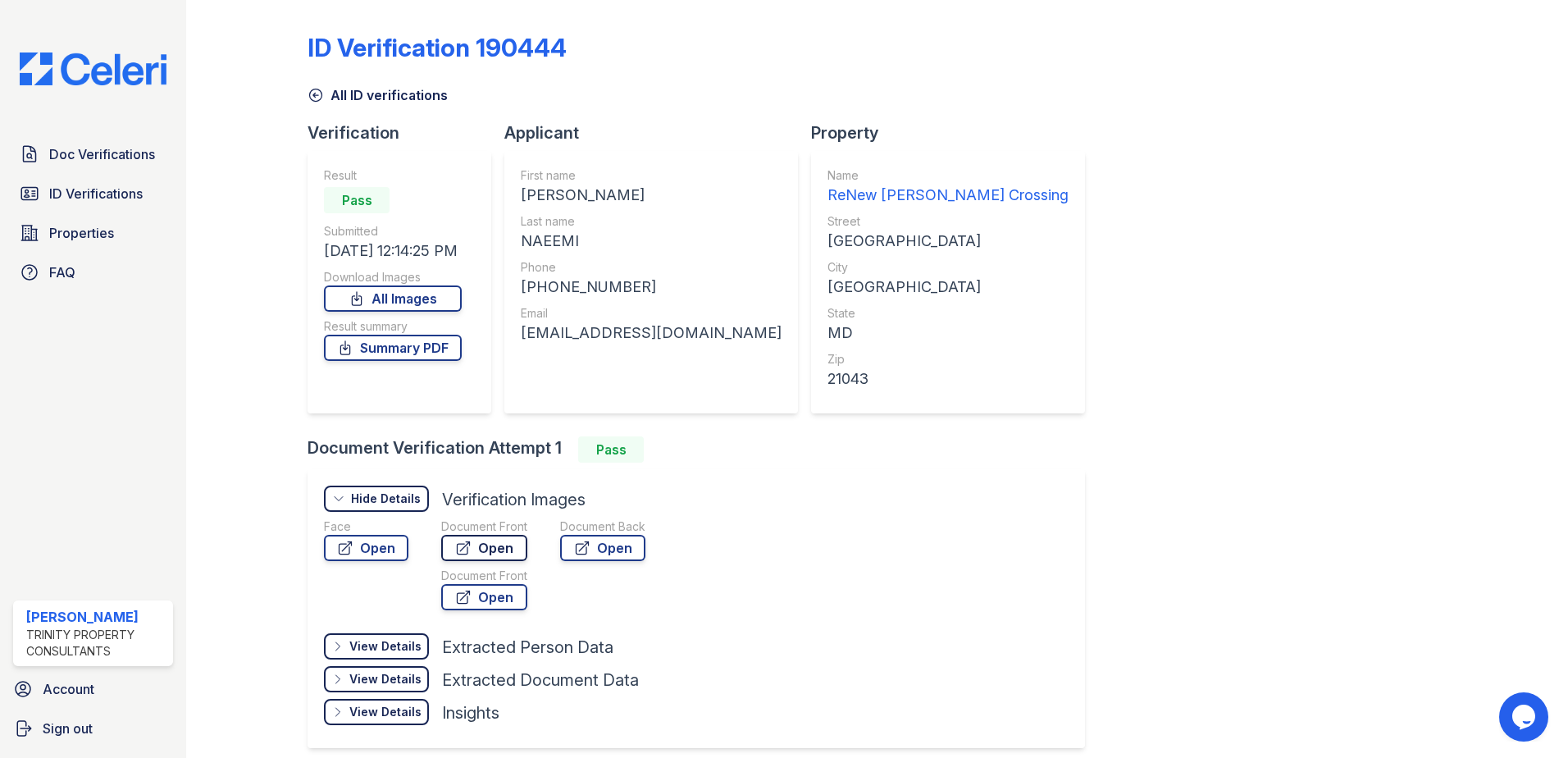
click at [487, 551] on link "Open" at bounding box center [484, 547] width 86 height 26
click at [225, 434] on div at bounding box center [260, 388] width 95 height 764
click at [119, 219] on link "Properties" at bounding box center [93, 232] width 160 height 33
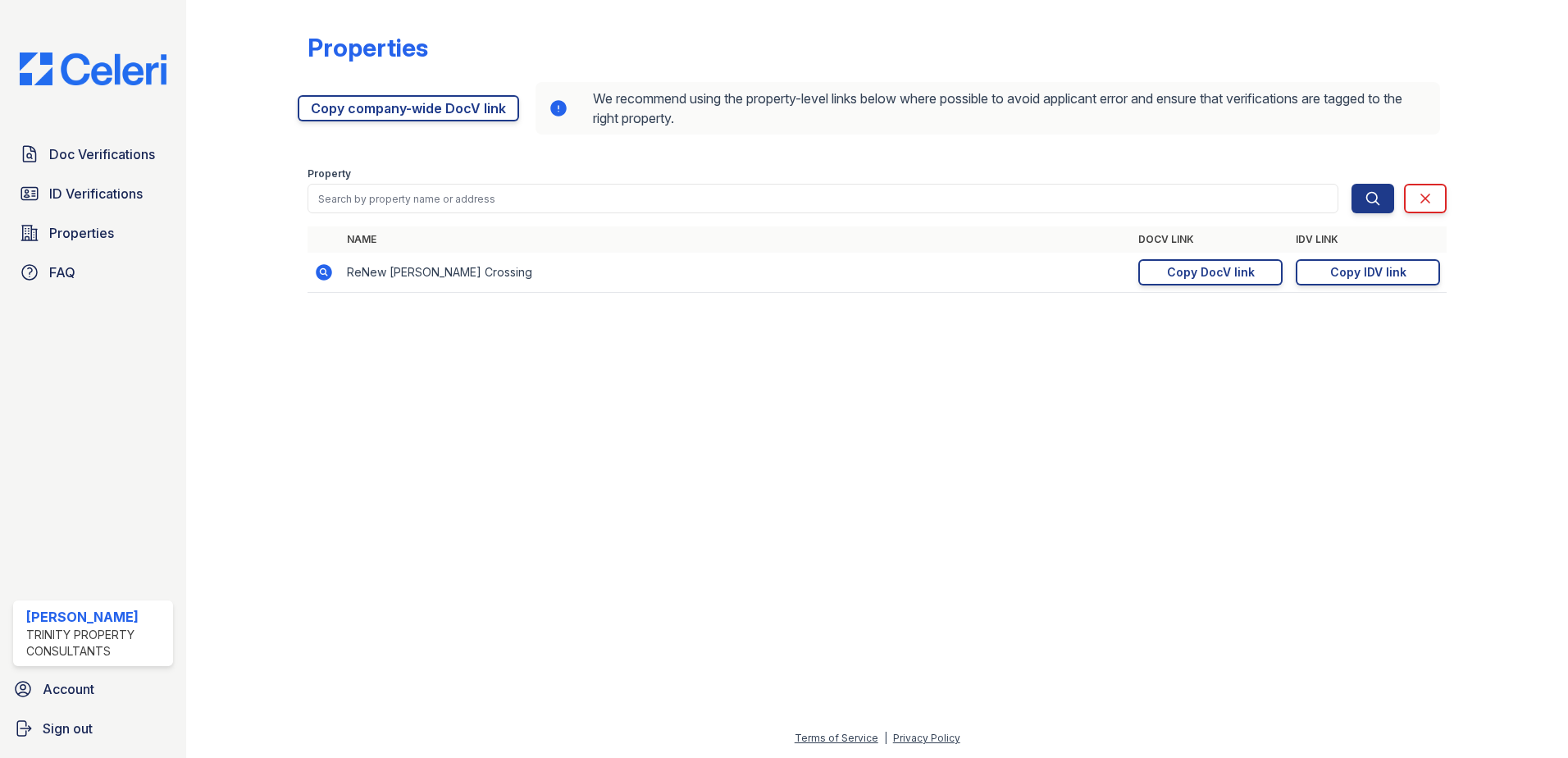
click at [138, 191] on span "ID Verifications" at bounding box center [96, 194] width 94 height 20
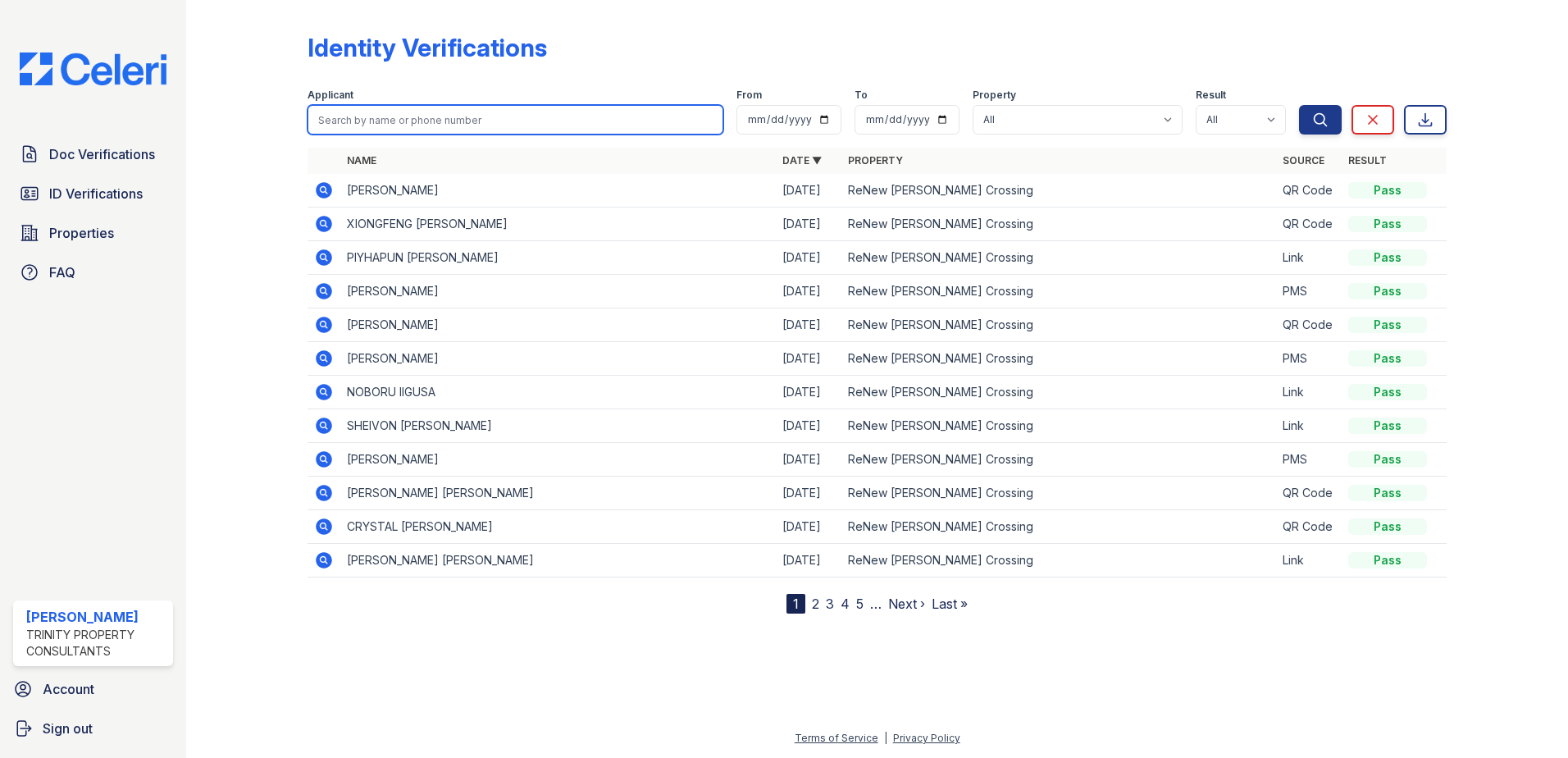
click at [477, 122] on input "search" at bounding box center [515, 119] width 415 height 29
type input "saffa"
click at [1299, 105] on button "Search" at bounding box center [1321, 119] width 43 height 29
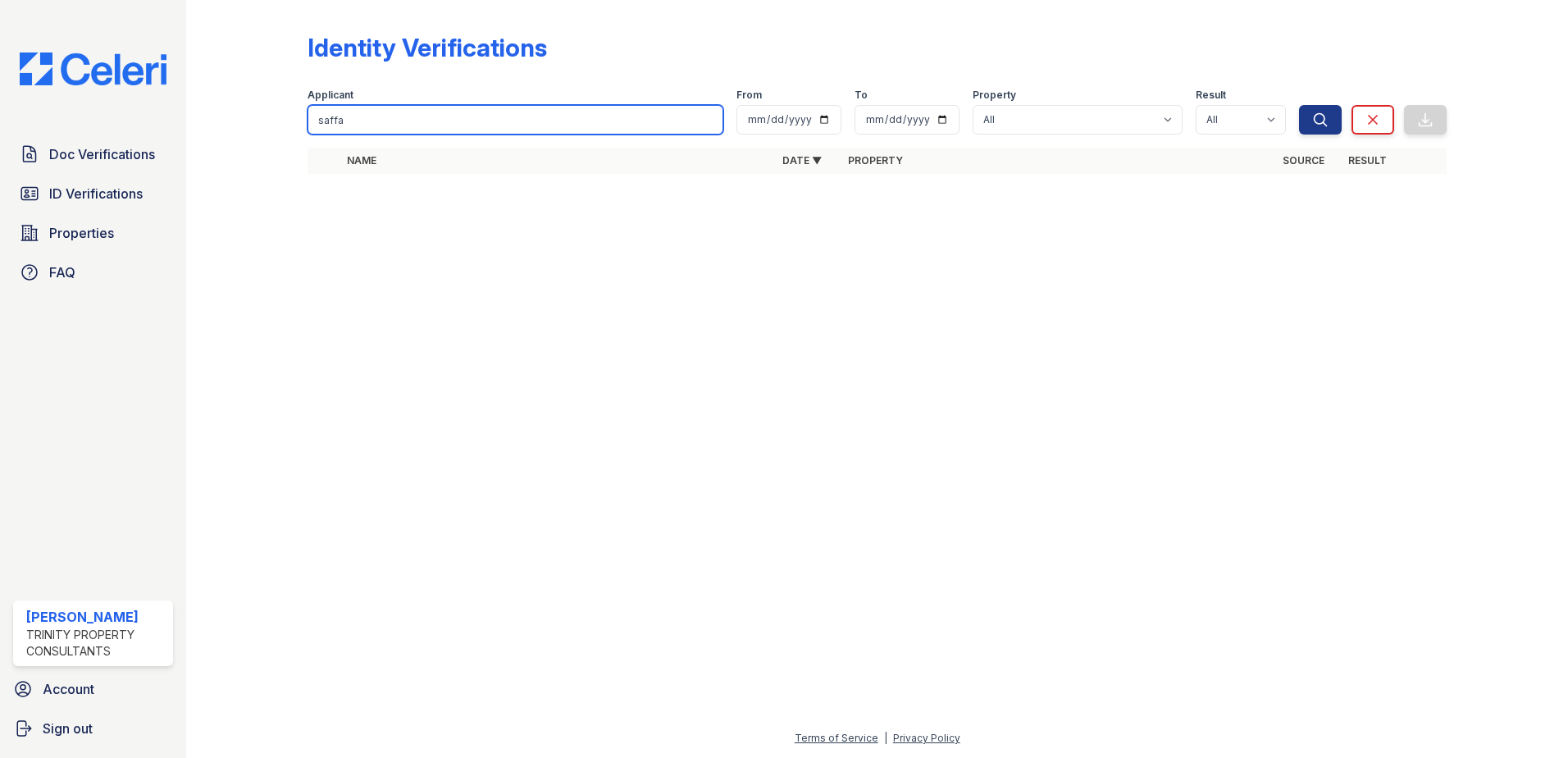
click at [485, 122] on input "saffa" at bounding box center [515, 119] width 415 height 29
type input "zunara"
click at [1299, 105] on button "Search" at bounding box center [1321, 119] width 43 height 29
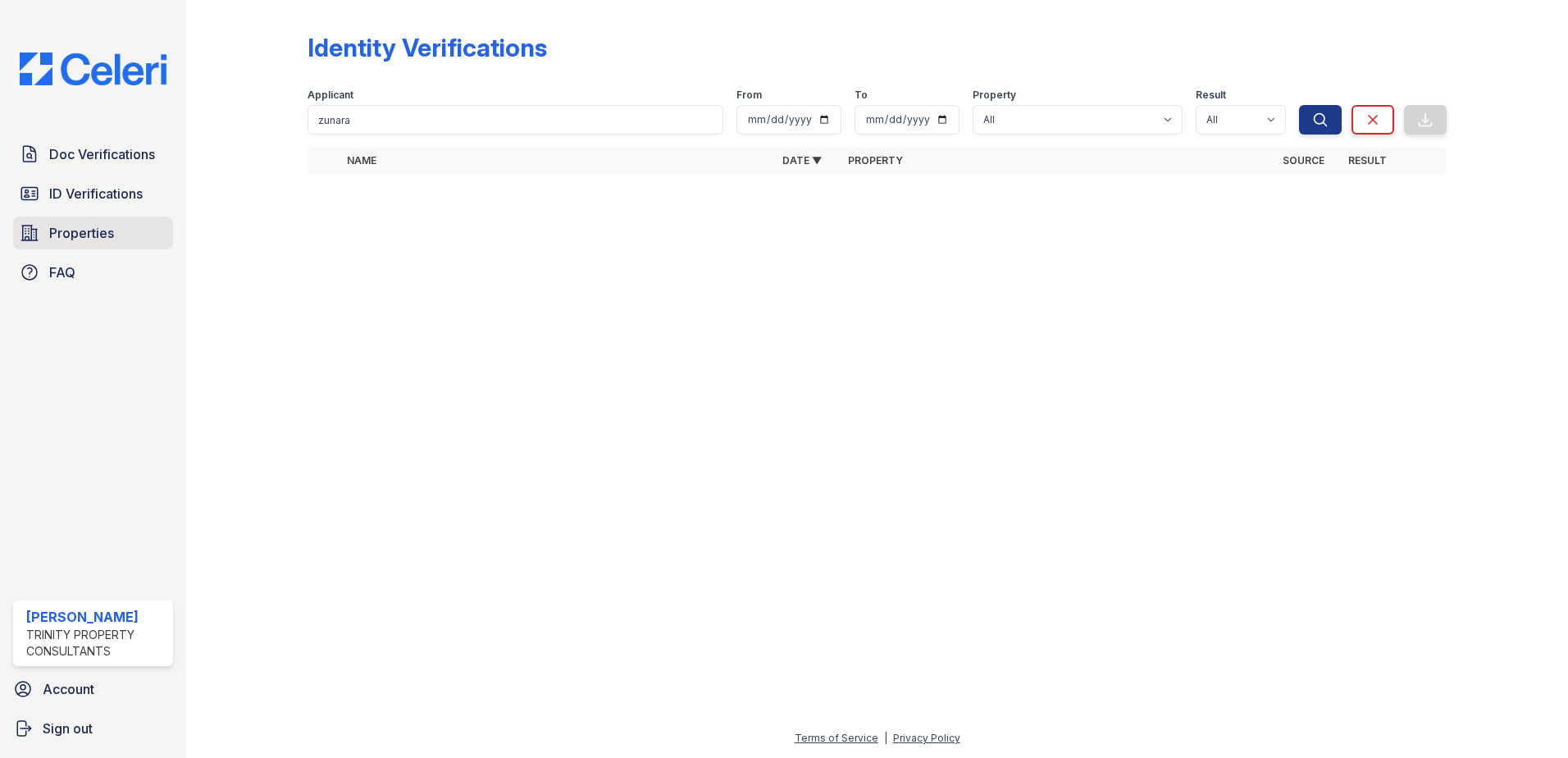
click at [96, 234] on span "Properties" at bounding box center [81, 233] width 65 height 20
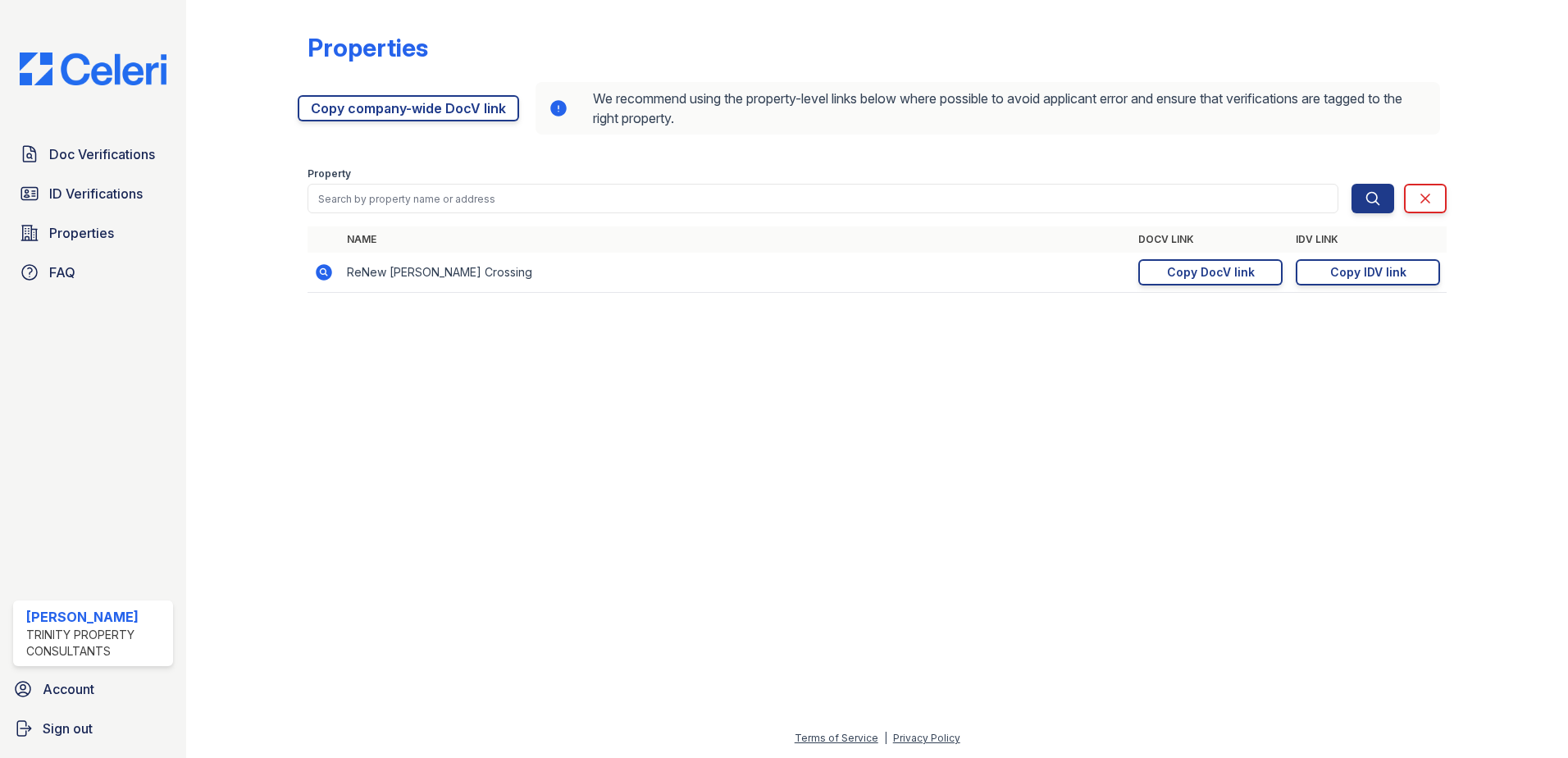
click at [1365, 250] on th "IDV Link" at bounding box center [1368, 239] width 157 height 26
click at [1367, 255] on td "[URL][DOMAIN_NAME] Copy IDV link Copy link" at bounding box center [1368, 273] width 157 height 40
click at [1371, 271] on div "Copy IDV link" at bounding box center [1368, 273] width 76 height 16
